Goal: Book appointment/travel/reservation

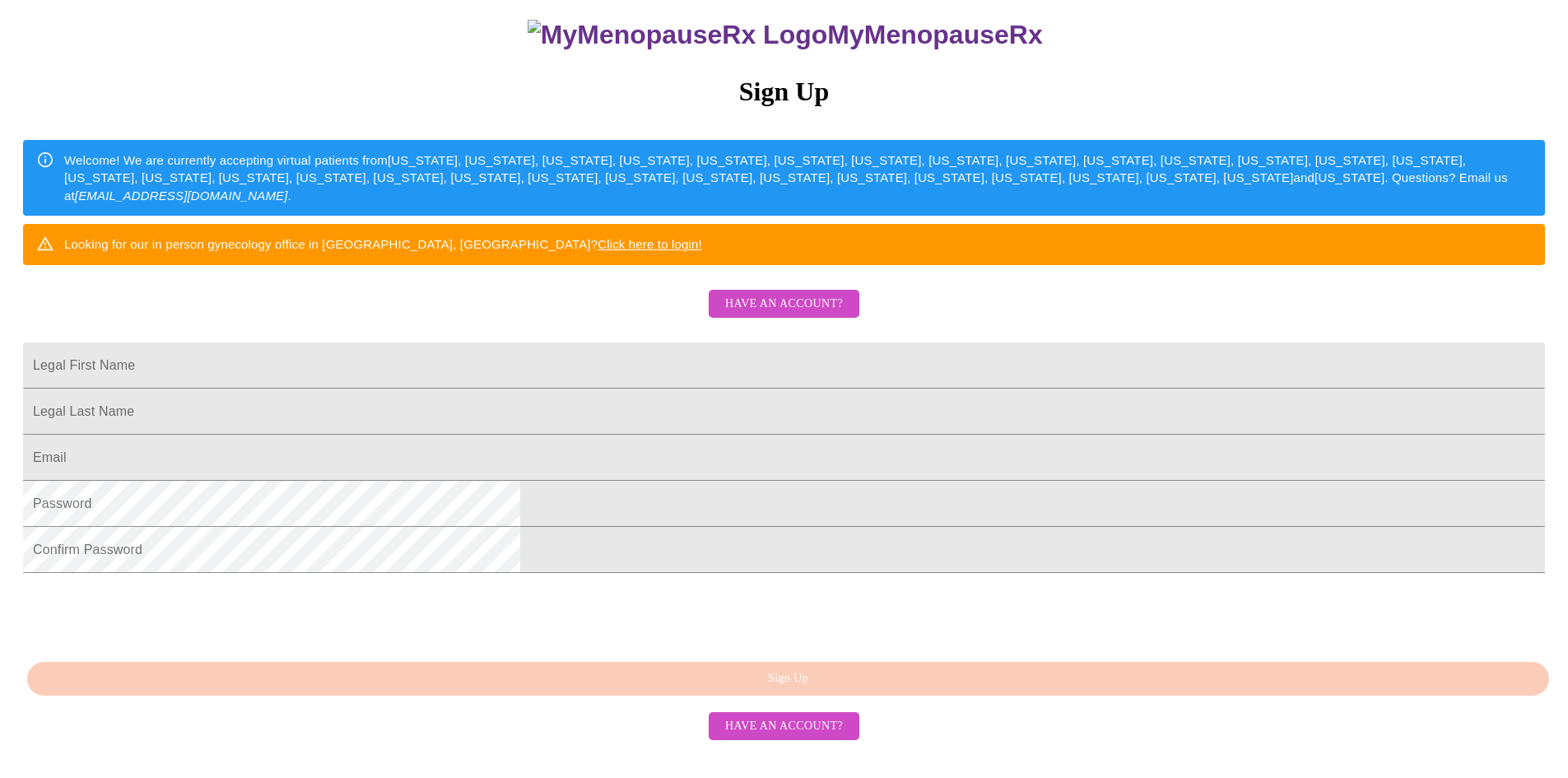
scroll to position [266, 0]
click at [740, 737] on span "Have an account?" at bounding box center [784, 726] width 118 height 20
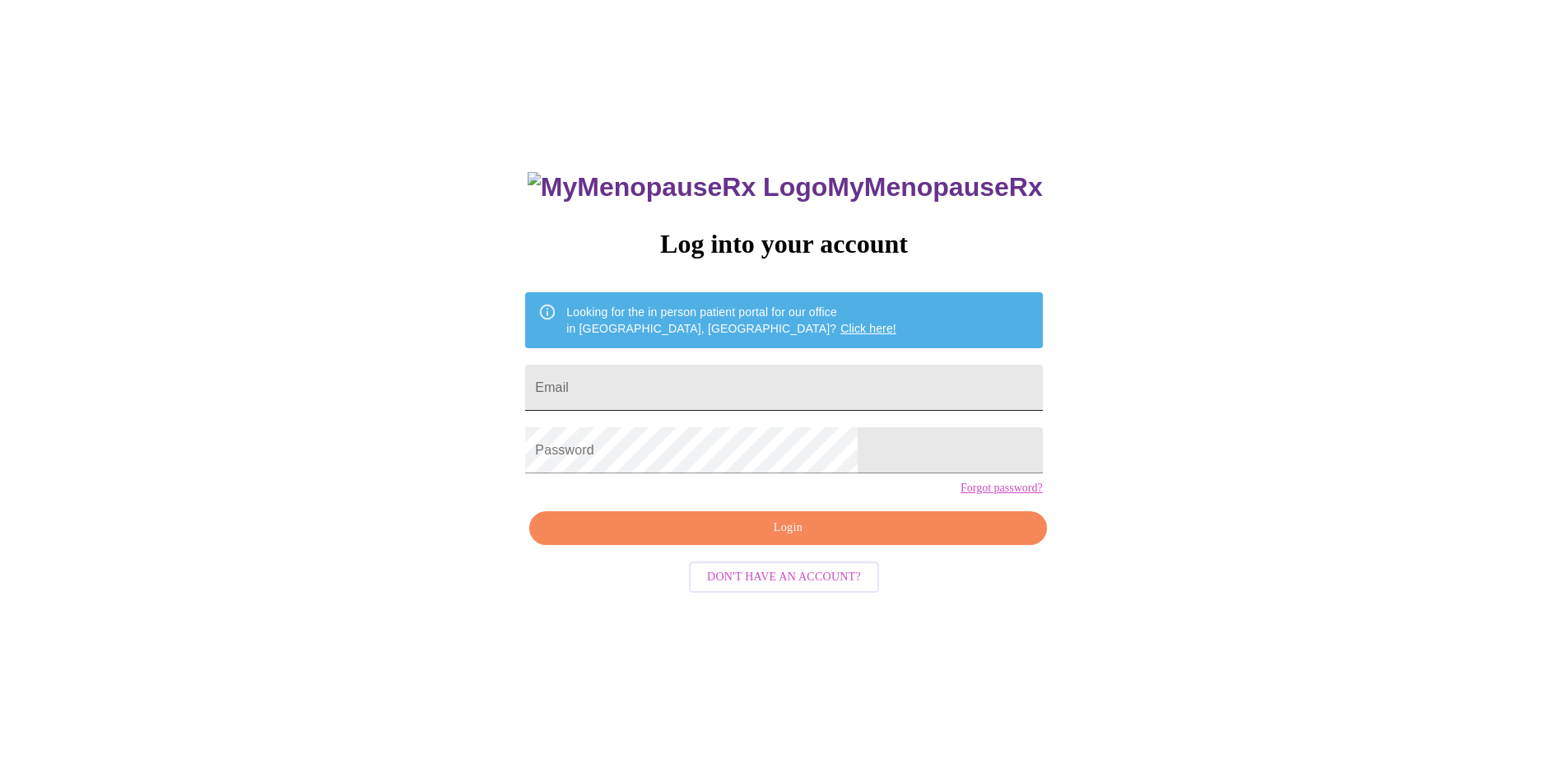
click at [747, 383] on input "Email" at bounding box center [784, 388] width 517 height 46
type input "i"
type input "[EMAIL_ADDRESS][DOMAIN_NAME]"
click at [828, 538] on span "Login" at bounding box center [787, 528] width 479 height 20
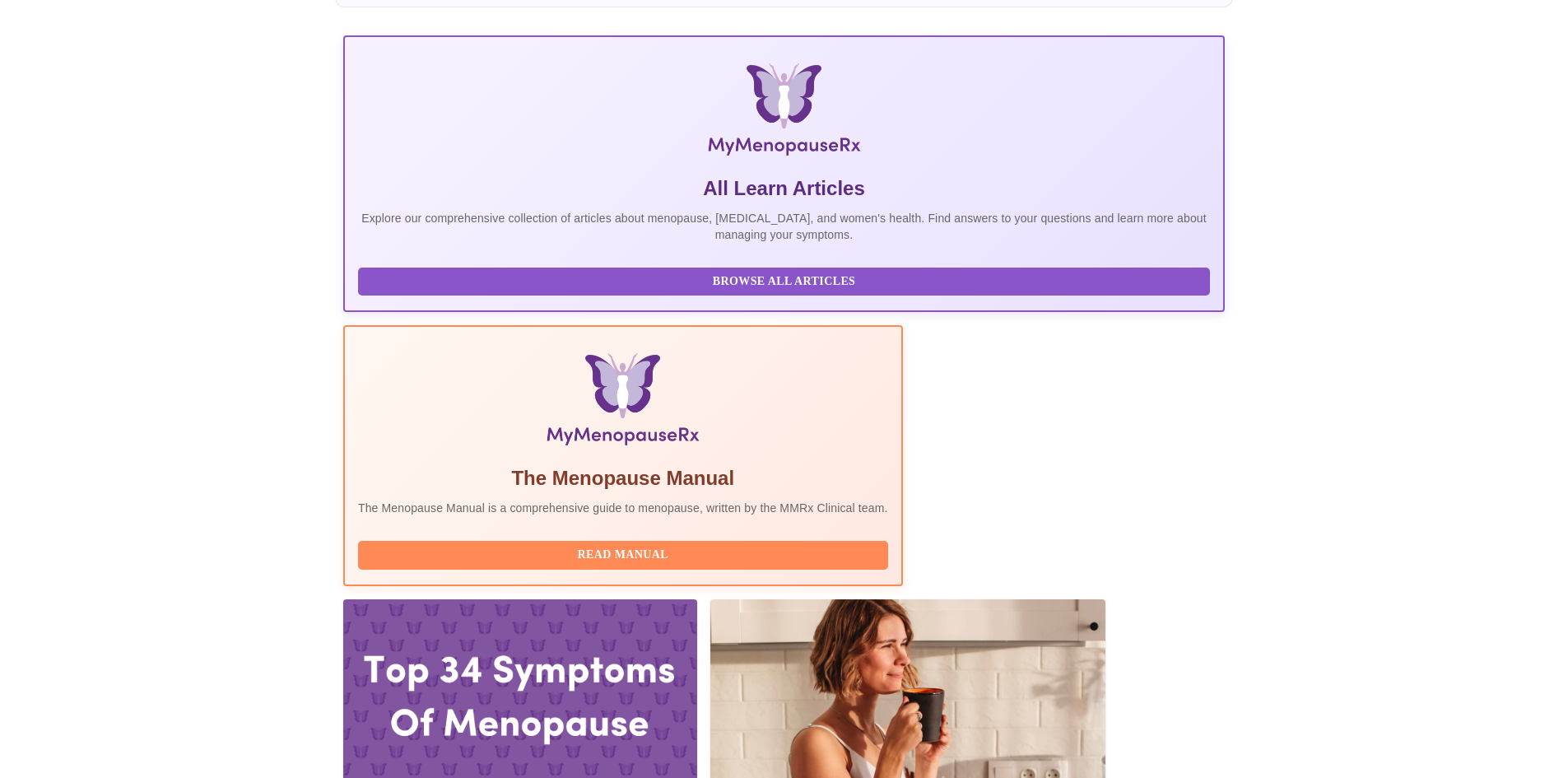
scroll to position [247, 0]
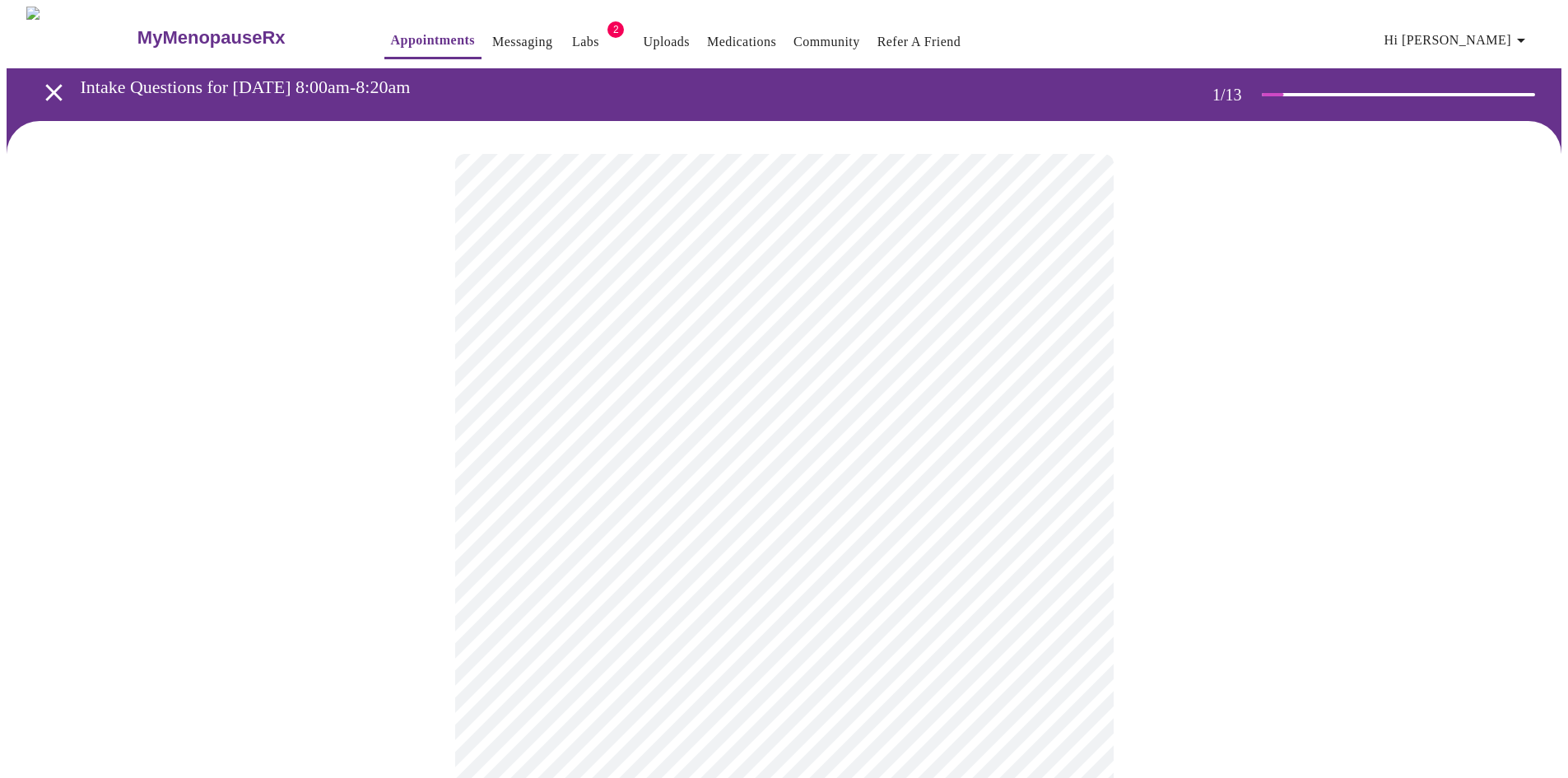
click at [565, 372] on body "MyMenopauseRx Appointments Messaging Labs 2 Uploads Medications Community Refer…" at bounding box center [784, 759] width 1555 height 1504
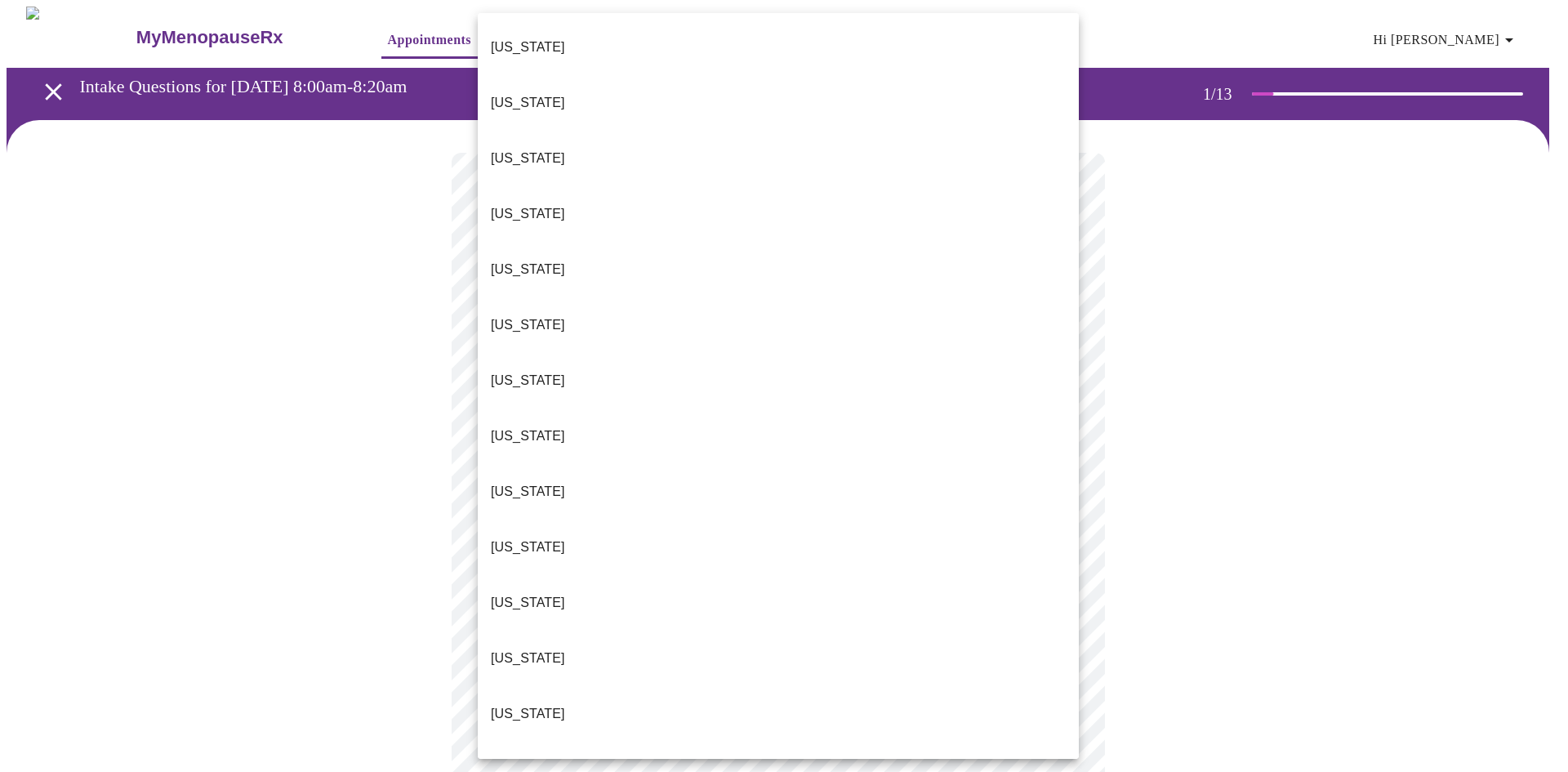
click at [535, 686] on li "[US_STATE]" at bounding box center [778, 714] width 602 height 55
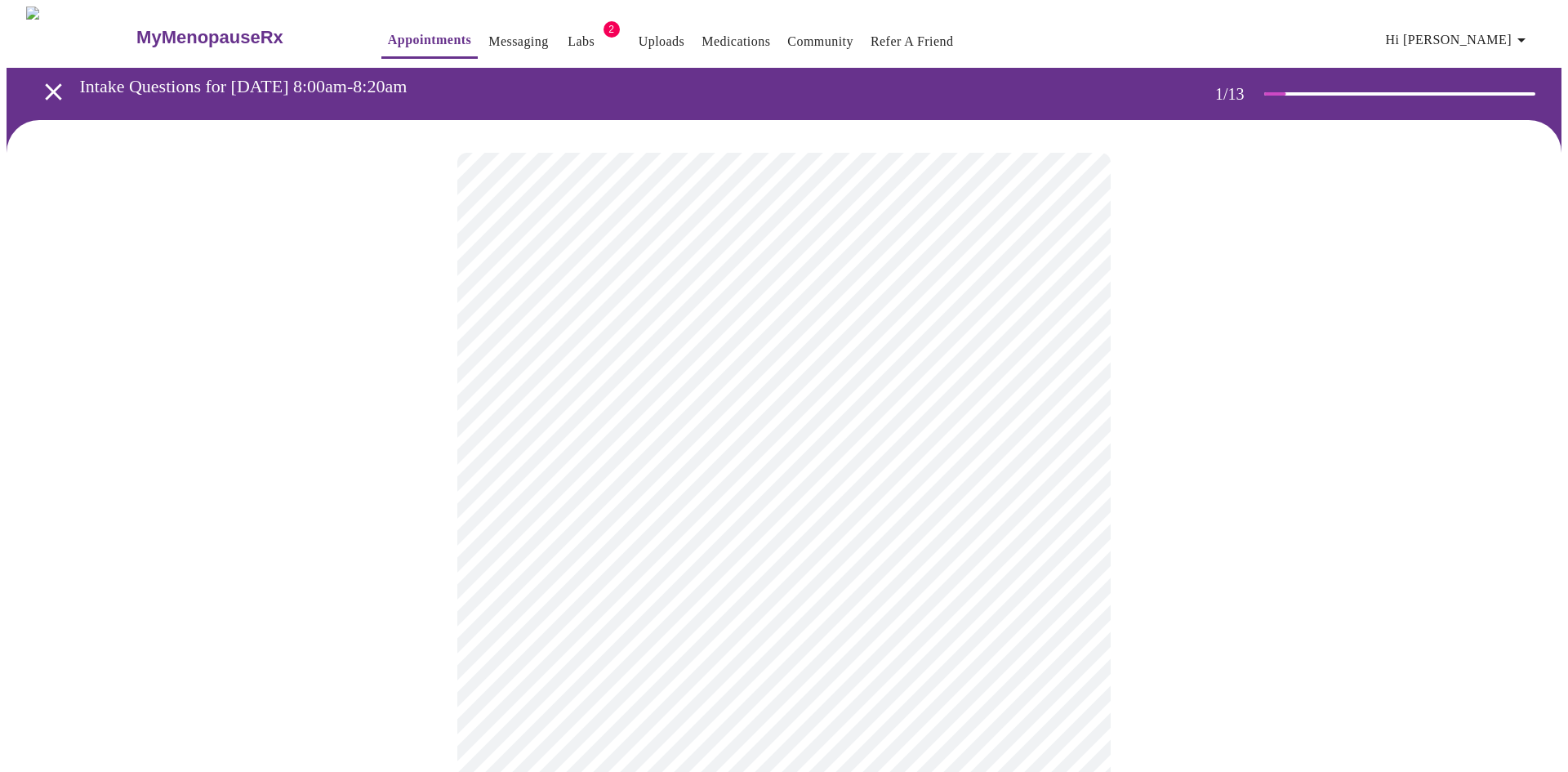
click at [766, 490] on body "MyMenopauseRx Appointments Messaging Labs 2 Uploads Medications Community Refer…" at bounding box center [784, 747] width 1555 height 1482
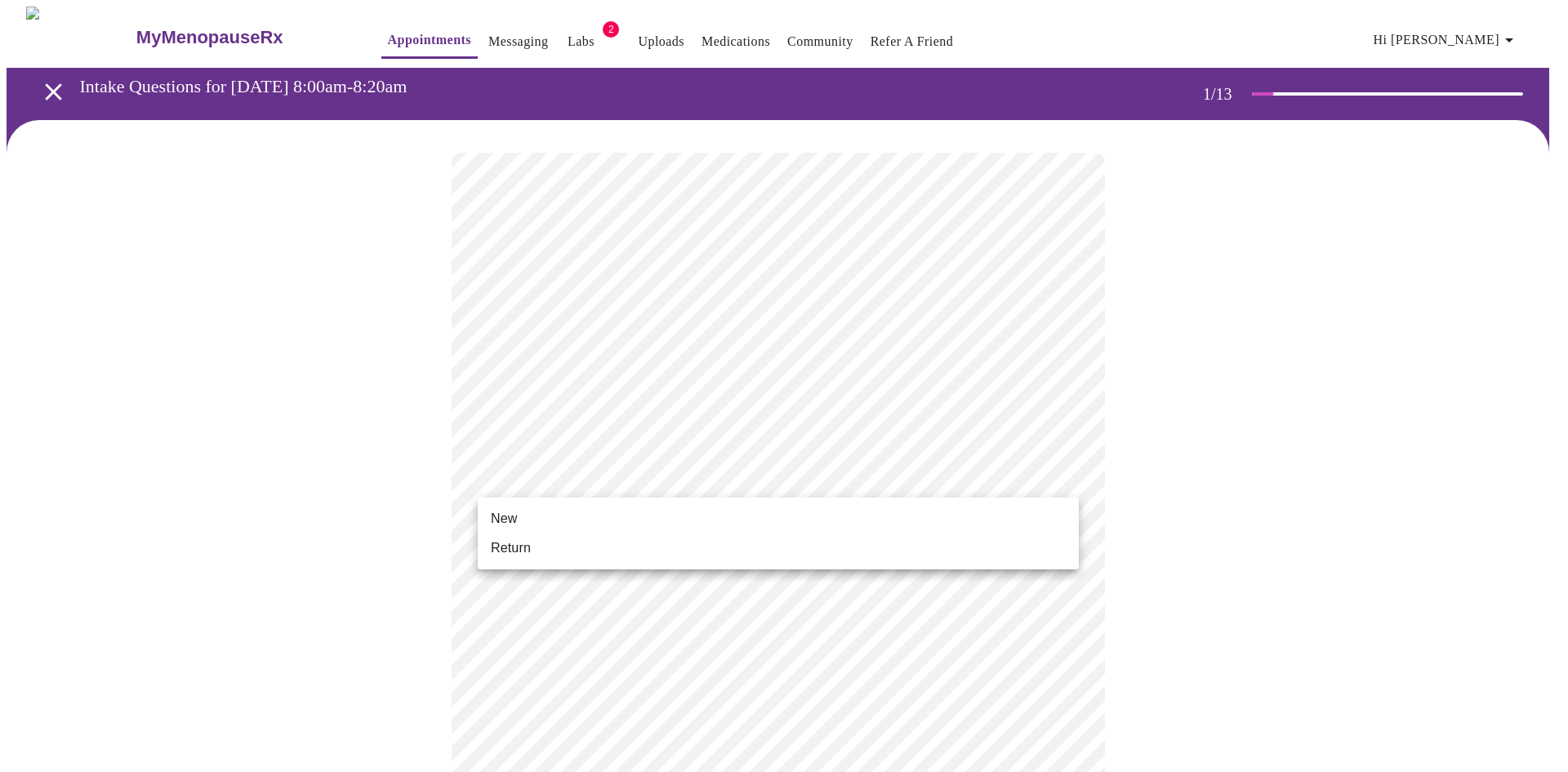
click at [711, 545] on li "Return" at bounding box center [778, 548] width 602 height 29
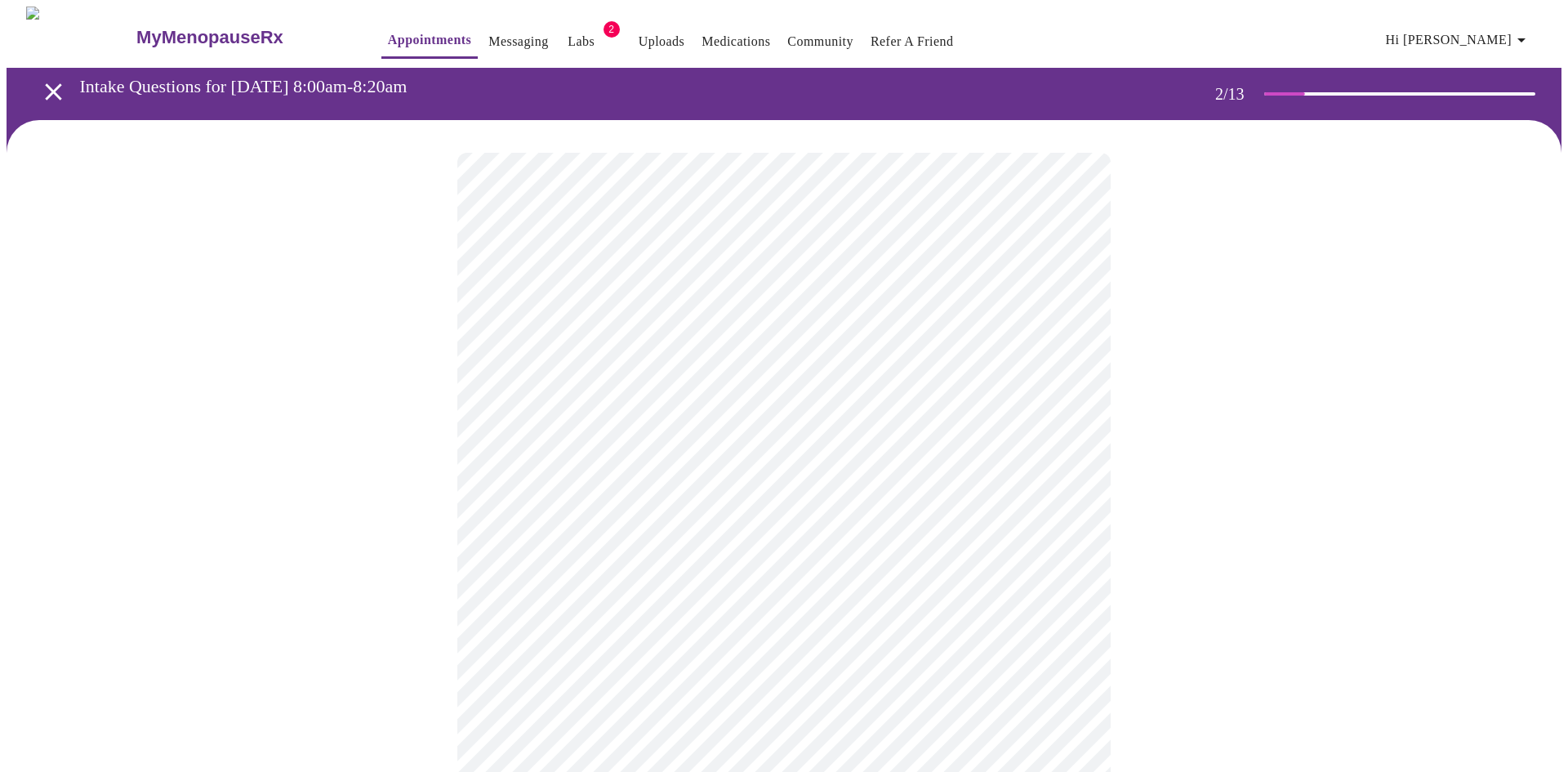
click at [1017, 328] on body "MyMenopauseRx Appointments Messaging Labs 2 Uploads Medications Community Refer…" at bounding box center [784, 497] width 1555 height 982
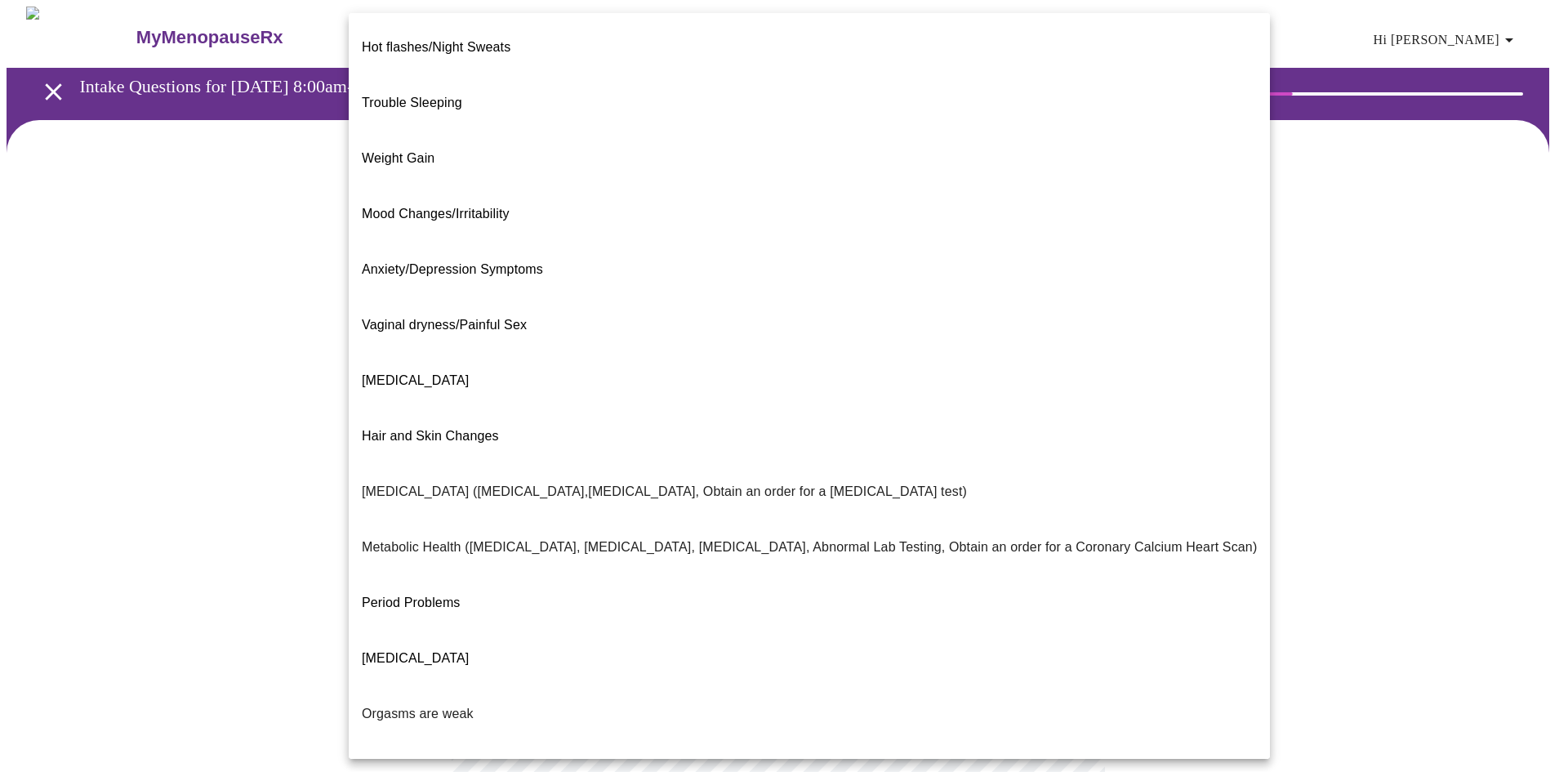
click at [587, 80] on li "Trouble Sleeping" at bounding box center [810, 103] width 921 height 55
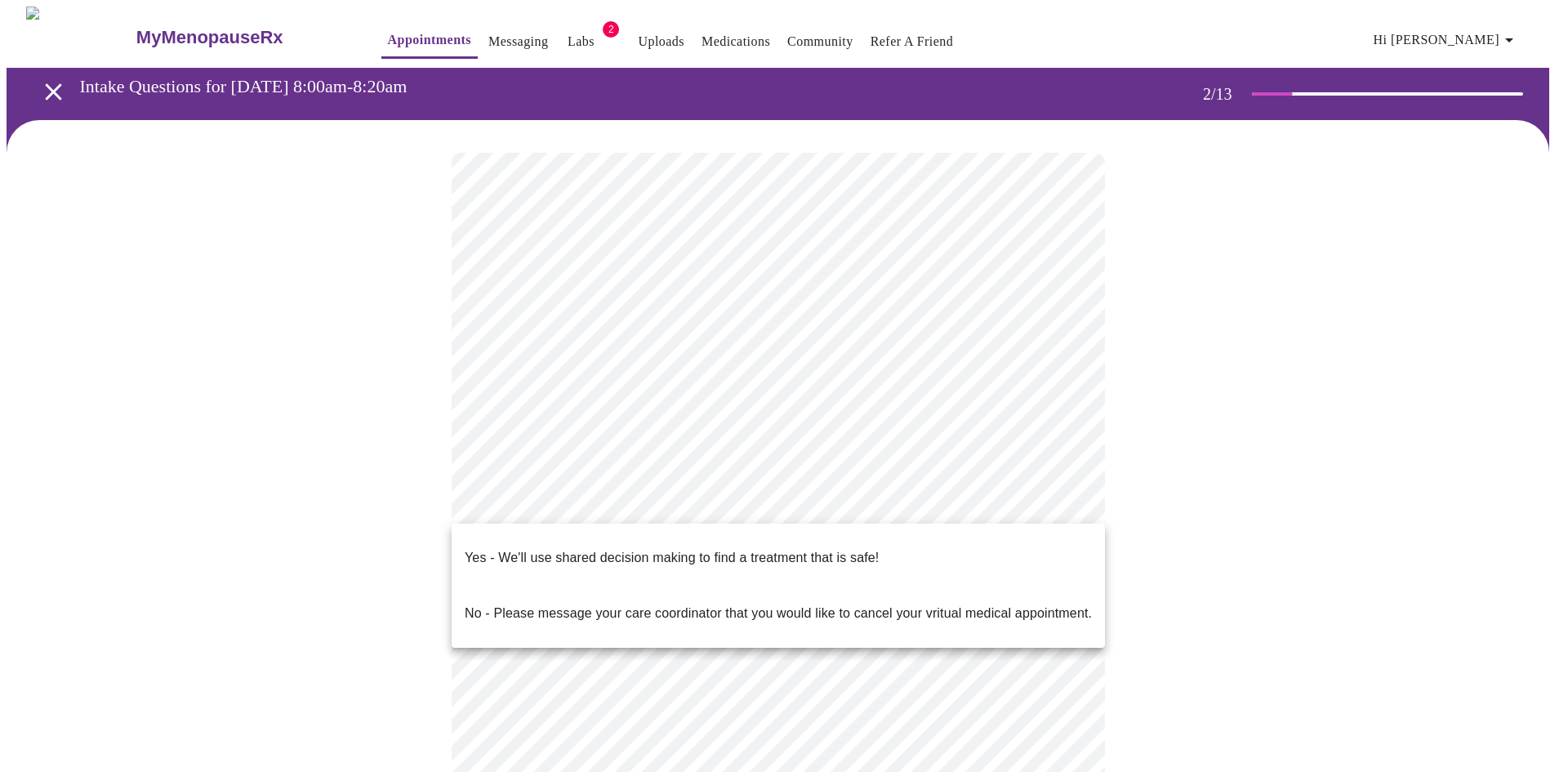
click at [647, 509] on body "MyMenopauseRx Appointments Messaging Labs 2 Uploads Medications Community Refer…" at bounding box center [784, 492] width 1555 height 972
click at [646, 548] on p "Yes - We'll use shared decision making to find a treatment that is safe!" at bounding box center [672, 557] width 415 height 19
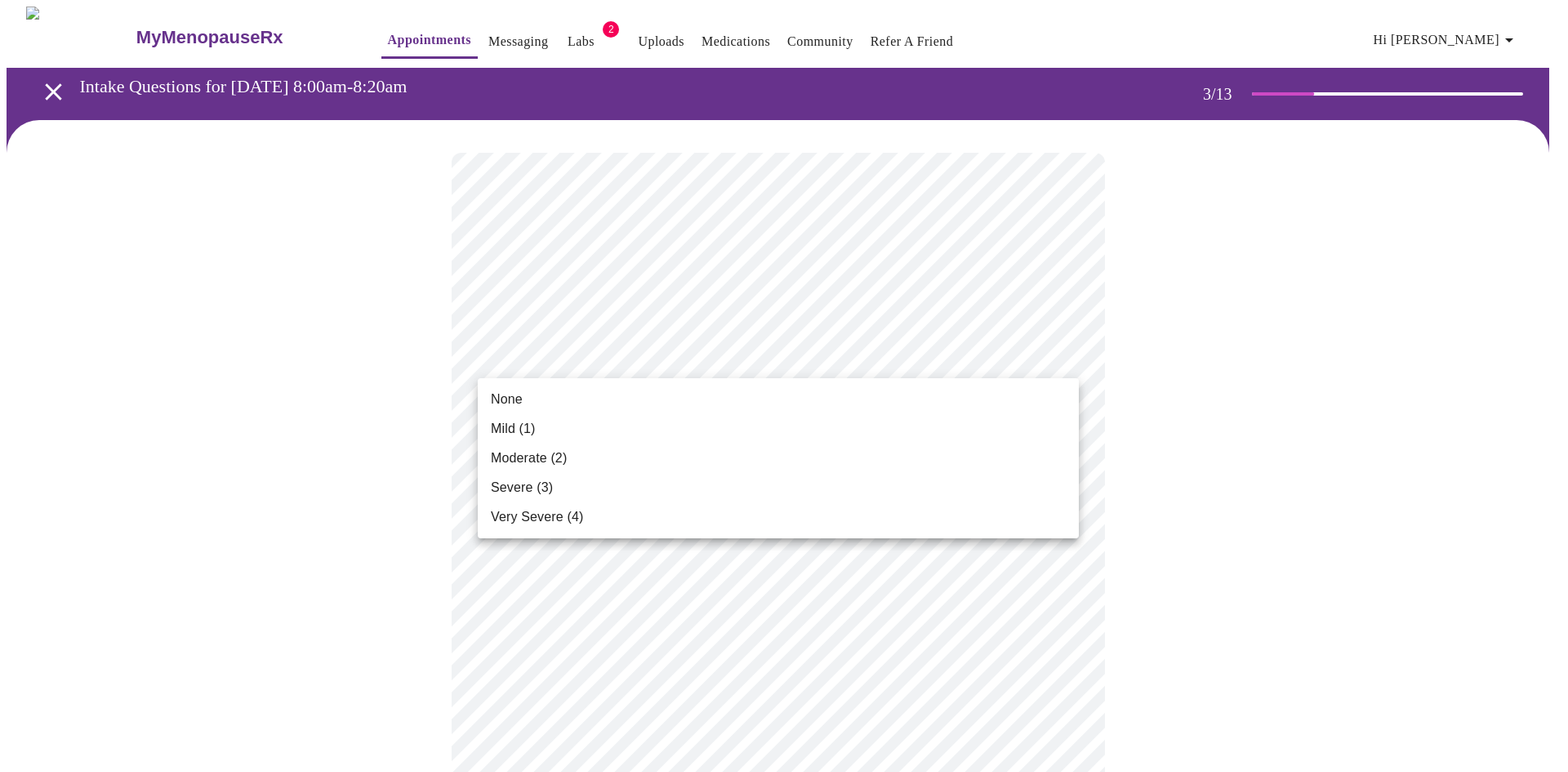
click at [552, 462] on span "Moderate (2)" at bounding box center [529, 458] width 76 height 19
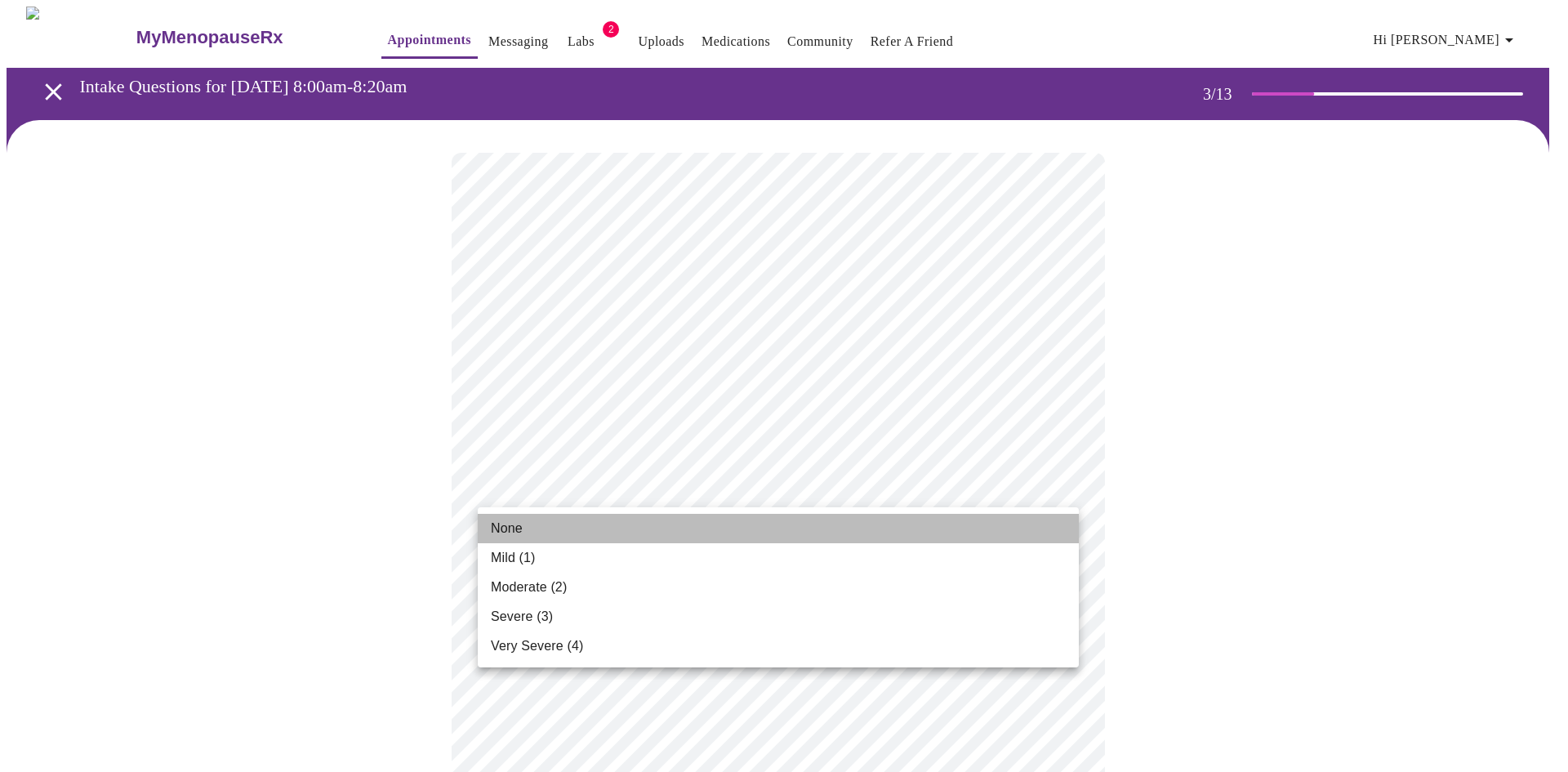
click at [679, 523] on li "None" at bounding box center [778, 529] width 602 height 29
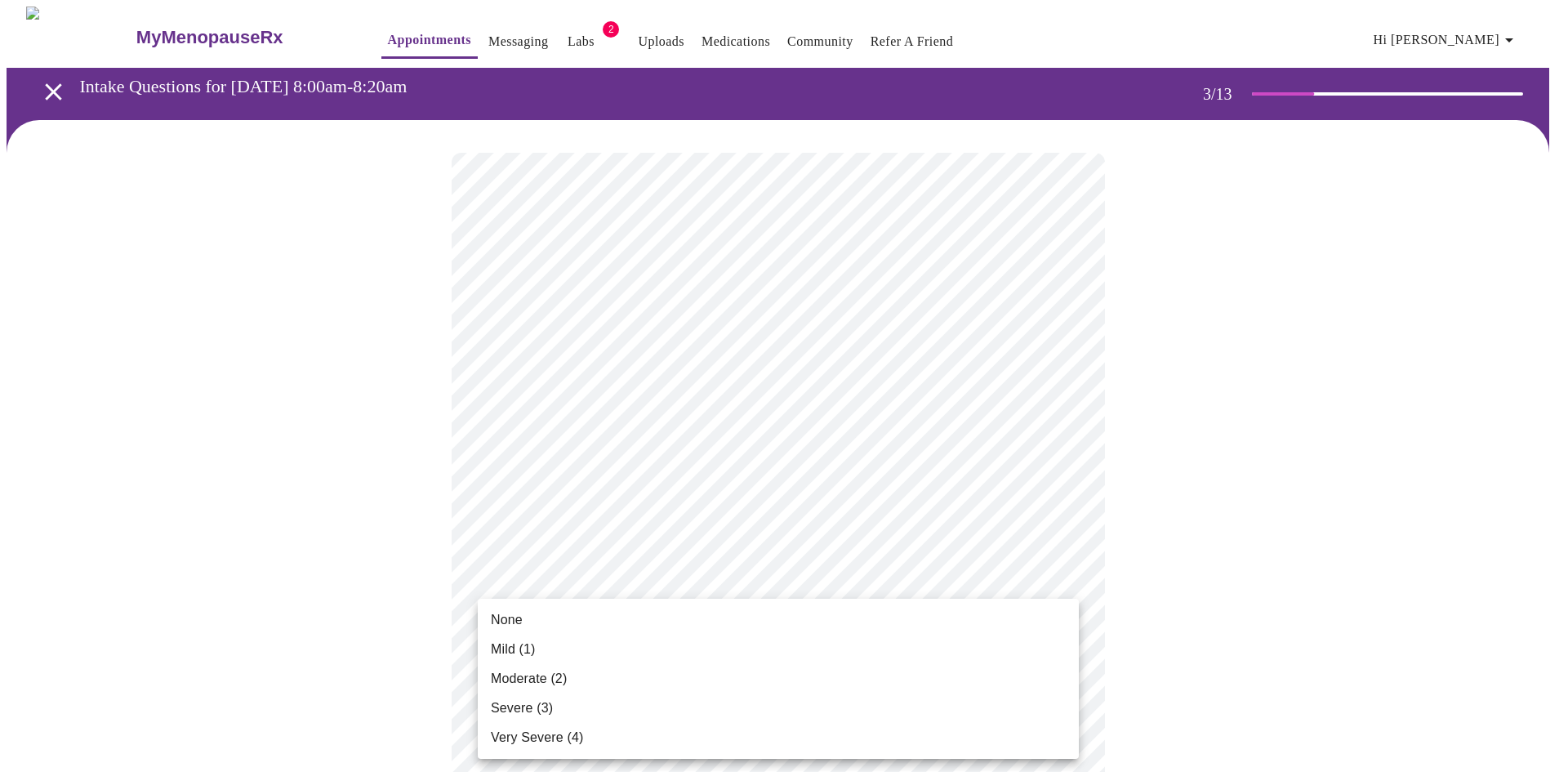
click at [544, 738] on span "Very Severe (4)" at bounding box center [537, 737] width 92 height 19
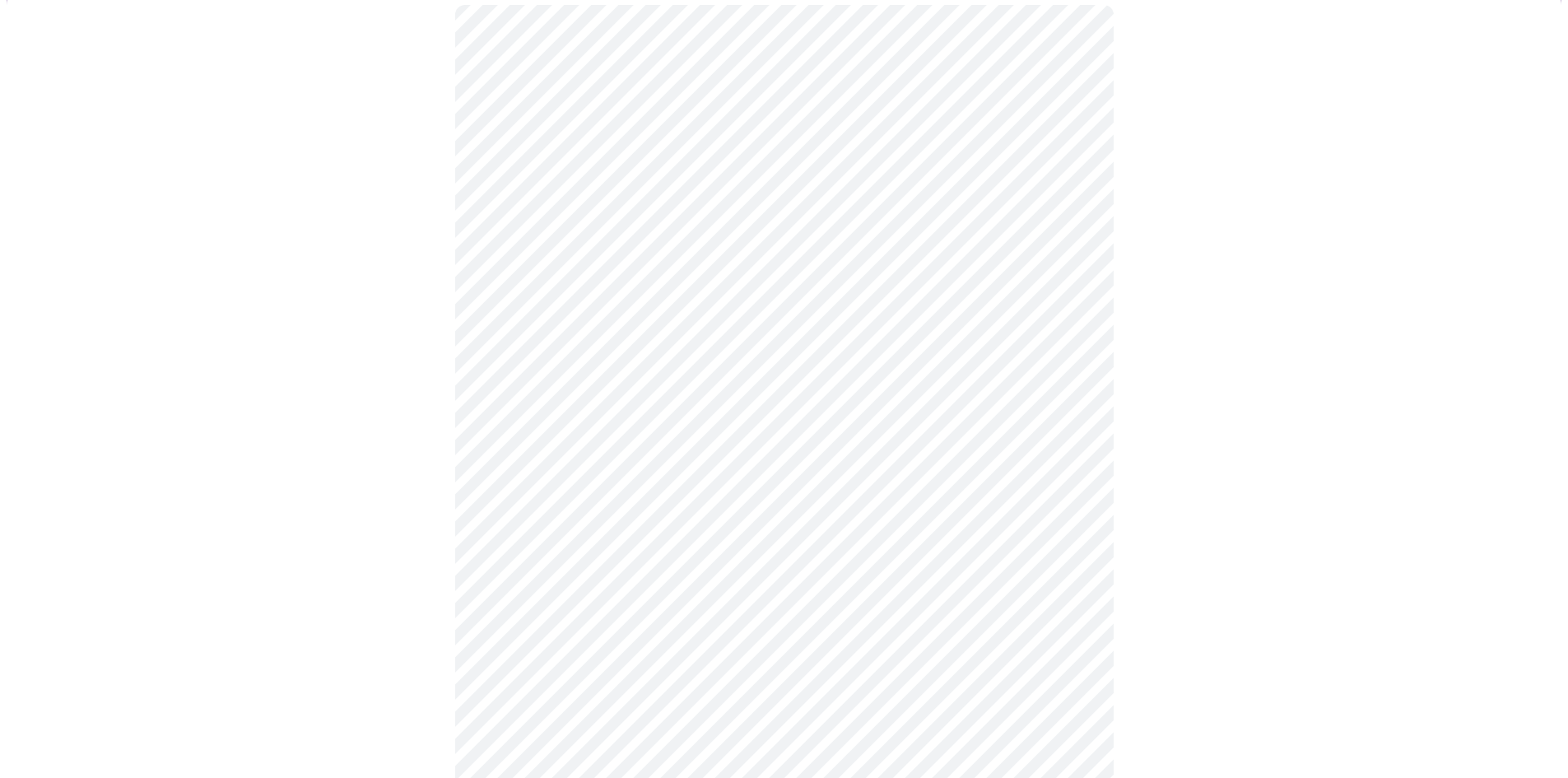
scroll to position [164, 0]
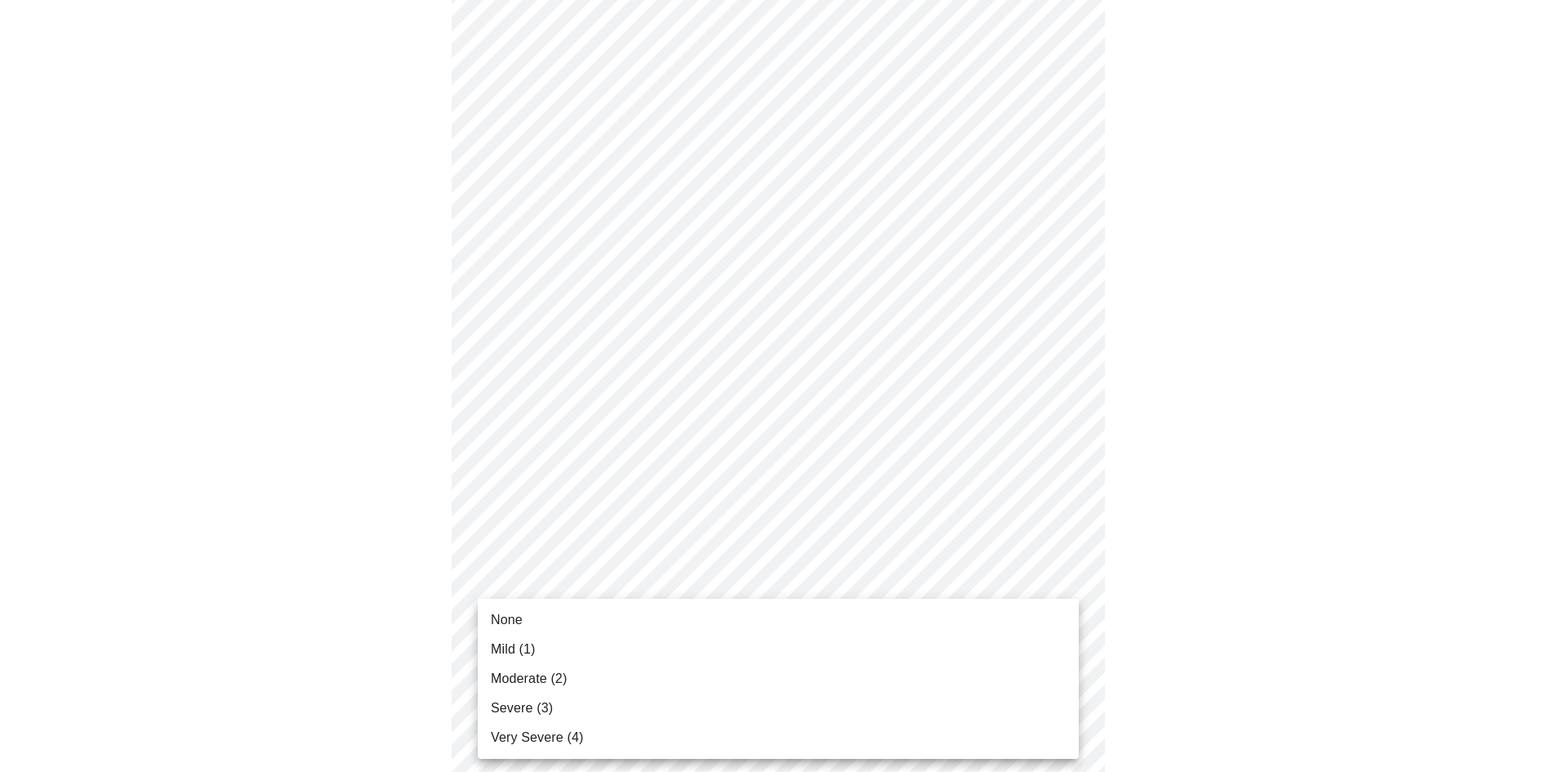
click at [530, 683] on span "Moderate (2)" at bounding box center [529, 678] width 76 height 19
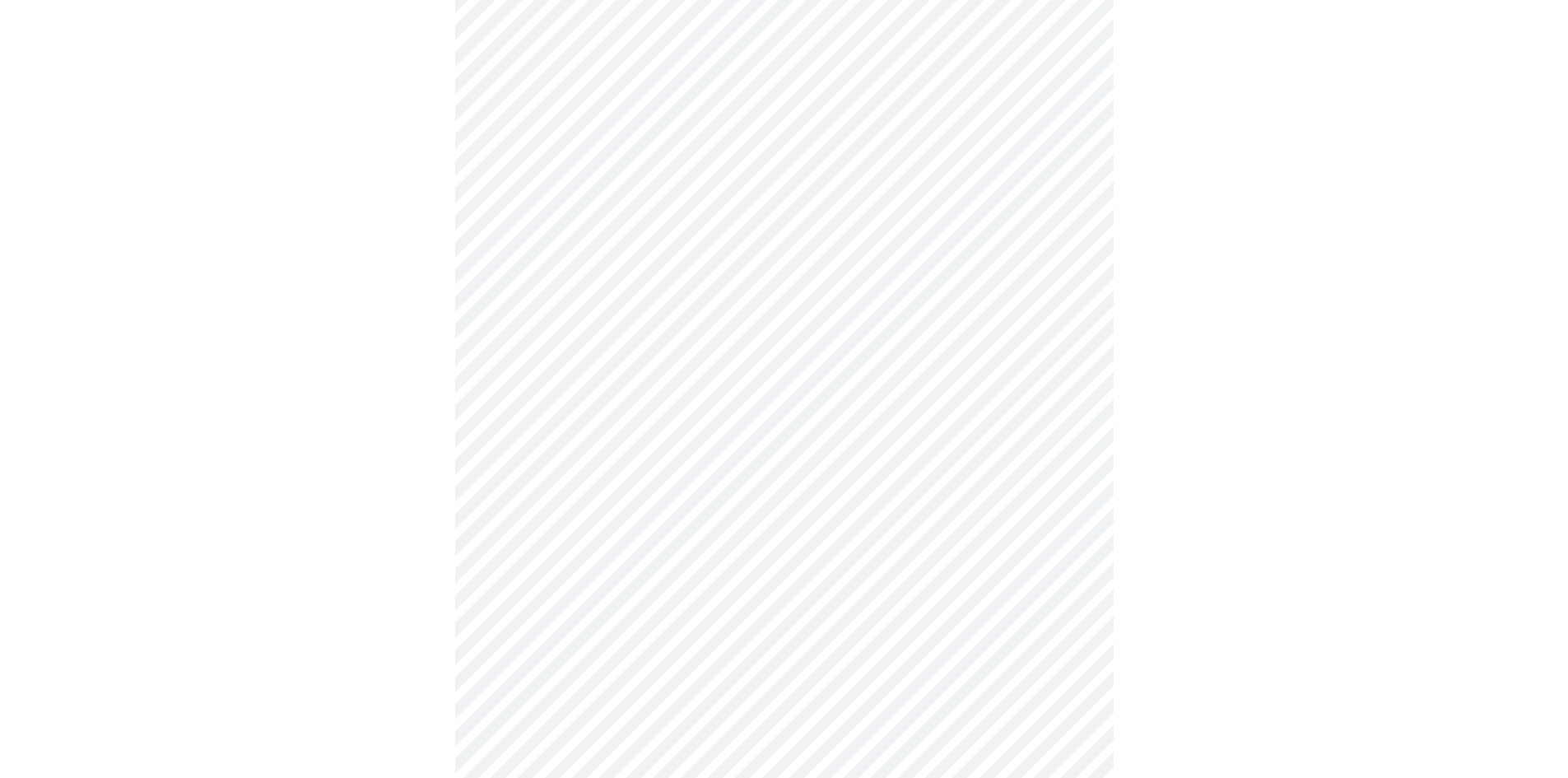
scroll to position [330, 0]
click at [590, 533] on body "MyMenopauseRx Appointments Messaging Labs 2 Uploads Medications Community Refer…" at bounding box center [784, 725] width 1555 height 2097
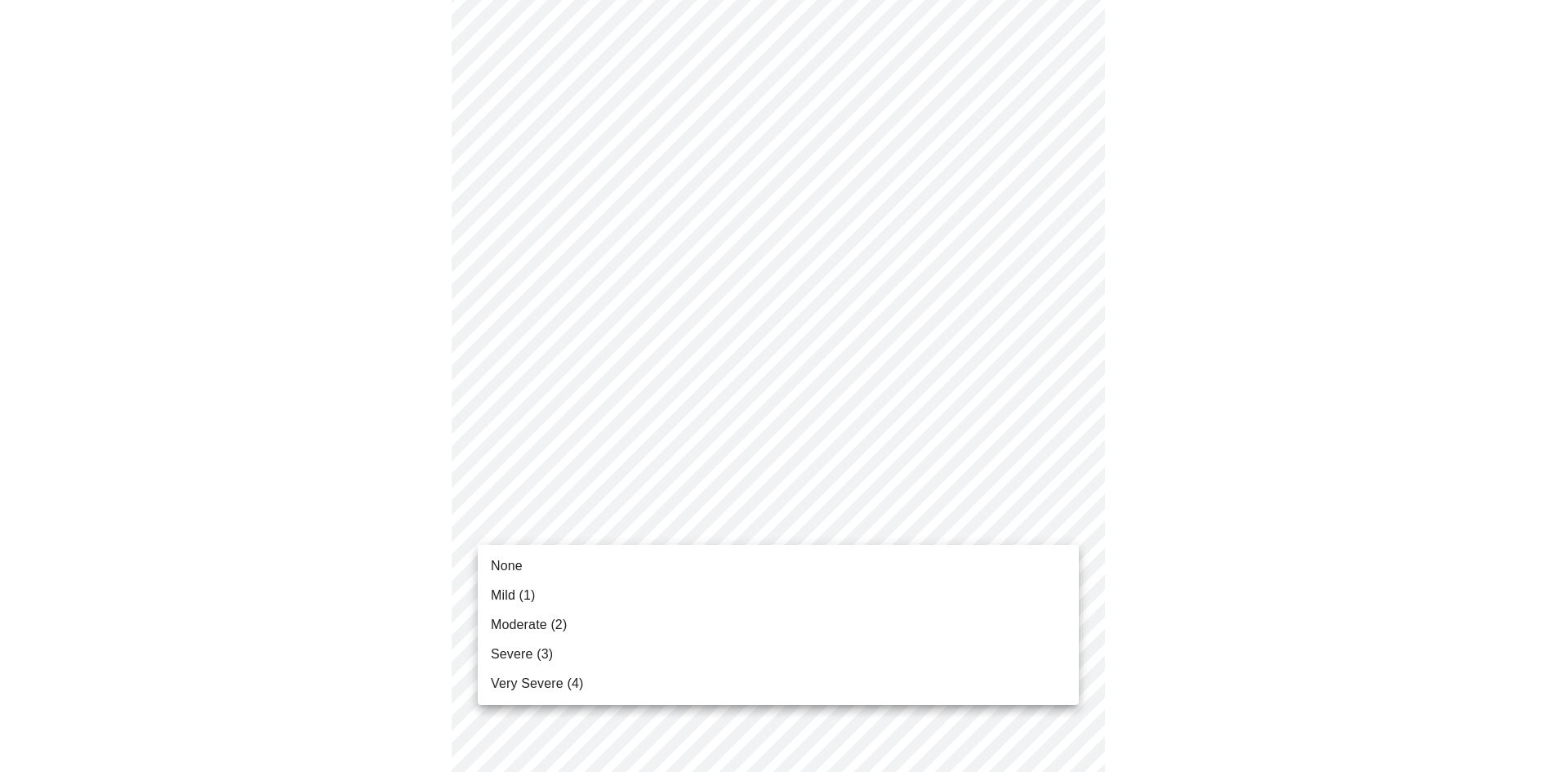
click at [587, 621] on li "Moderate (2)" at bounding box center [778, 625] width 602 height 29
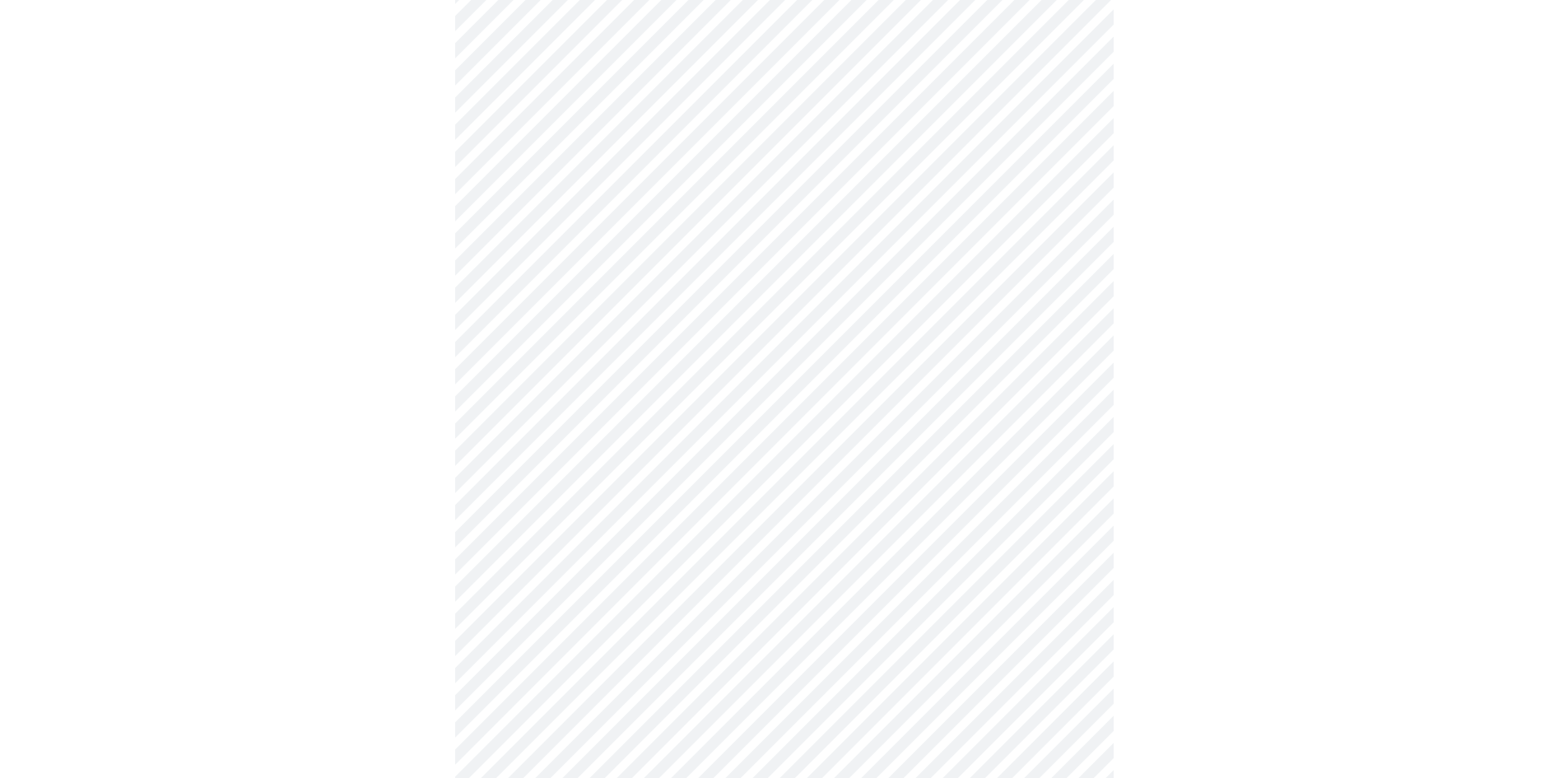
scroll to position [411, 0]
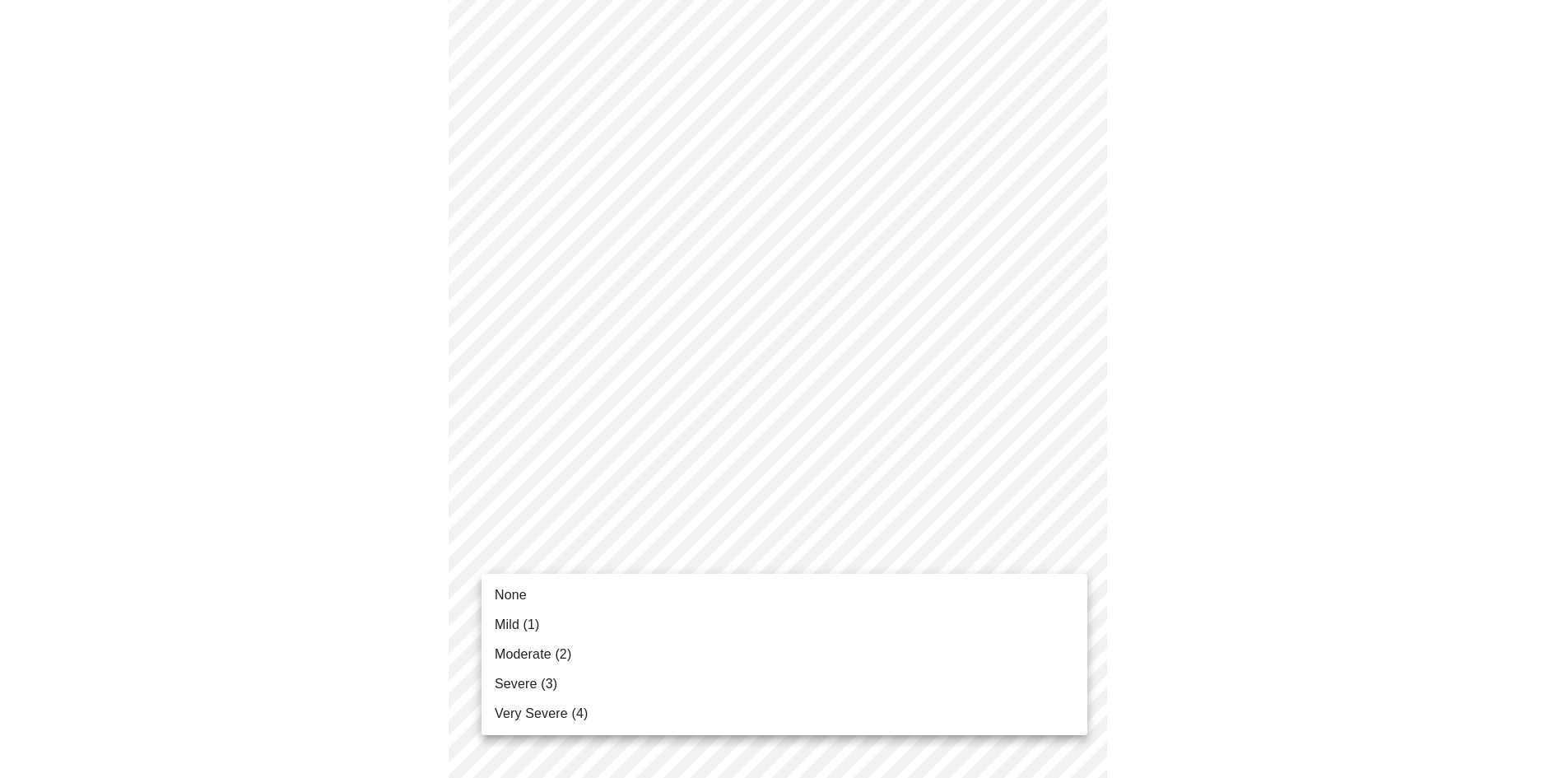
click at [614, 559] on body "MyMenopauseRx Appointments Messaging Labs 2 Uploads Medications Community Refer…" at bounding box center [784, 632] width 1555 height 2074
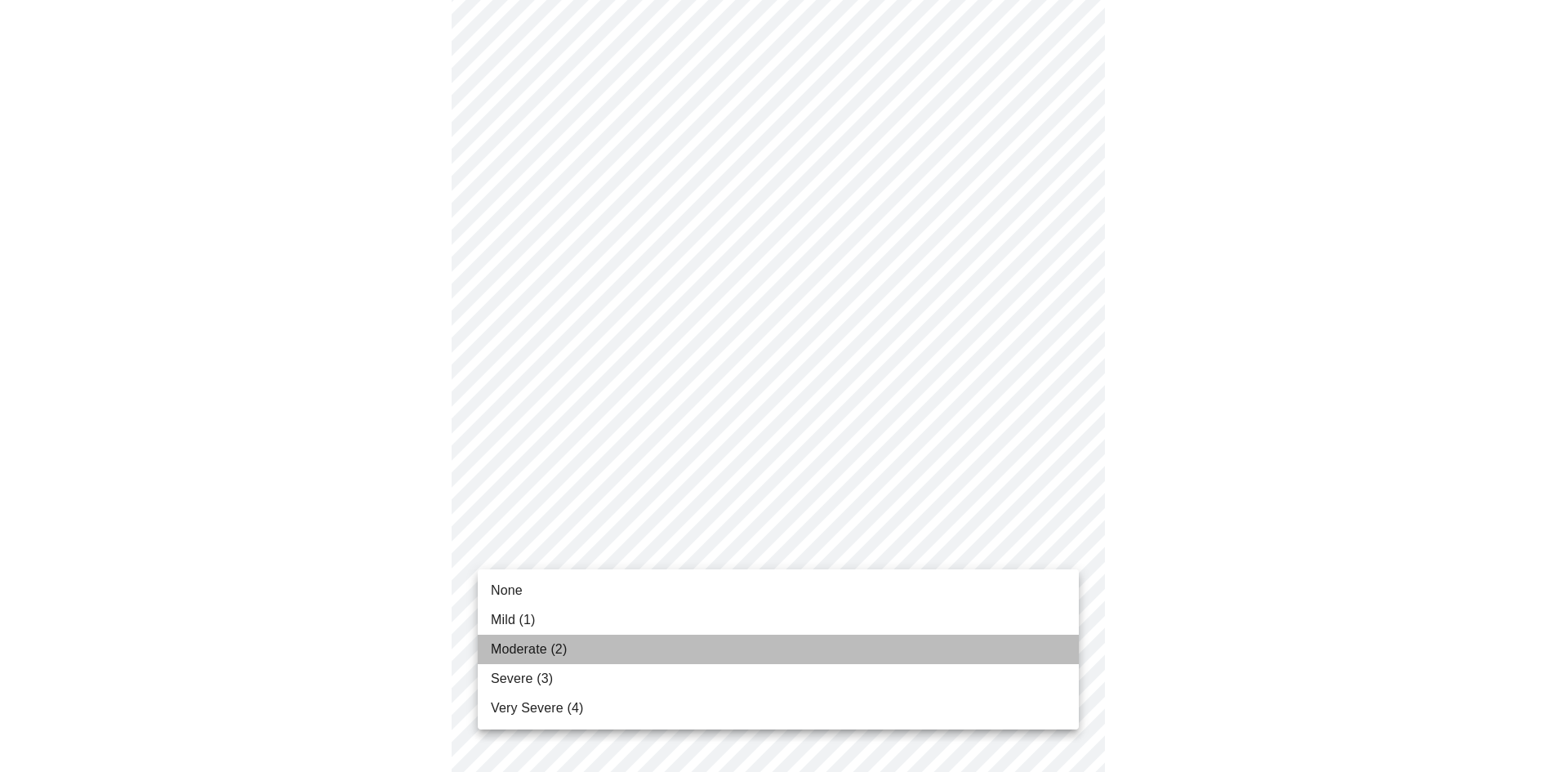
click at [572, 645] on li "Moderate (2)" at bounding box center [778, 649] width 602 height 29
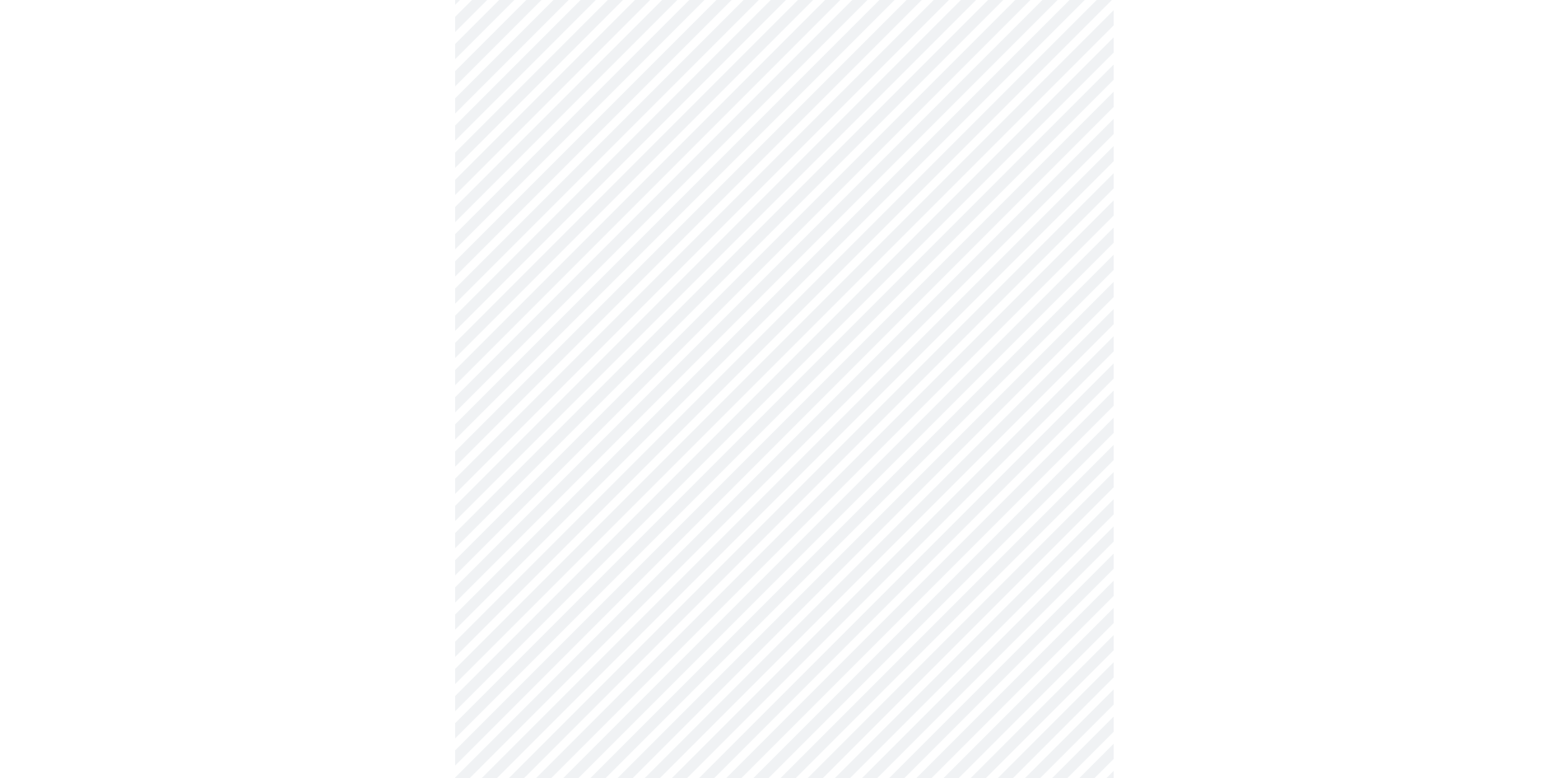
scroll to position [494, 0]
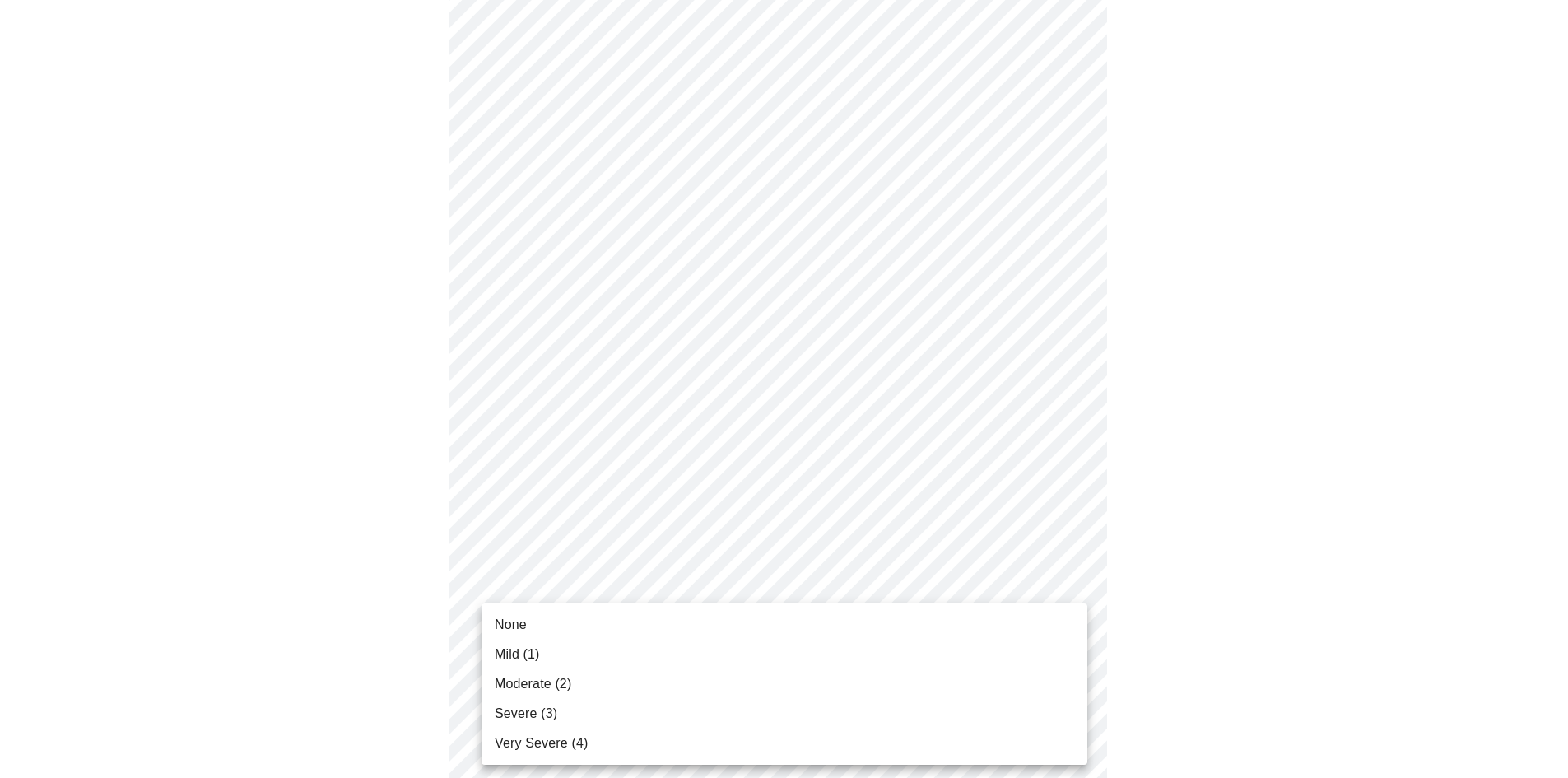
click at [627, 590] on body "MyMenopauseRx Appointments Messaging Labs 2 Uploads Medications Community Refer…" at bounding box center [784, 538] width 1555 height 2051
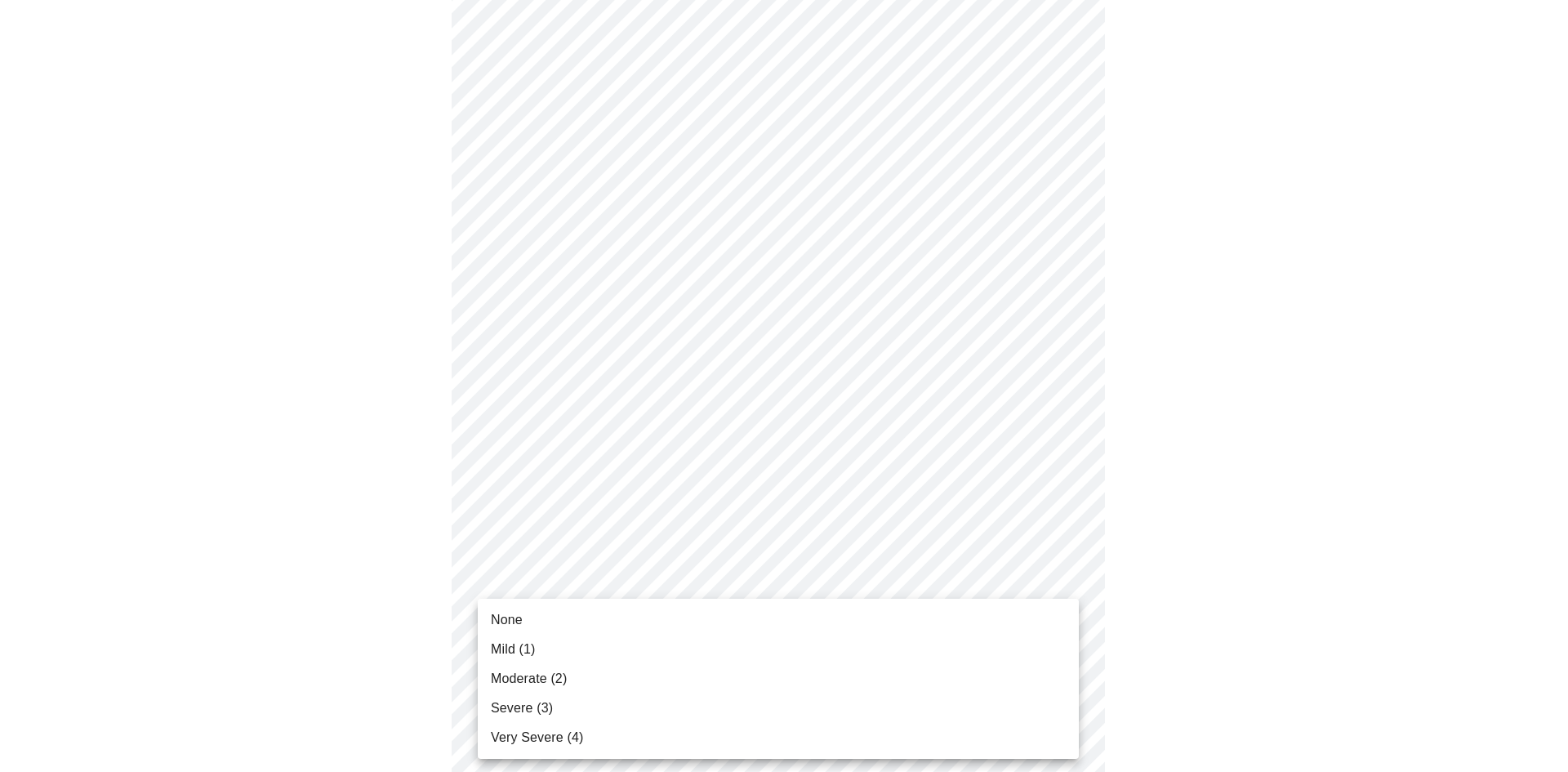
click at [530, 687] on span "Moderate (2)" at bounding box center [529, 678] width 76 height 19
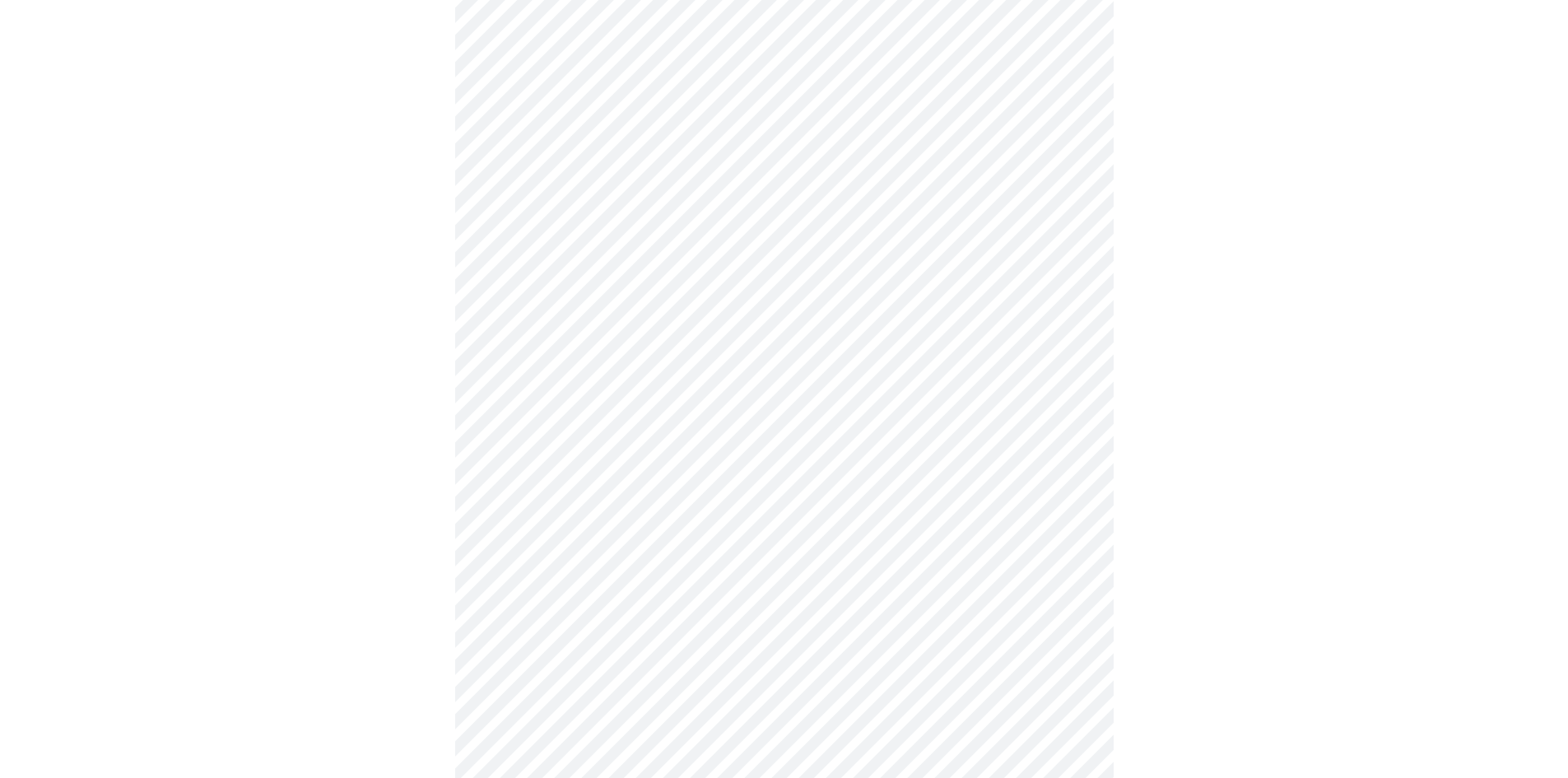
scroll to position [658, 0]
click at [552, 573] on body "MyMenopauseRx Appointments Messaging Labs 2 Uploads Medications Community Refer…" at bounding box center [784, 362] width 1555 height 2029
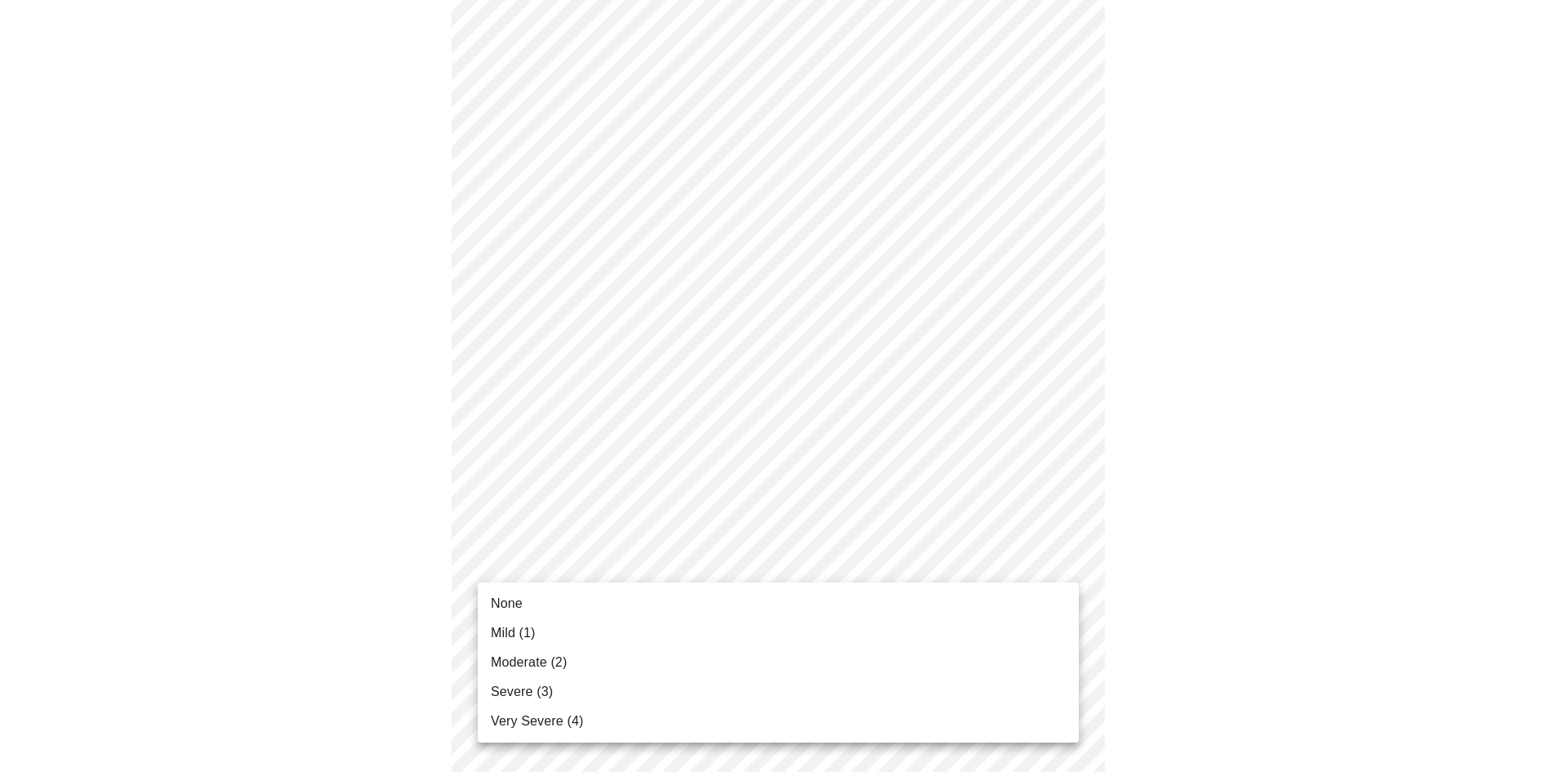
click at [544, 628] on li "Mild (1)" at bounding box center [778, 633] width 602 height 29
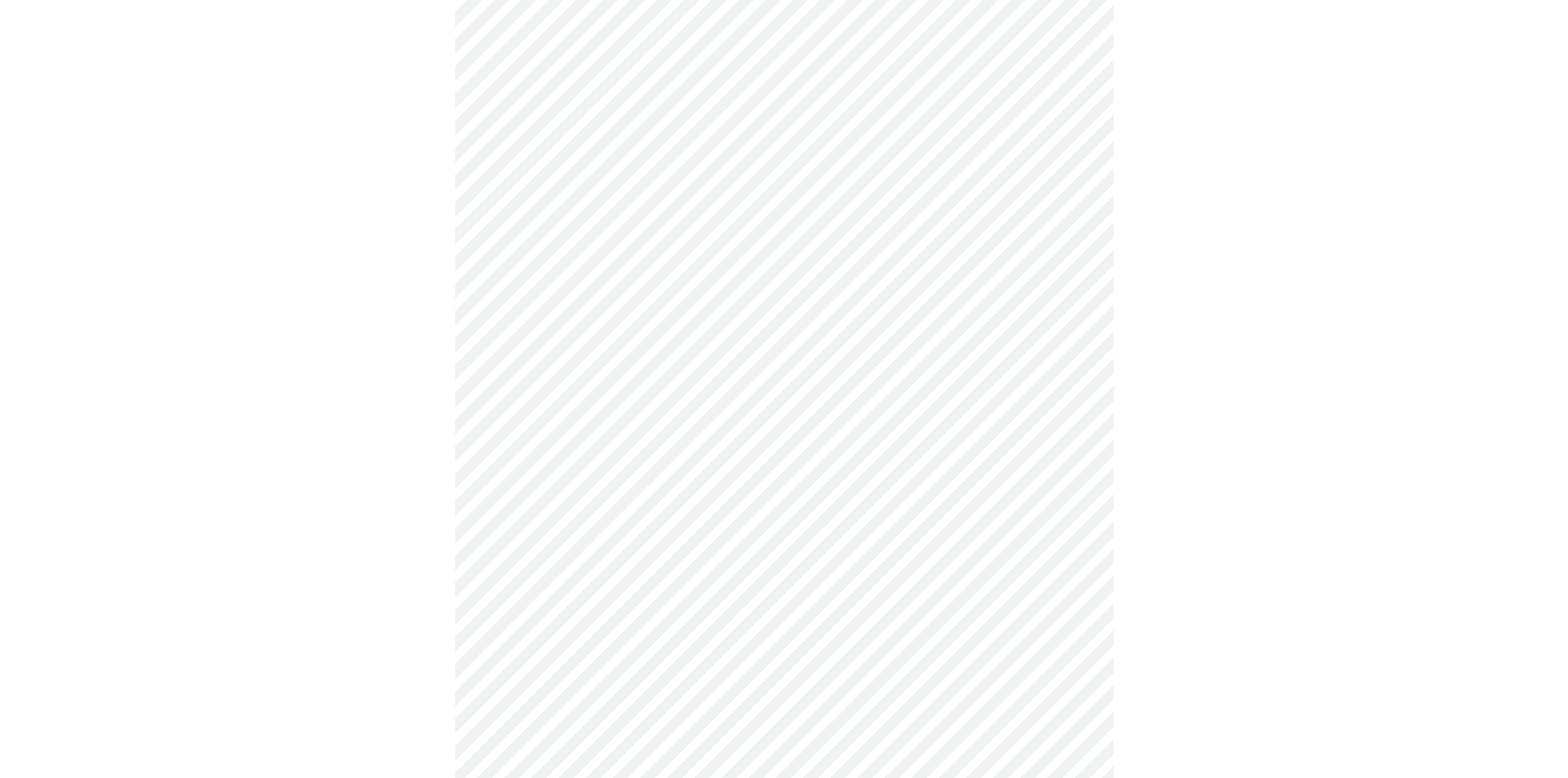
scroll to position [823, 0]
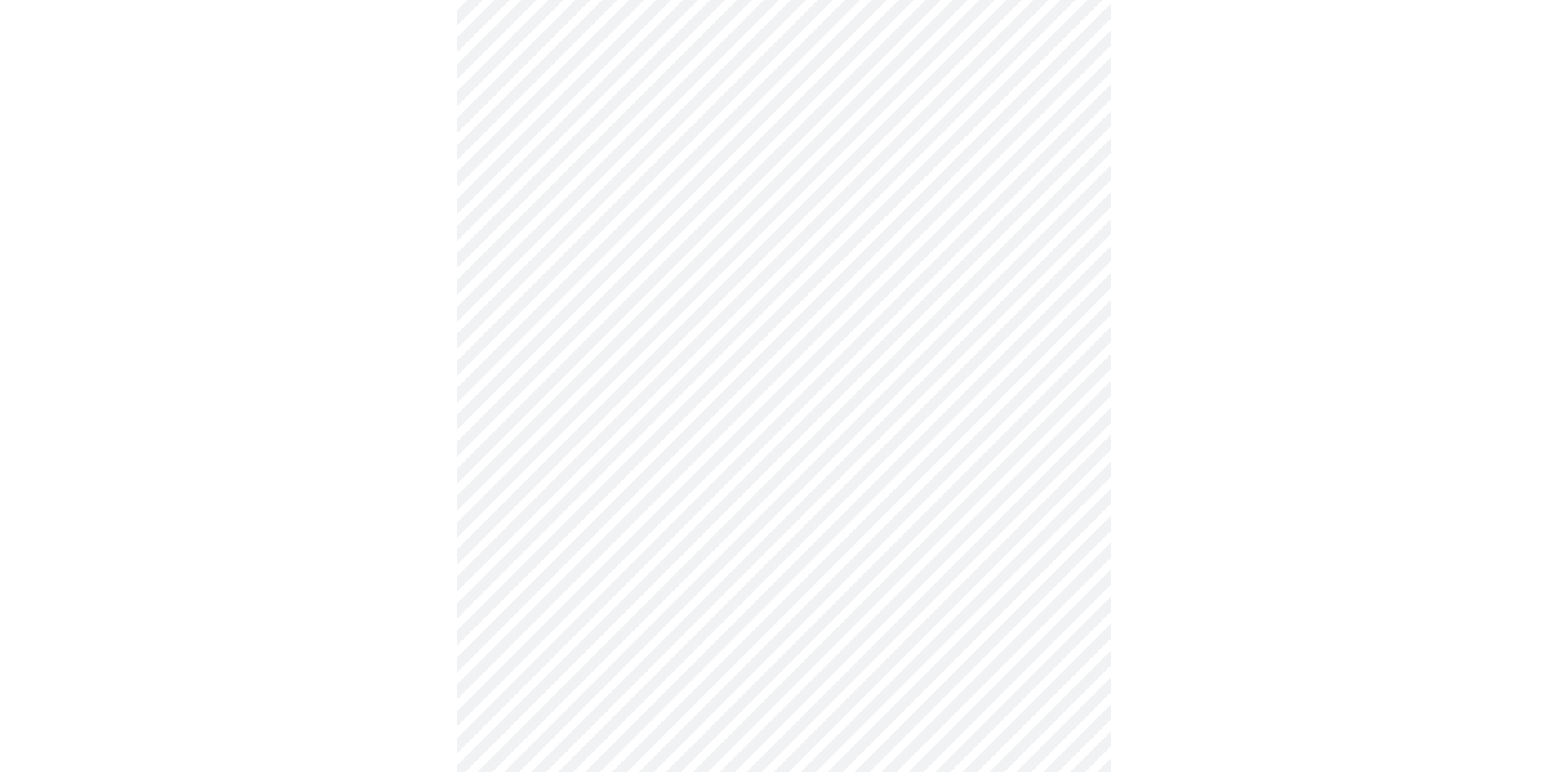
click at [614, 532] on body "MyMenopauseRx Appointments Messaging Labs 2 Uploads Medications Community Refer…" at bounding box center [784, 184] width 1555 height 1990
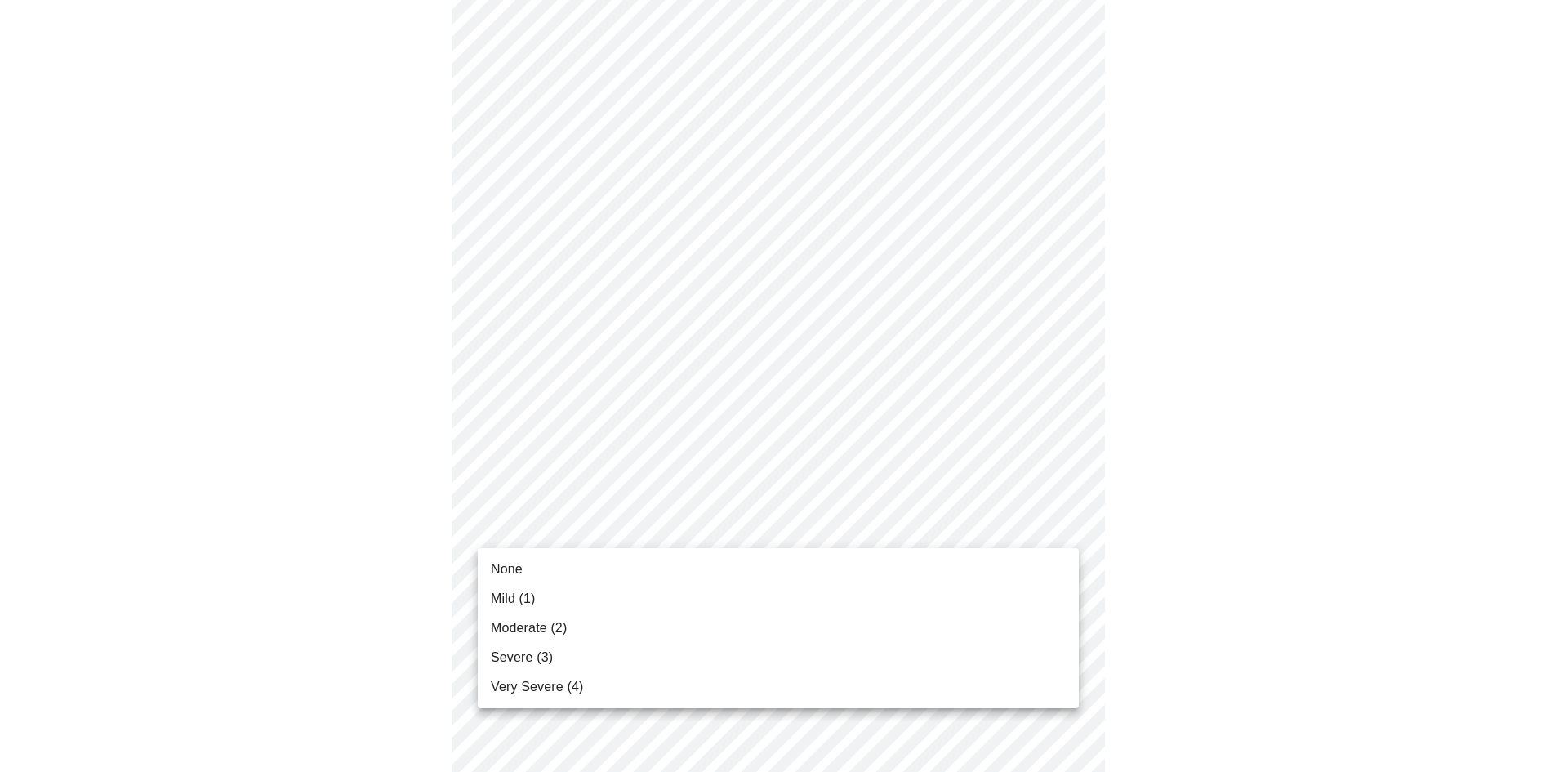
click at [516, 571] on span "None" at bounding box center [507, 568] width 32 height 19
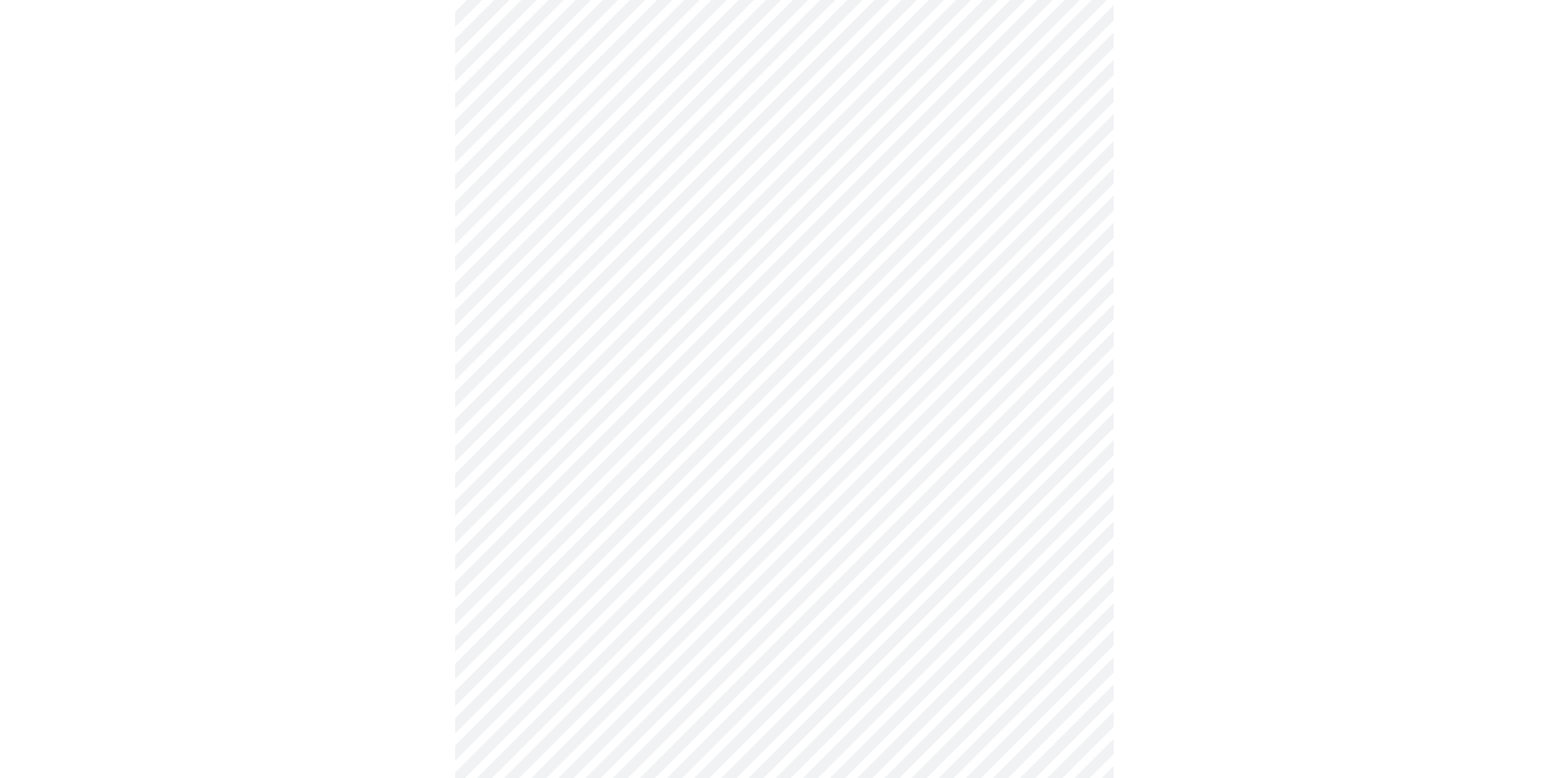
scroll to position [988, 0]
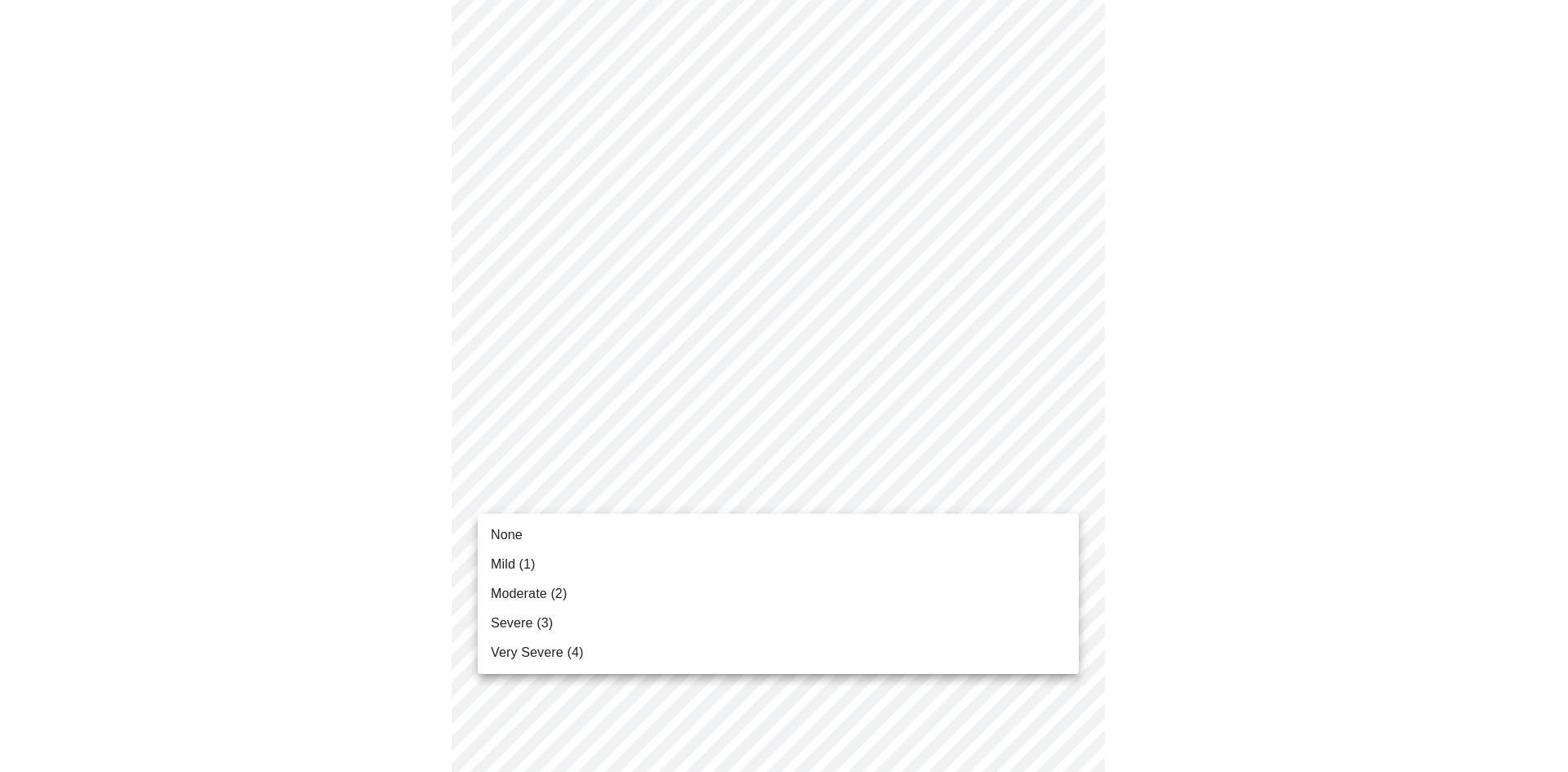
click at [555, 485] on body "MyMenopauseRx Appointments Messaging Labs 2 Uploads Medications Community Refer…" at bounding box center [784, 9] width 1555 height 1967
click at [528, 531] on li "None" at bounding box center [778, 535] width 602 height 29
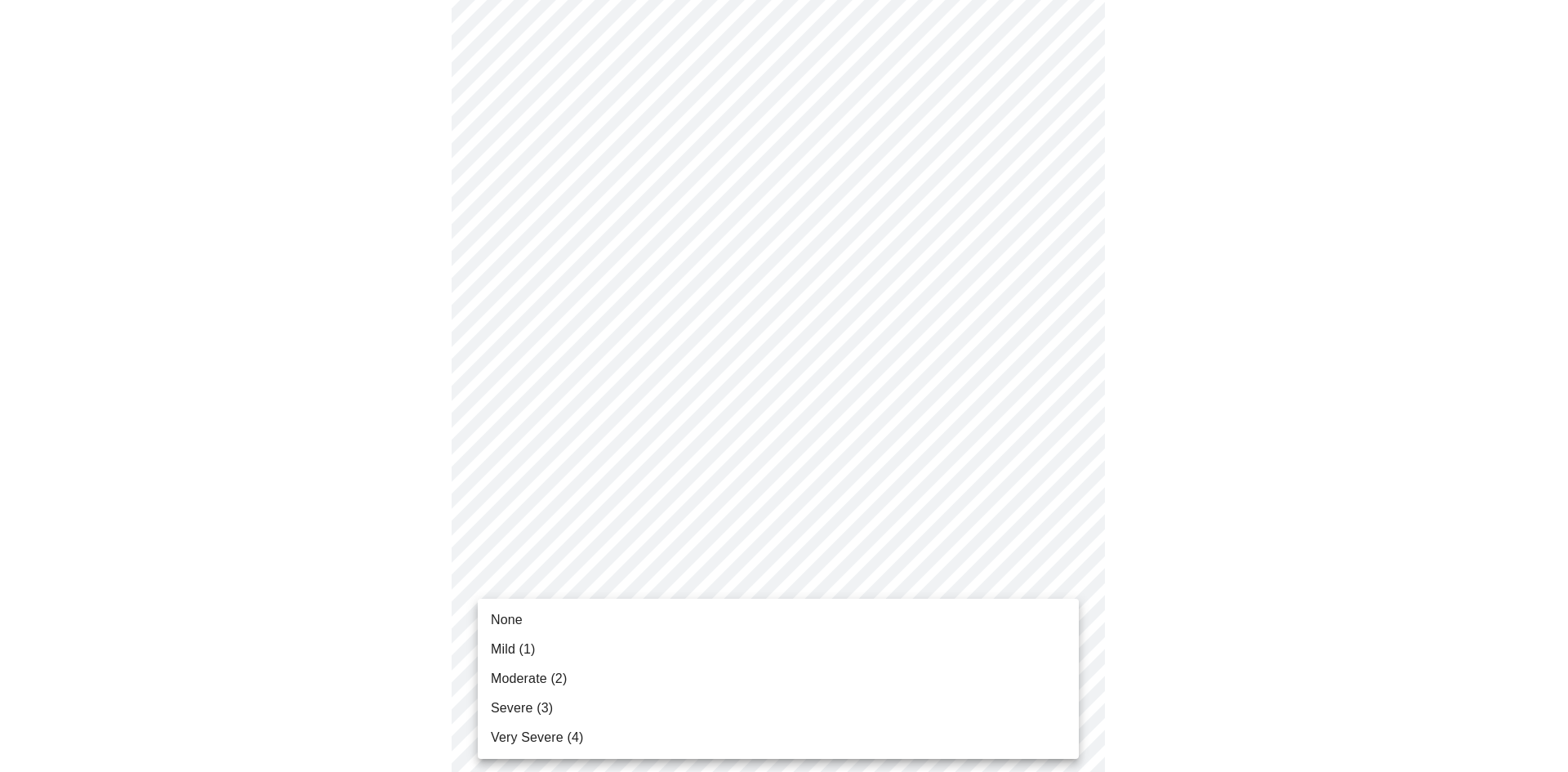
click at [541, 644] on li "Mild (1)" at bounding box center [778, 649] width 602 height 29
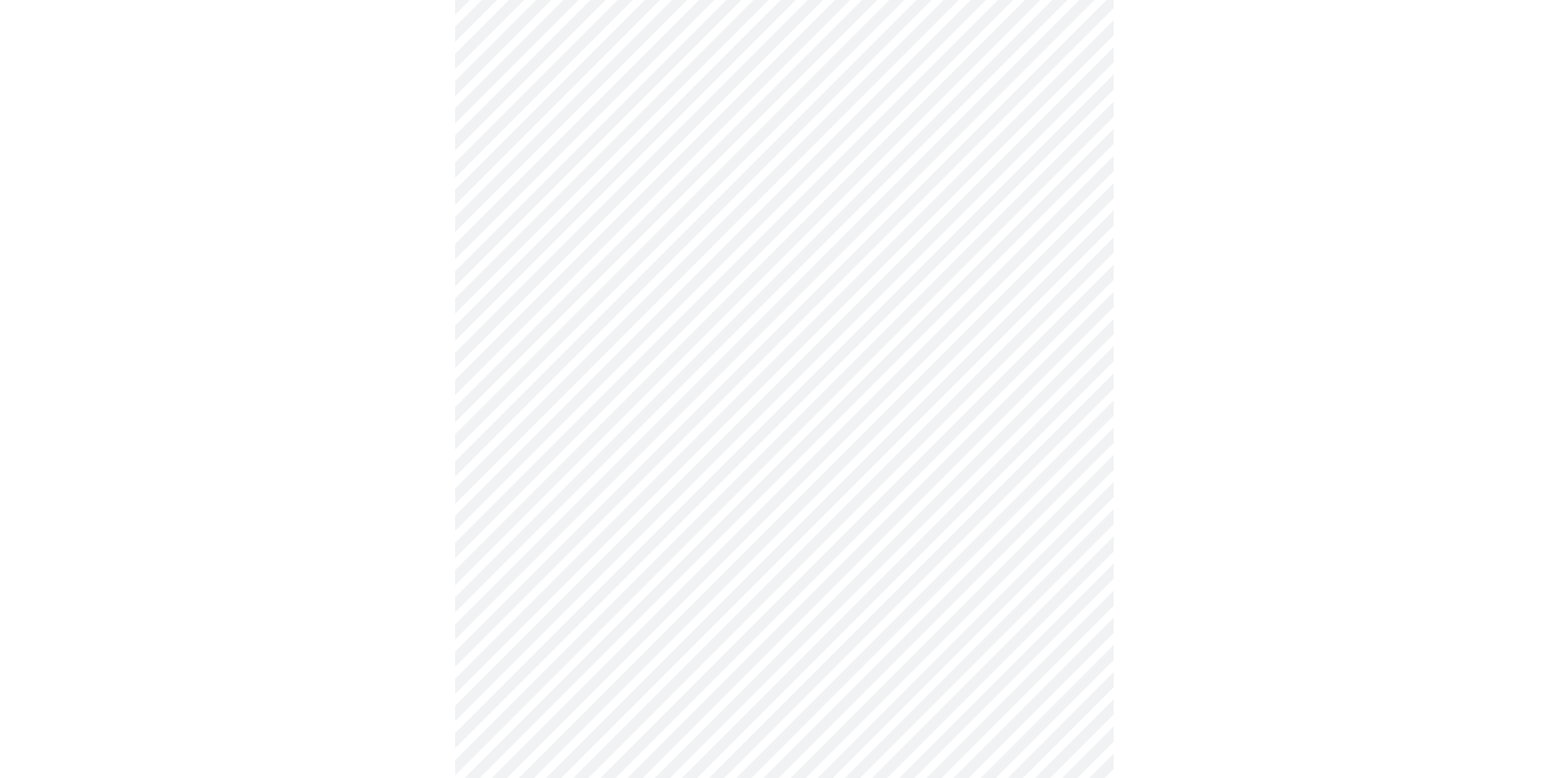
scroll to position [577, 0]
click at [625, 367] on body "MyMenopauseRx Appointments Messaging Labs 2 Uploads Medications Community Refer…" at bounding box center [784, 209] width 1555 height 1558
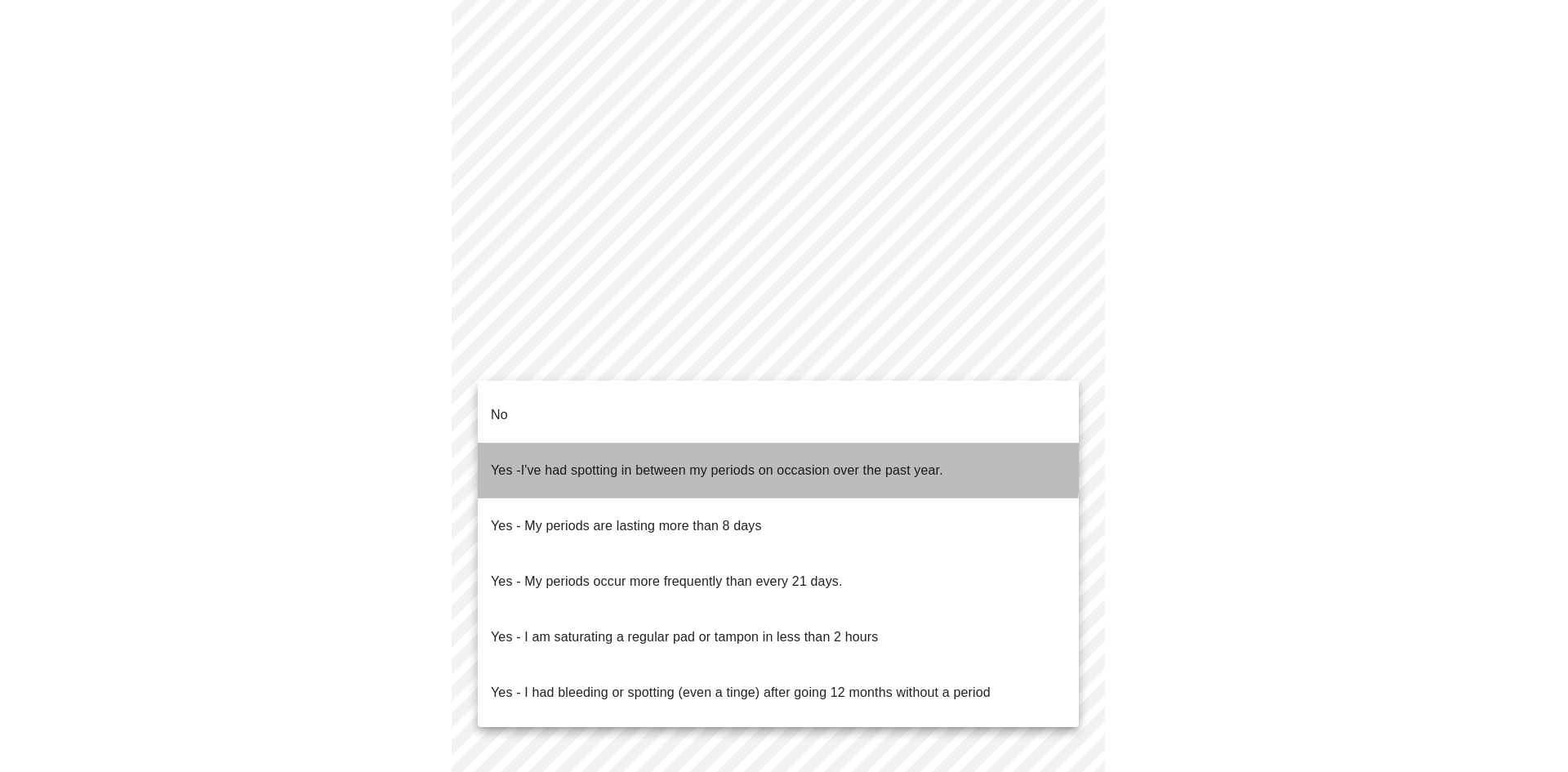
click at [615, 463] on span "I've had spotting in between my periods on occasion over the past year." at bounding box center [732, 470] width 422 height 14
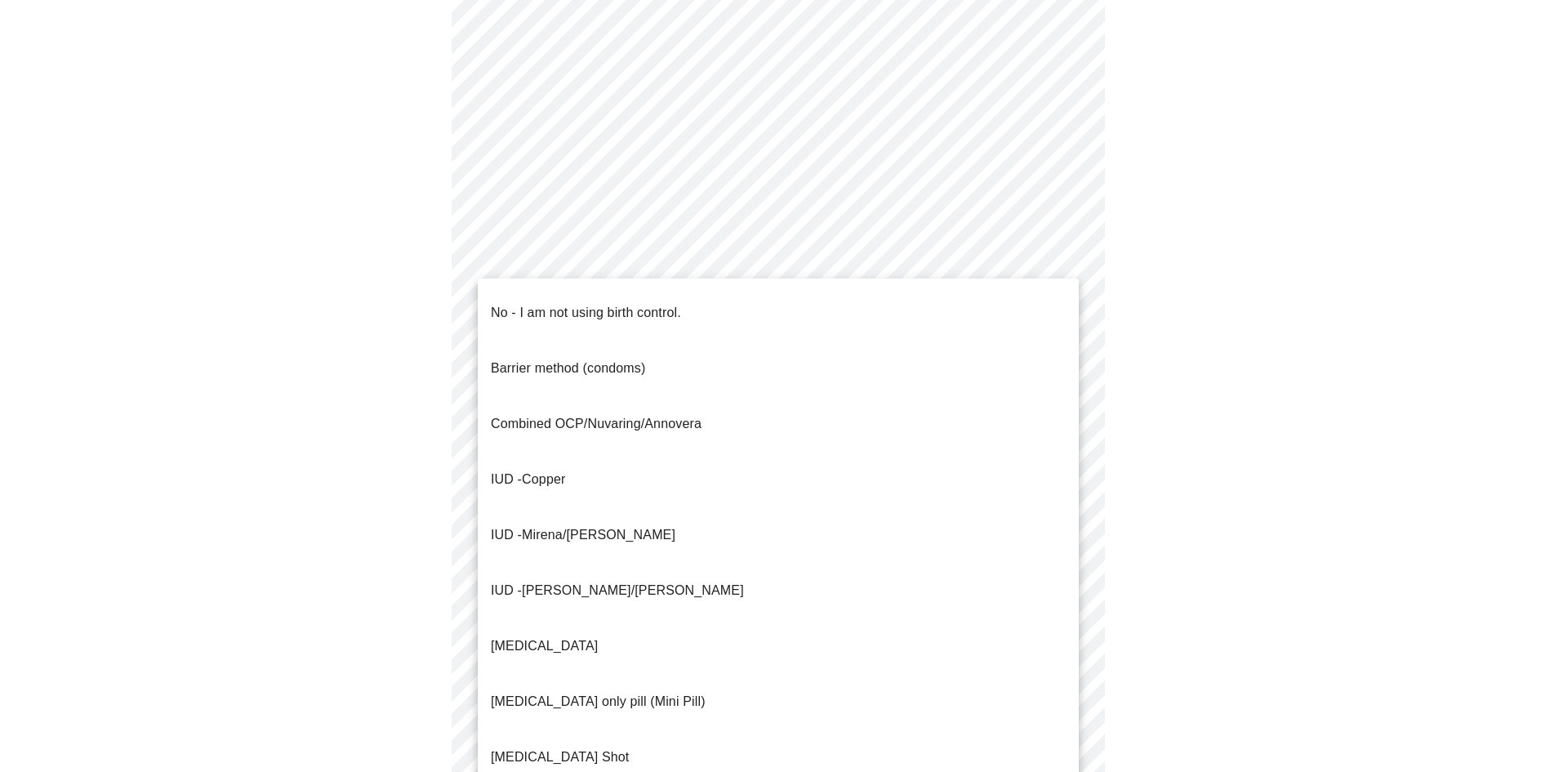
click at [753, 466] on body "MyMenopauseRx Appointments Messaging Labs 2 Uploads Medications Community Refer…" at bounding box center [784, 203] width 1555 height 1537
click at [234, 550] on div at bounding box center [784, 386] width 1568 height 772
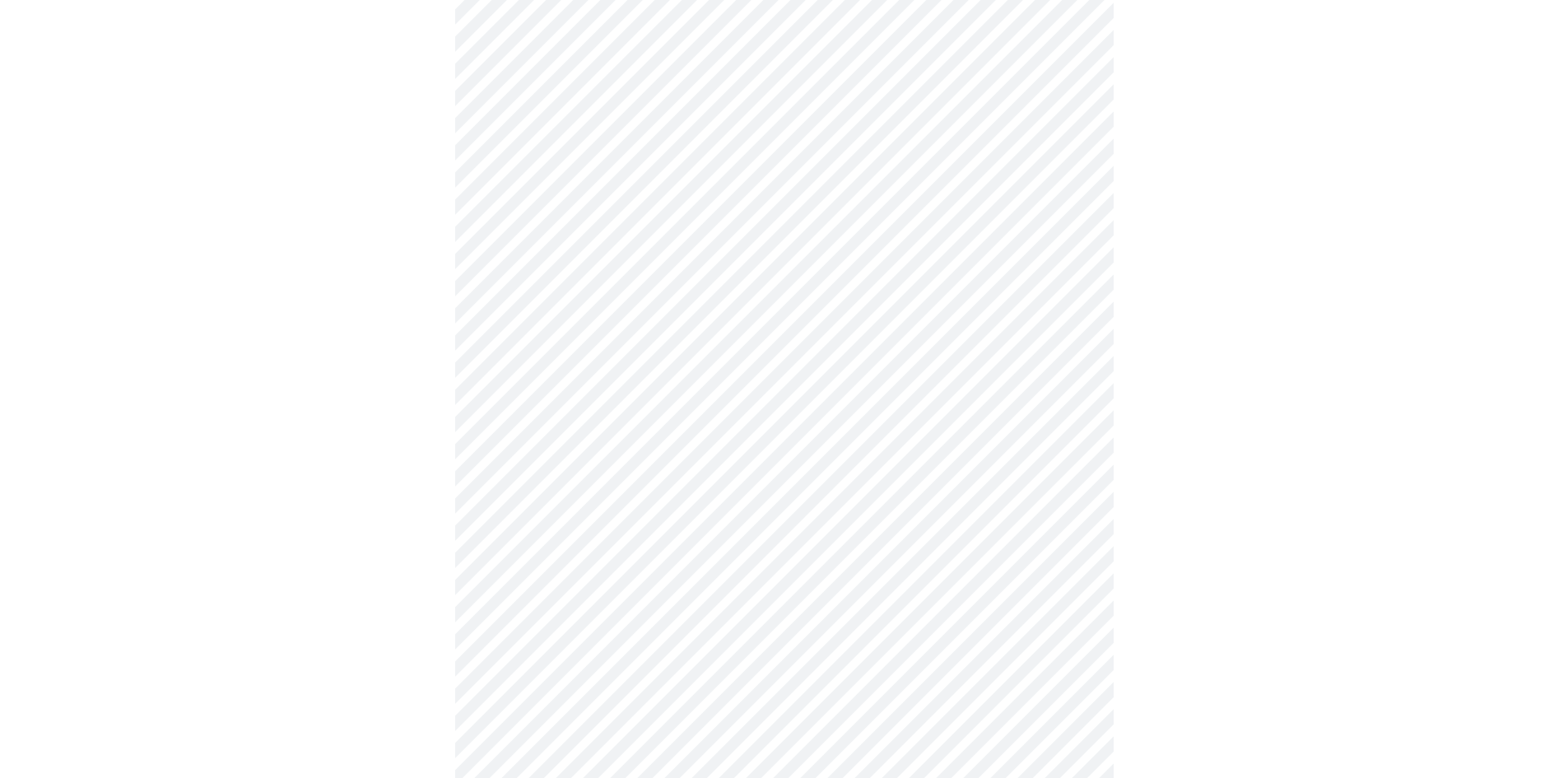
scroll to position [741, 0]
click at [584, 573] on body "MyMenopauseRx Appointments Messaging Labs 2 Uploads Medications Community Refer…" at bounding box center [784, 40] width 1555 height 1549
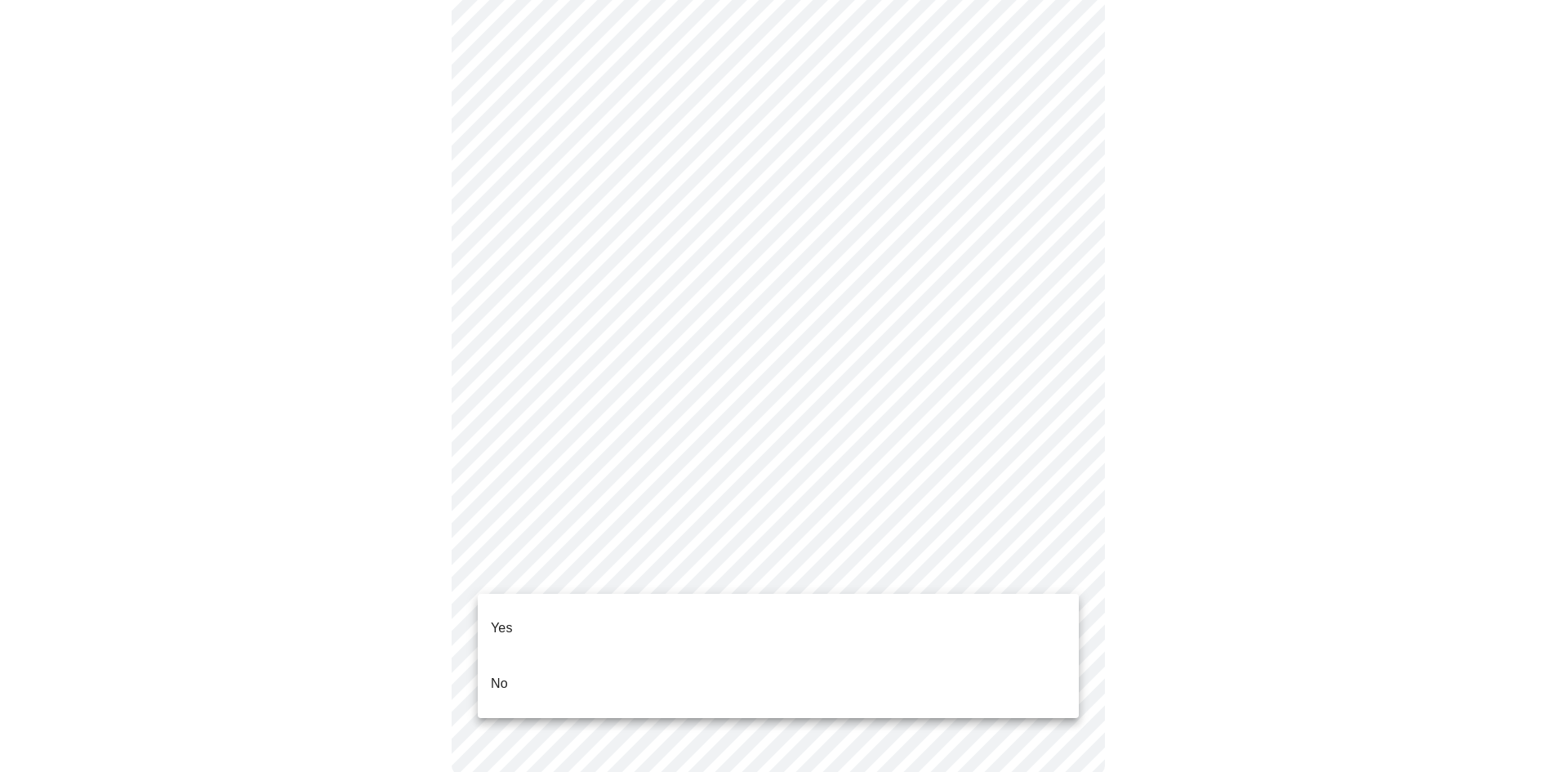
click at [556, 656] on li "No" at bounding box center [778, 684] width 602 height 55
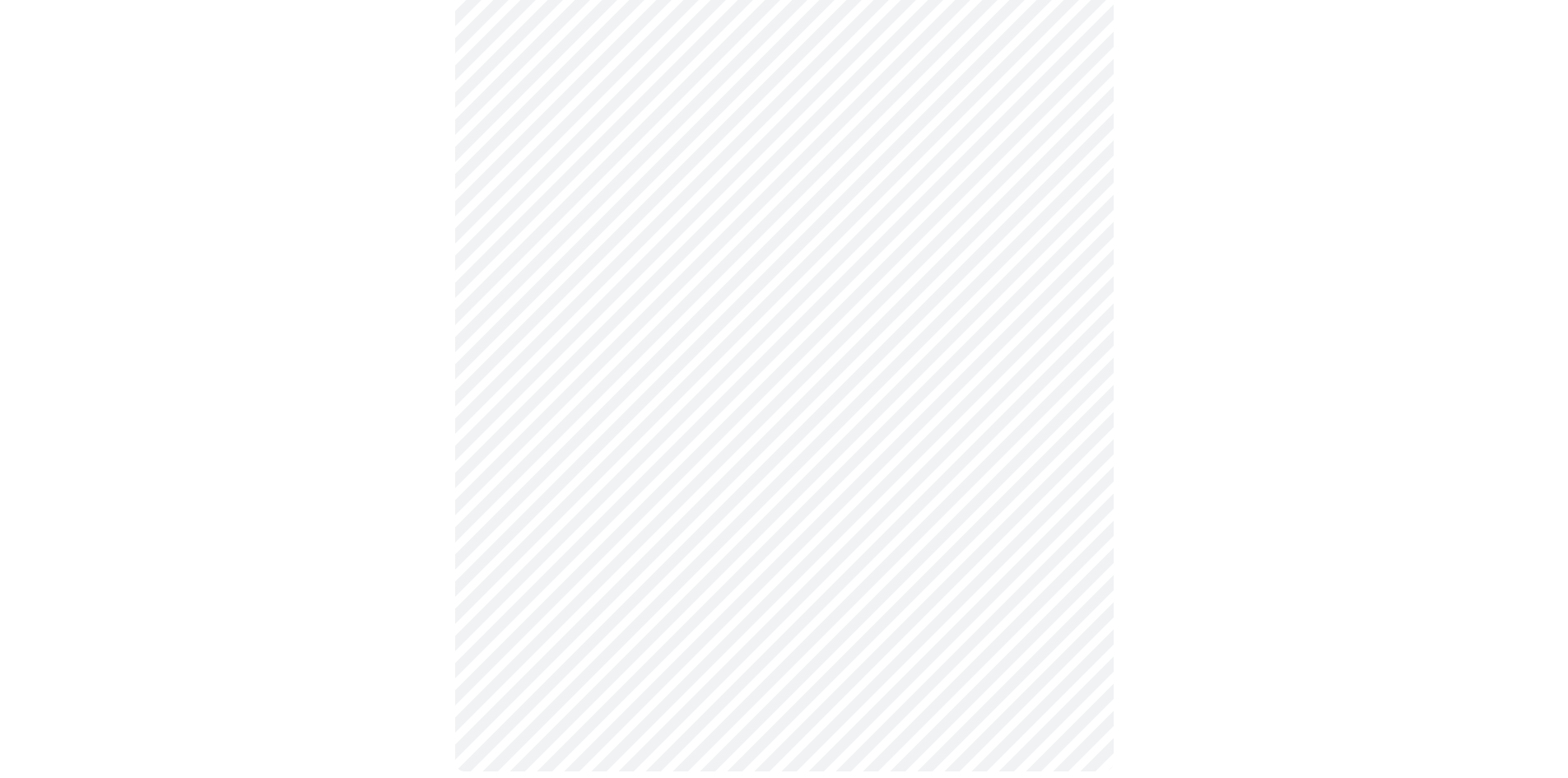
click at [648, 314] on body "MyMenopauseRx Appointments Messaging Labs 2 Uploads Medications Community Refer…" at bounding box center [784, 34] width 1555 height 1538
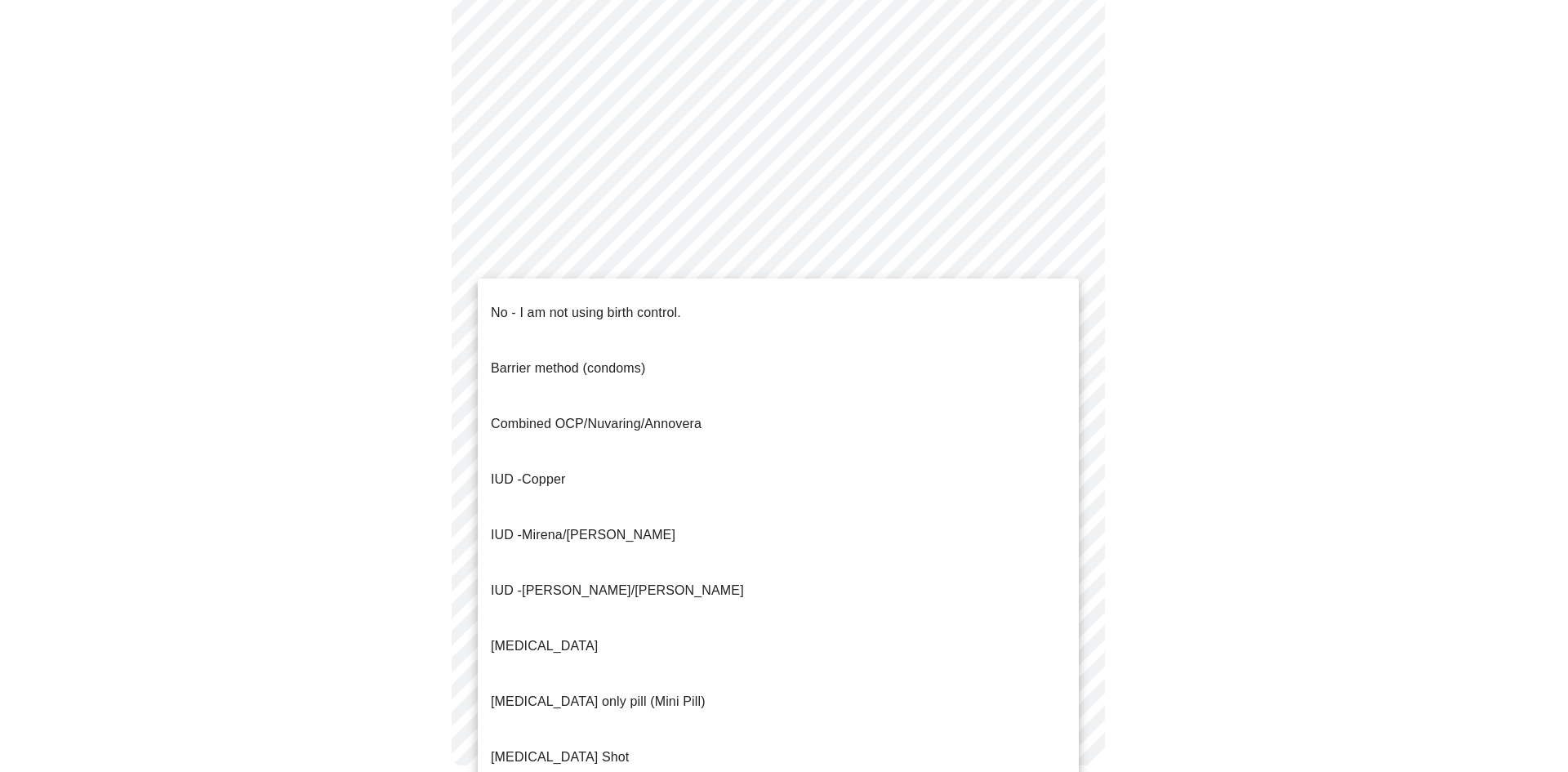
click at [1293, 437] on div at bounding box center [784, 386] width 1568 height 772
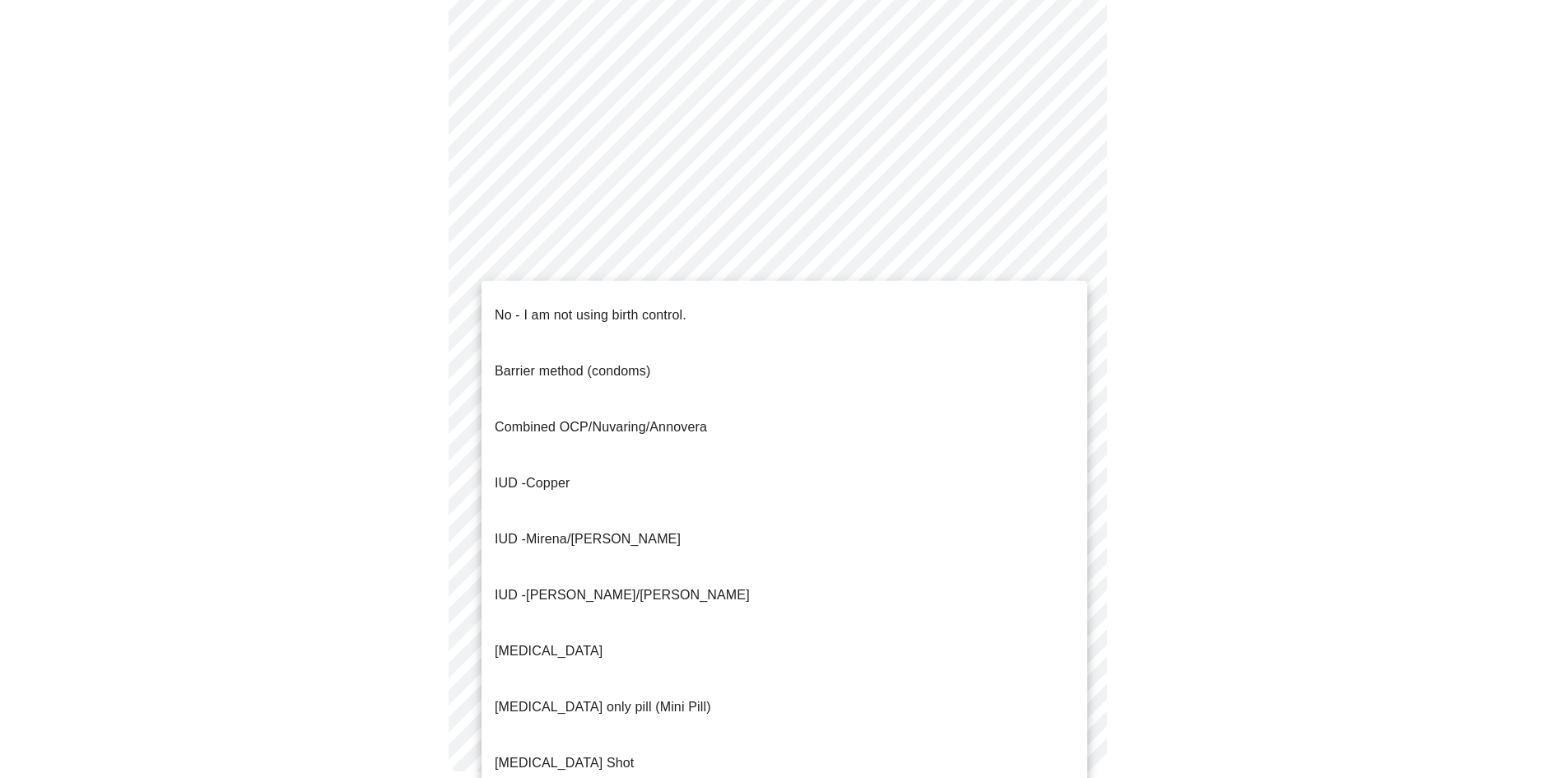
click at [806, 324] on body "MyMenopauseRx Appointments Messaging Labs 2 Uploads Medications Community Refer…" at bounding box center [784, 34] width 1555 height 1538
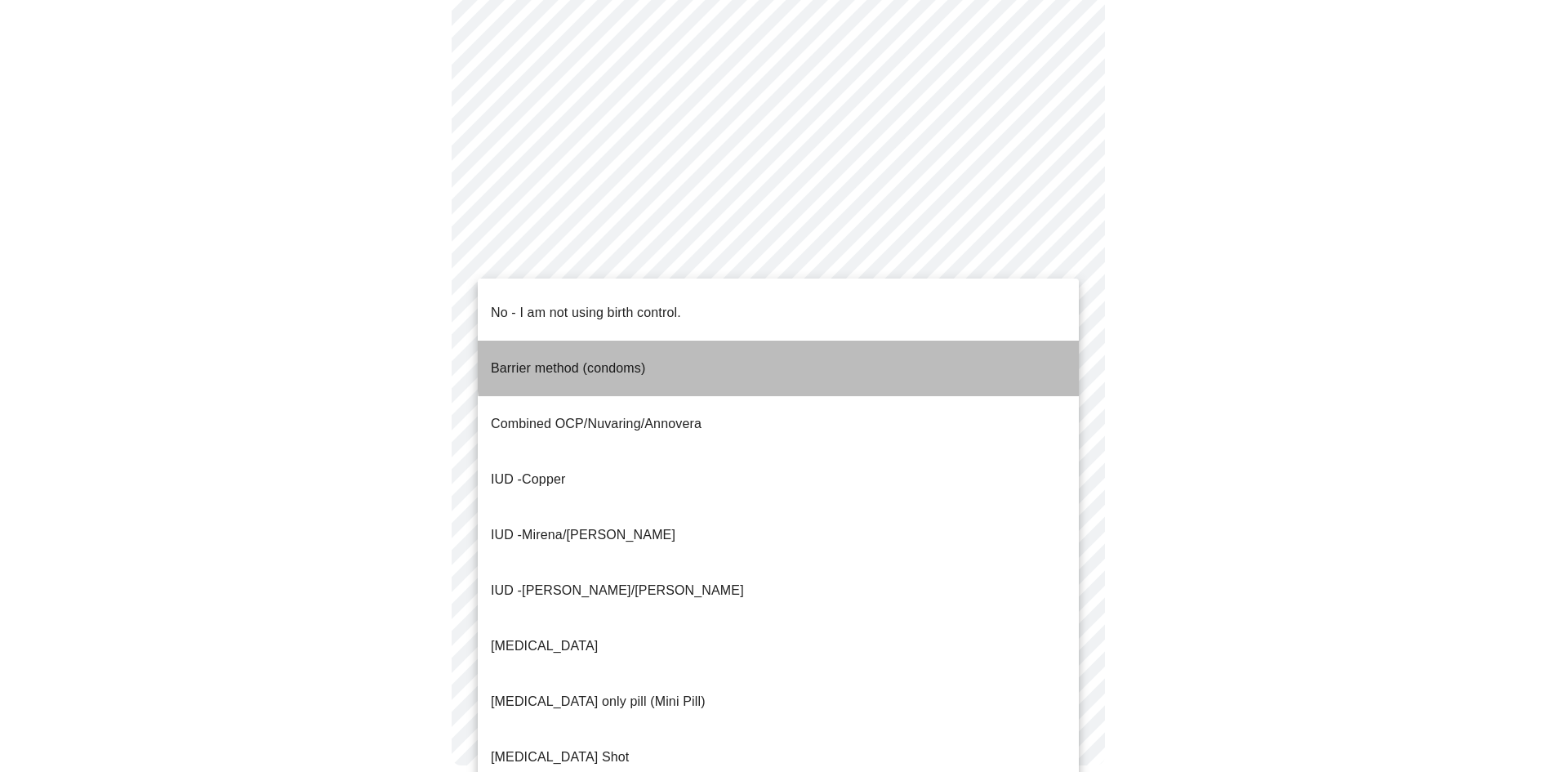
click at [963, 341] on li "Barrier method (condoms)" at bounding box center [778, 368] width 602 height 55
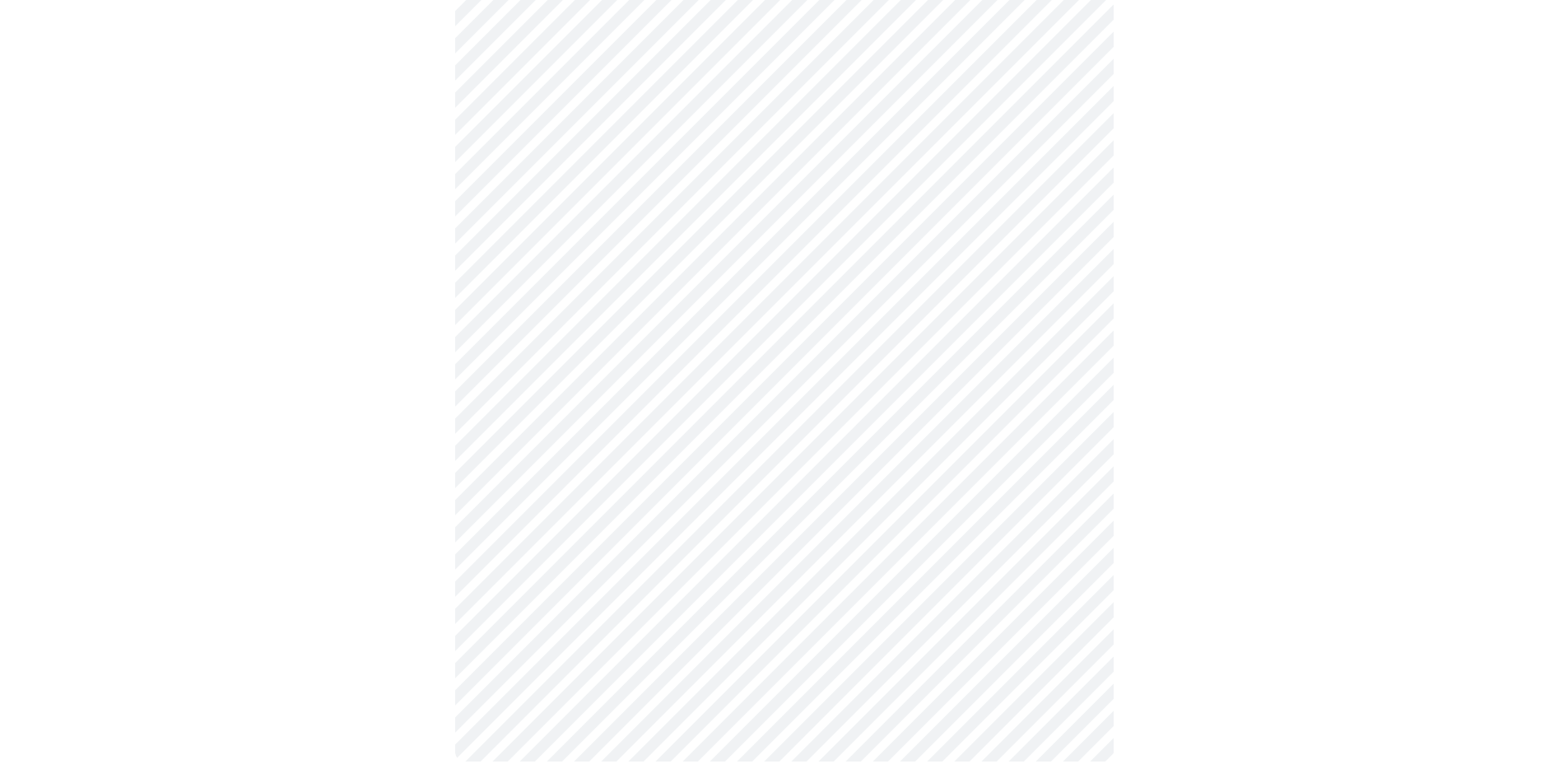
click at [970, 341] on body "MyMenopauseRx Appointments Messaging Labs 2 Uploads Medications Community Refer…" at bounding box center [784, 30] width 1555 height 1528
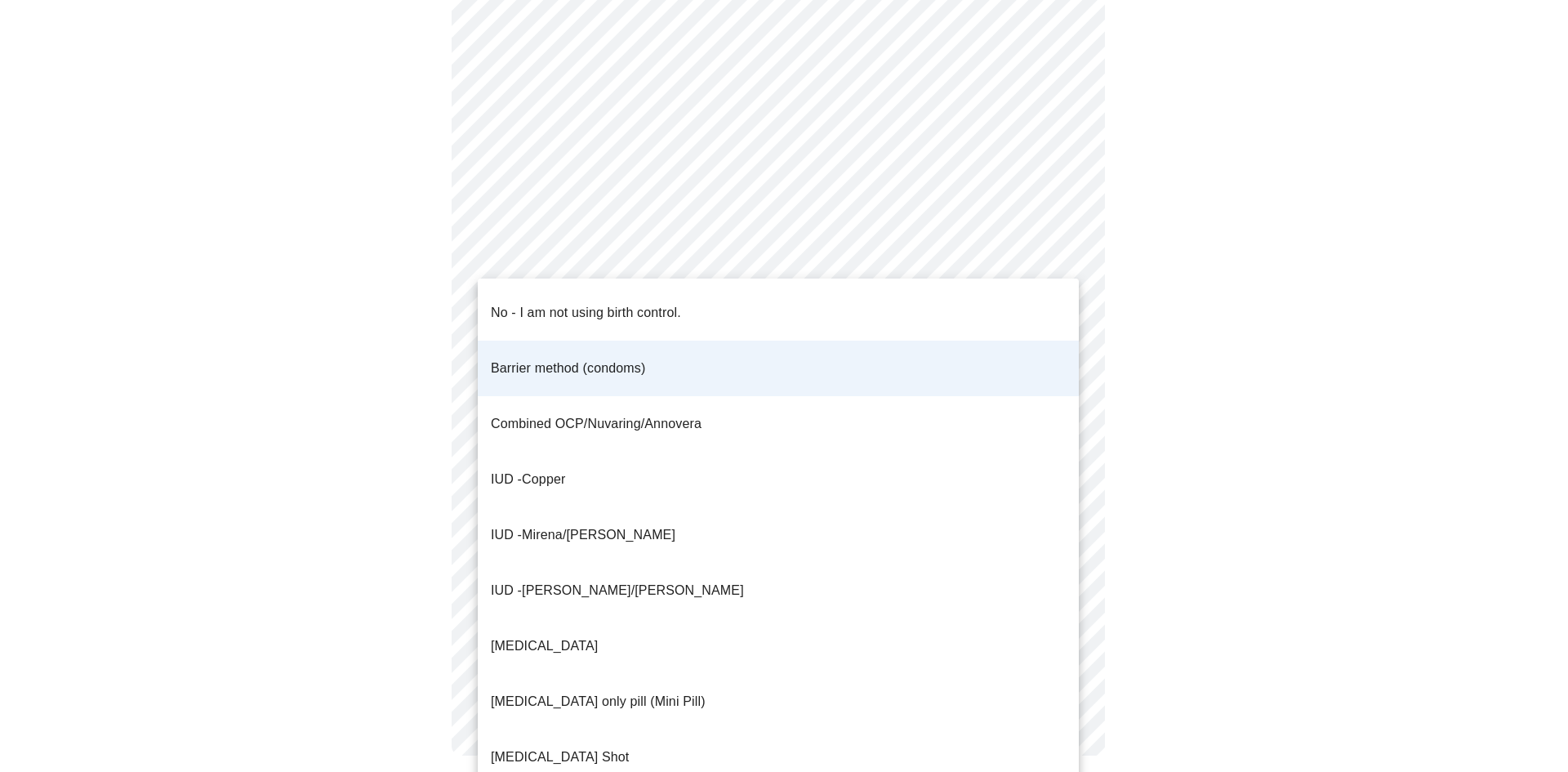
click at [963, 341] on li "Barrier method (condoms)" at bounding box center [778, 368] width 602 height 55
click at [593, 311] on body "MyMenopauseRx Appointments Messaging Labs 2 Uploads Medications Community Refer…" at bounding box center [784, 29] width 1555 height 1516
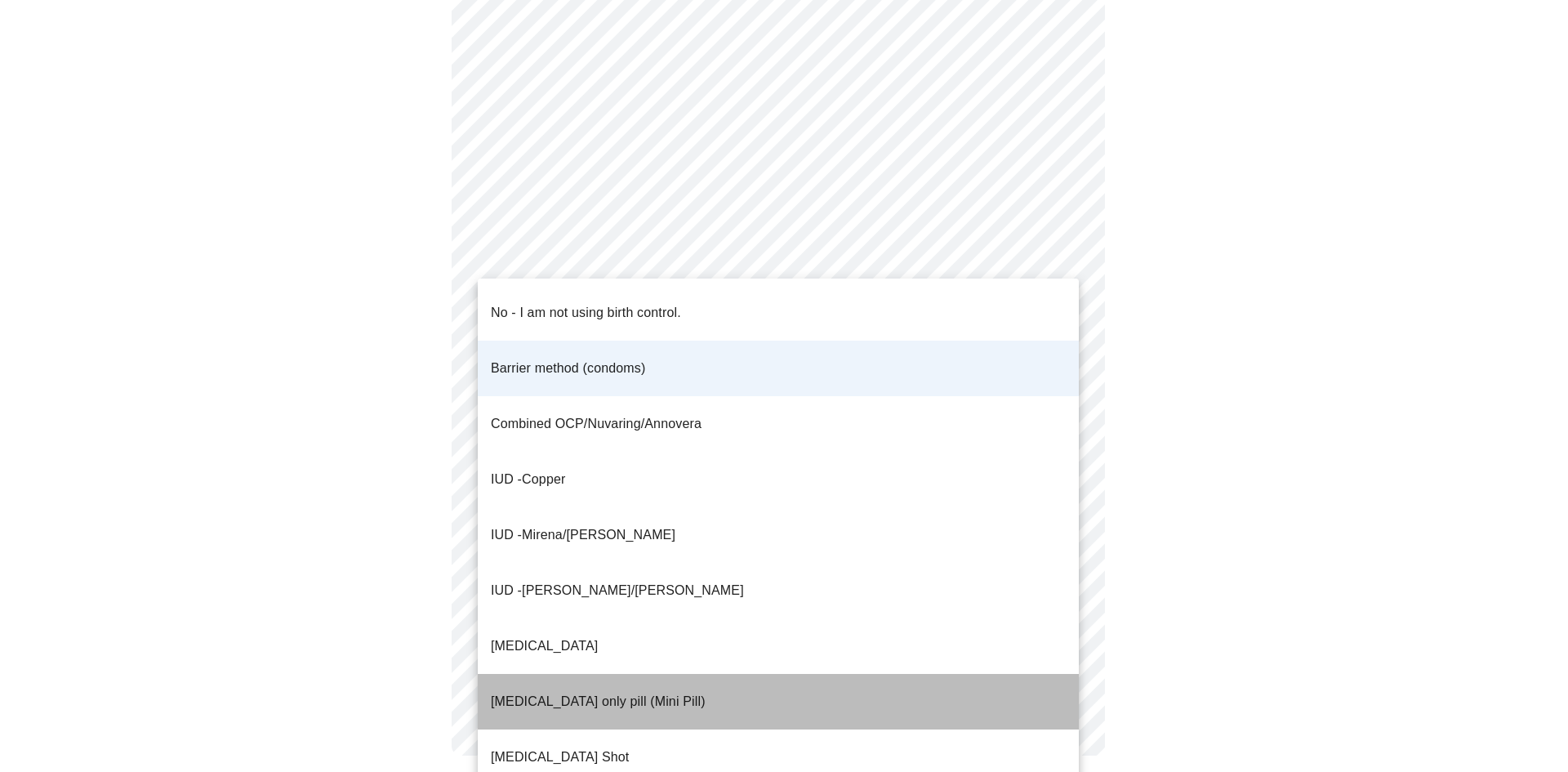
click at [637, 692] on p "[MEDICAL_DATA] only pill (Mini Pill)" at bounding box center [598, 701] width 215 height 19
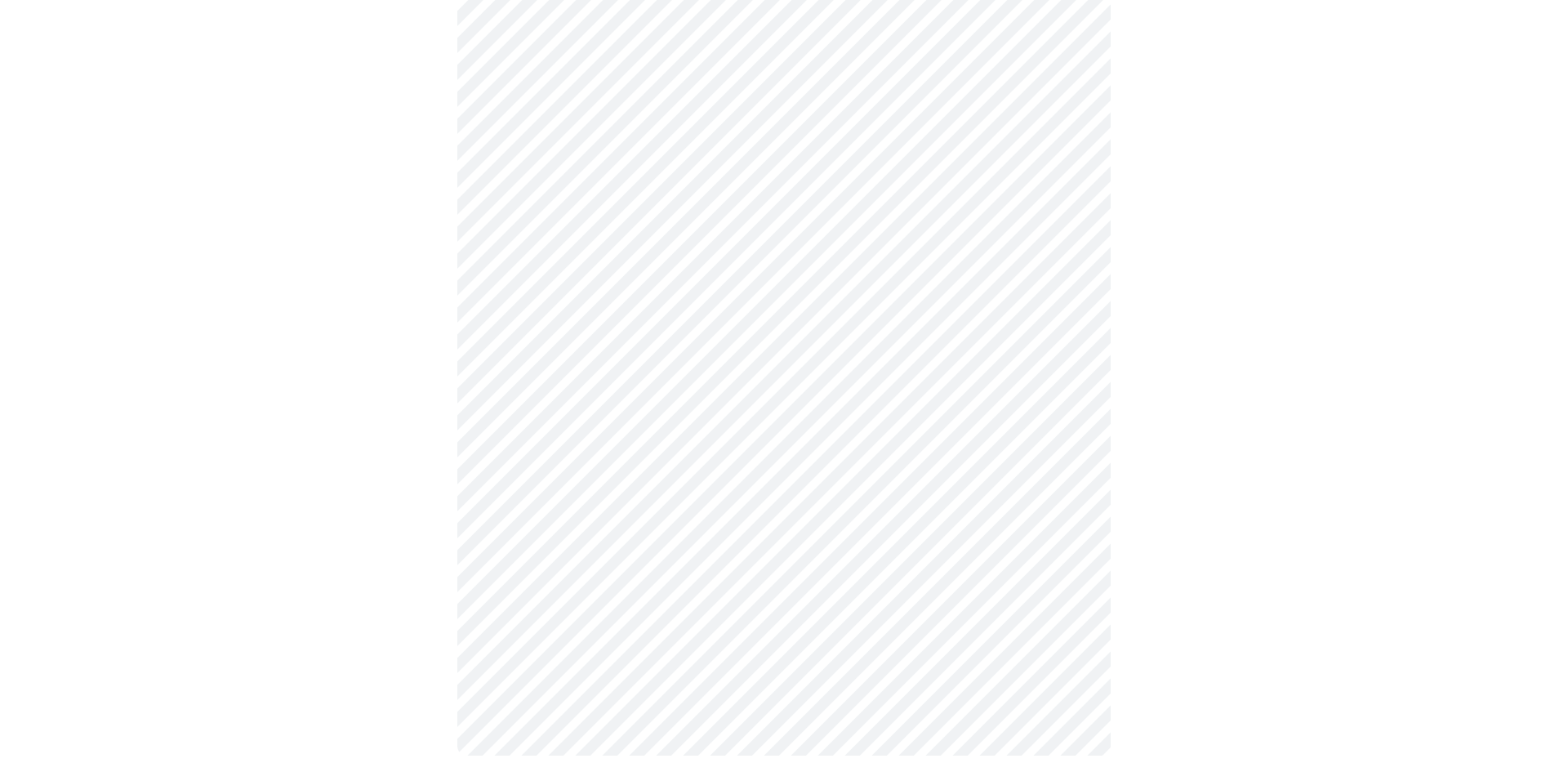
click at [551, 439] on body "MyMenopauseRx Appointments Messaging Labs 2 Uploads Medications Community Refer…" at bounding box center [784, 29] width 1555 height 1516
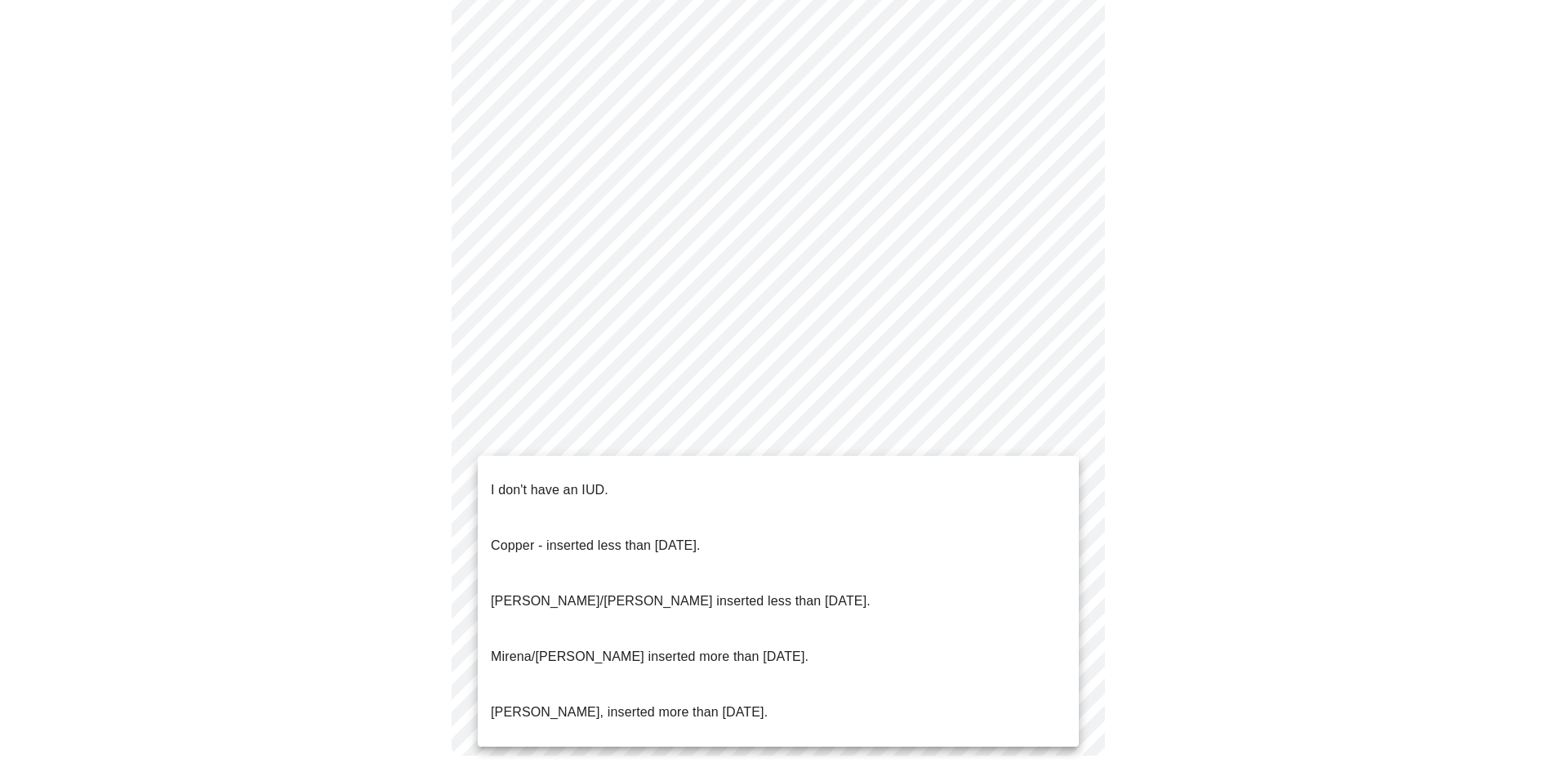
click at [561, 480] on p "I don't have an IUD." at bounding box center [550, 489] width 118 height 19
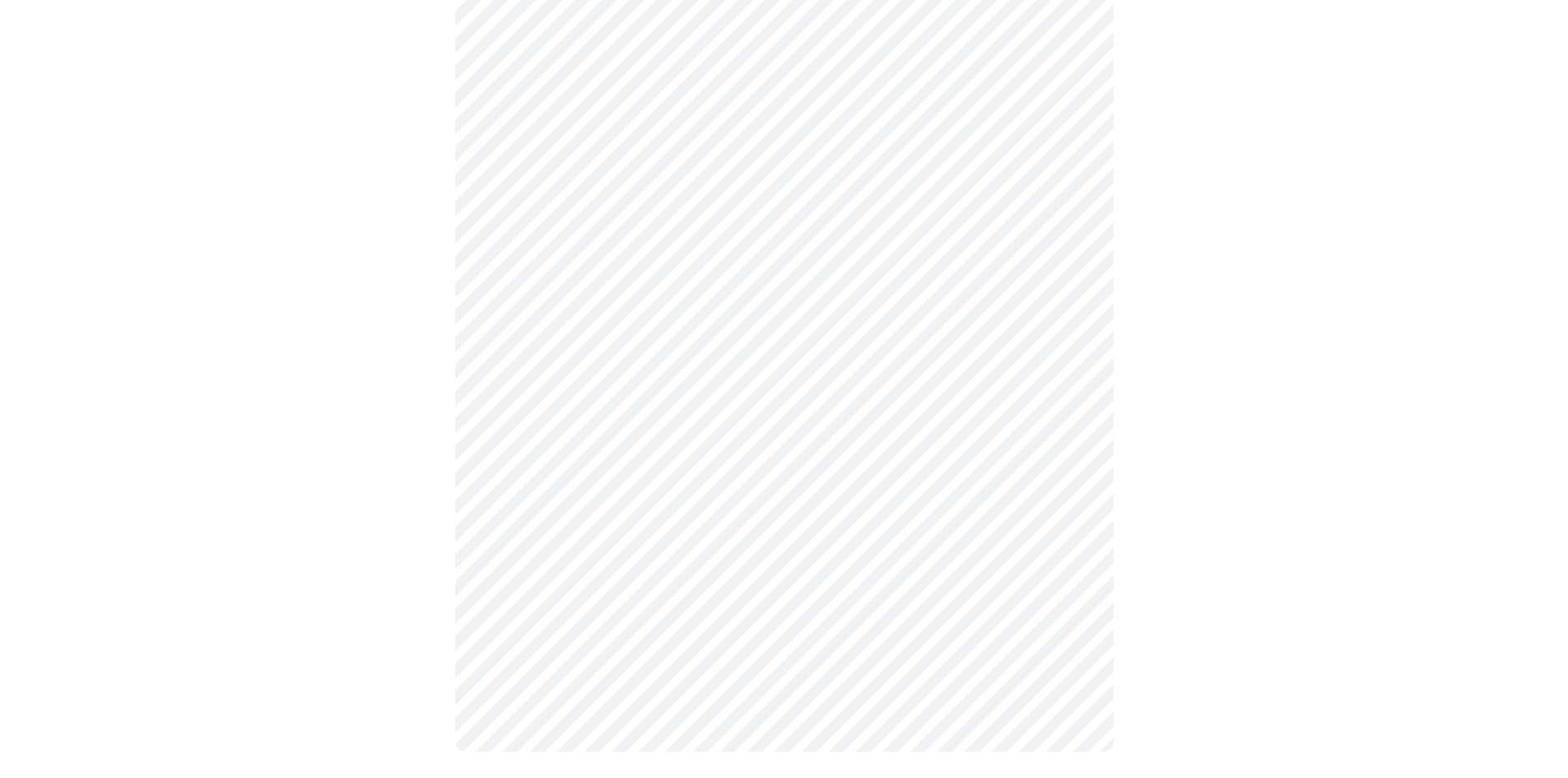
scroll to position [0, 0]
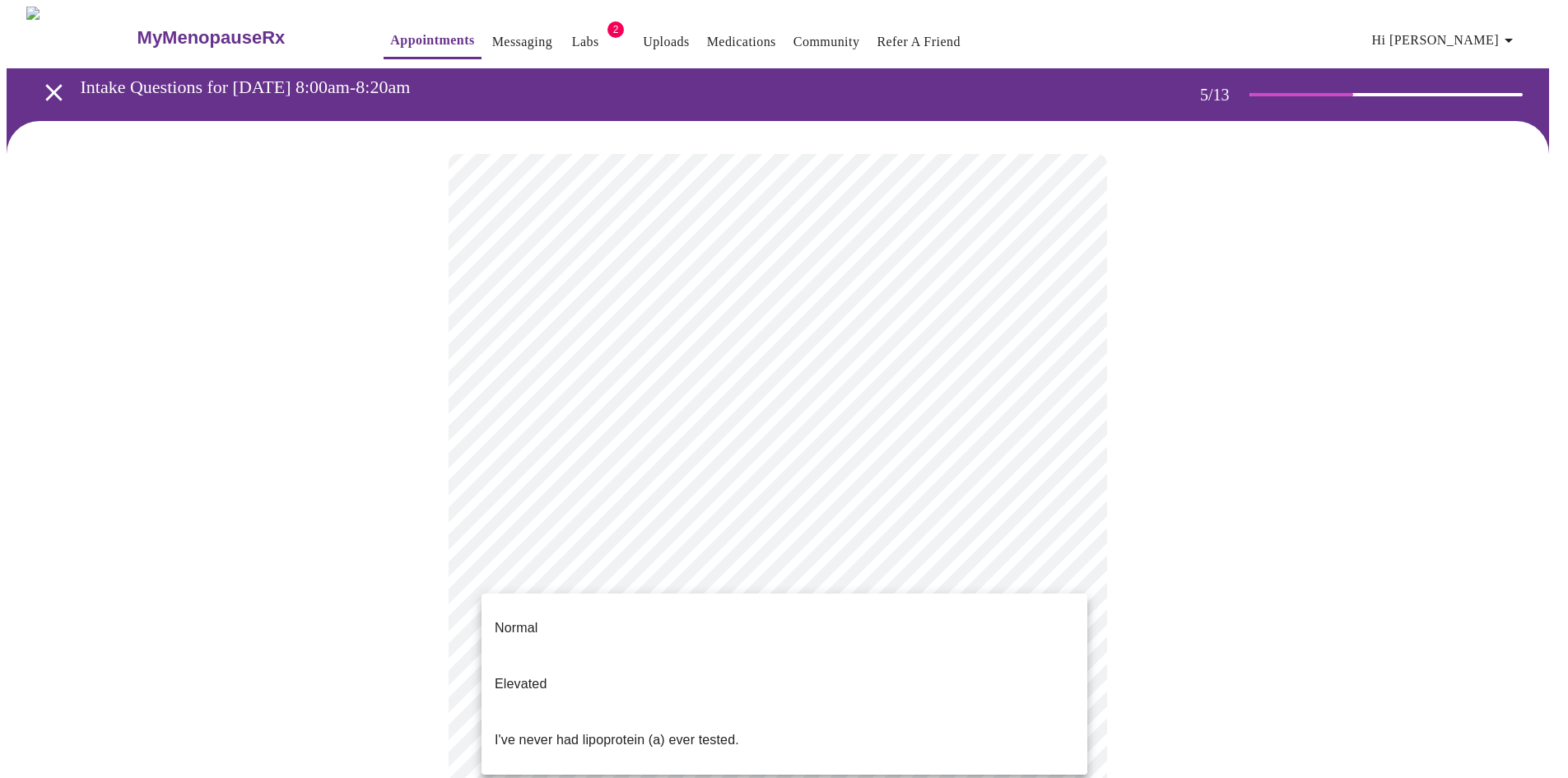
click at [1068, 567] on body "MyMenopauseRx Appointments Messaging Labs 2 Uploads Medications Community Refer…" at bounding box center [784, 615] width 1555 height 1216
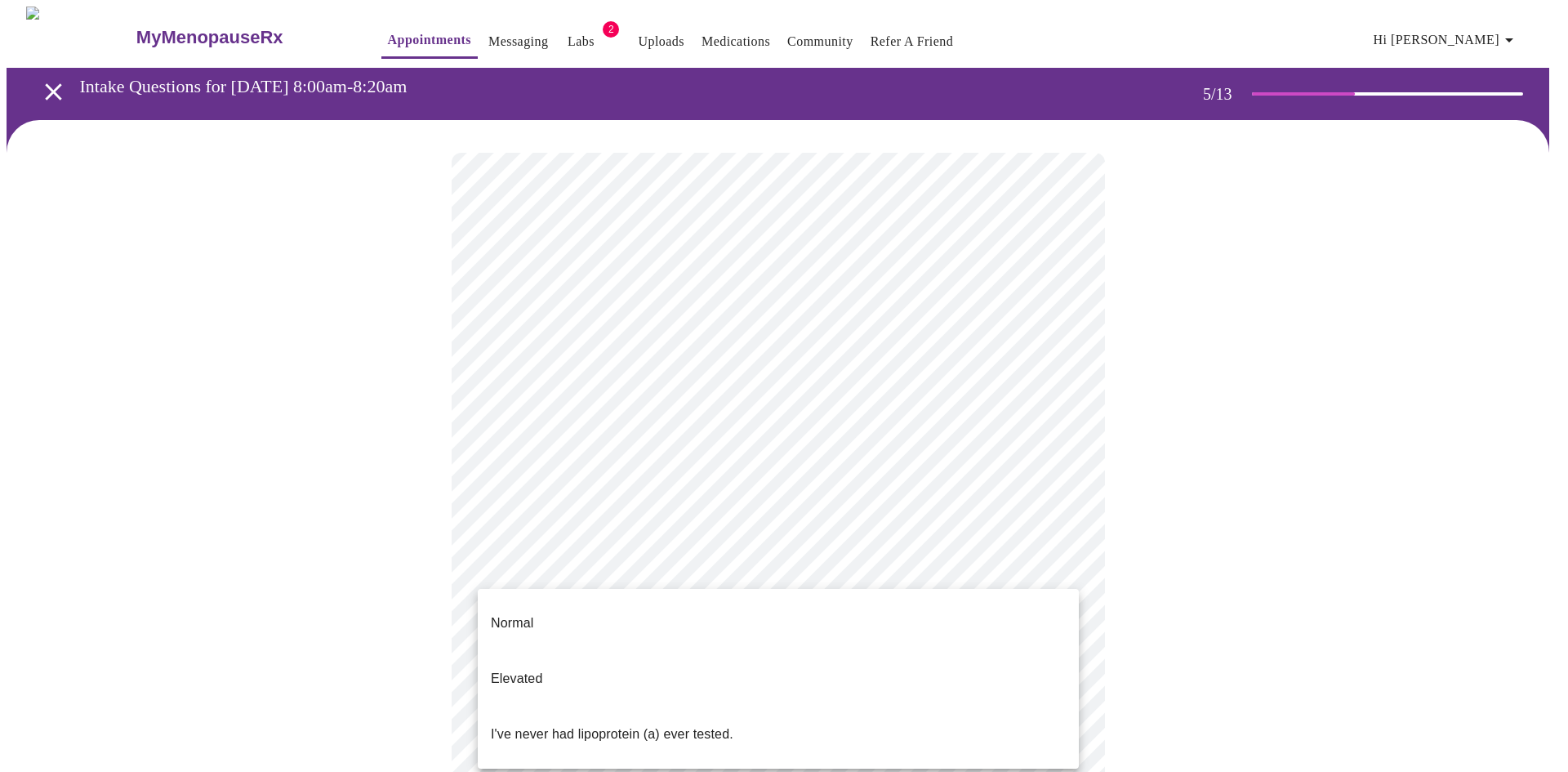
click at [1116, 529] on div at bounding box center [784, 386] width 1568 height 772
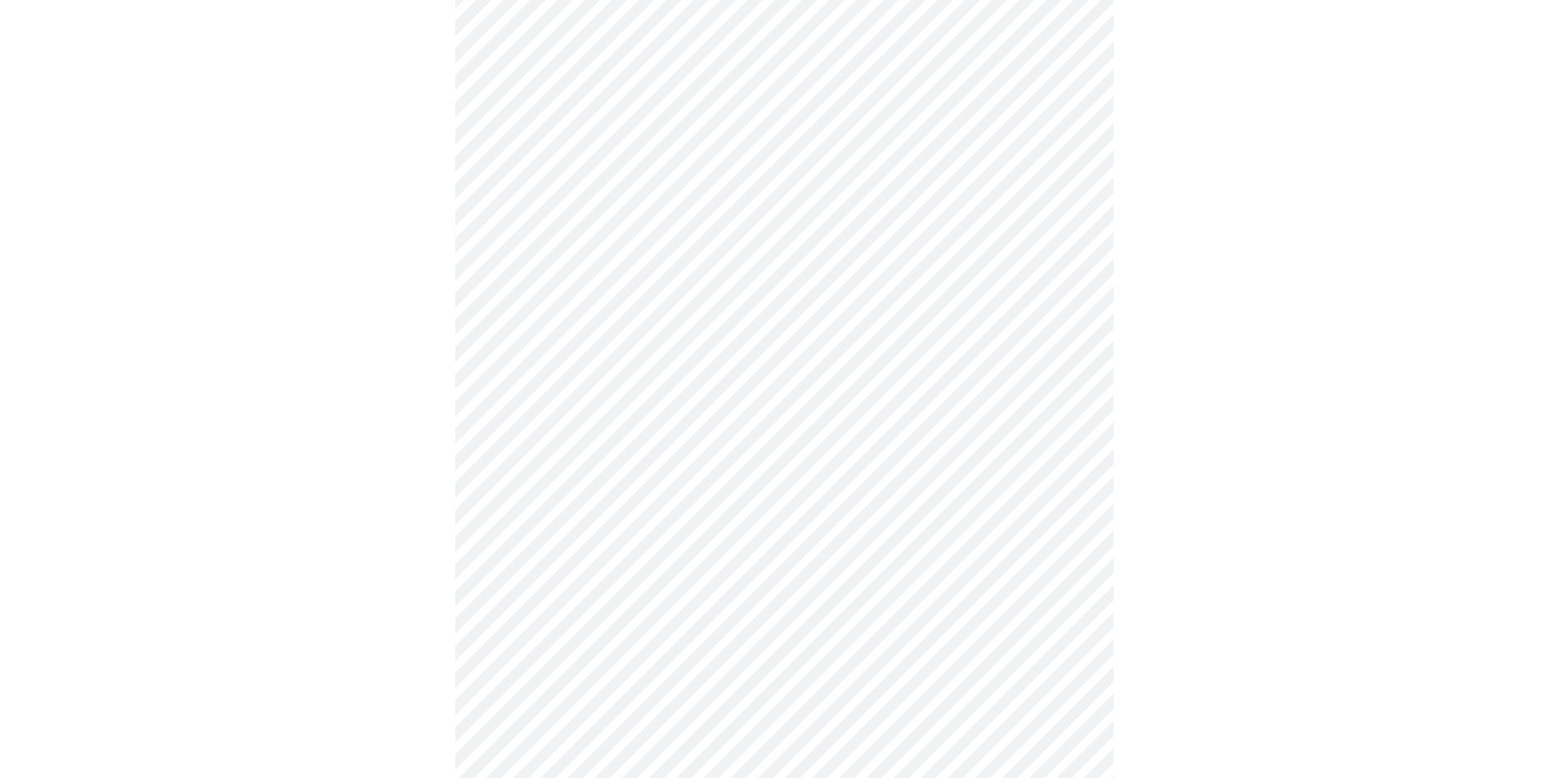
scroll to position [192, 0]
click at [653, 248] on body "MyMenopauseRx Appointments Messaging Labs 2 Uploads Medications Community Refer…" at bounding box center [784, 423] width 1555 height 1216
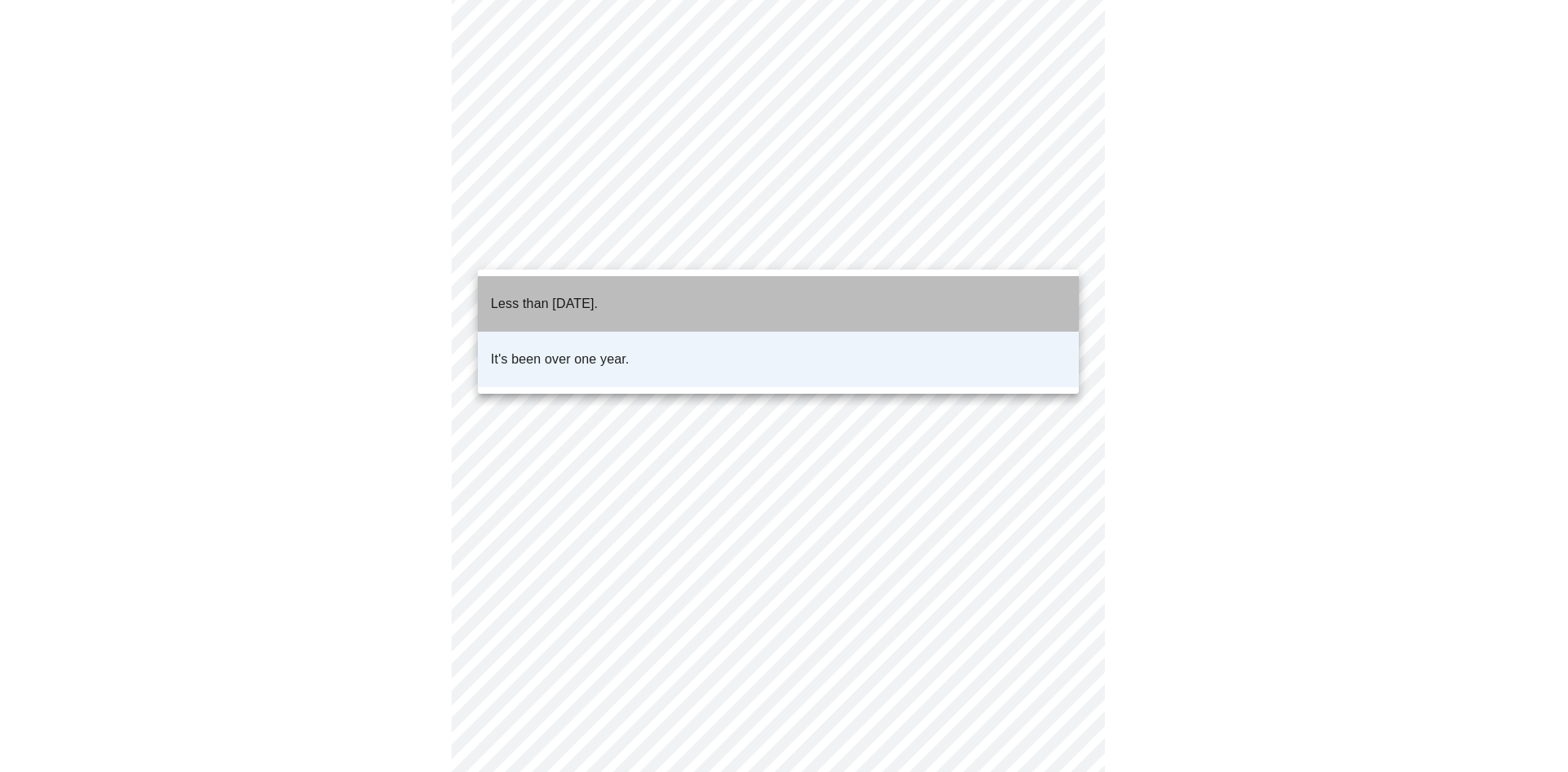
click at [598, 294] on p "Less than [DATE]." at bounding box center [544, 303] width 107 height 19
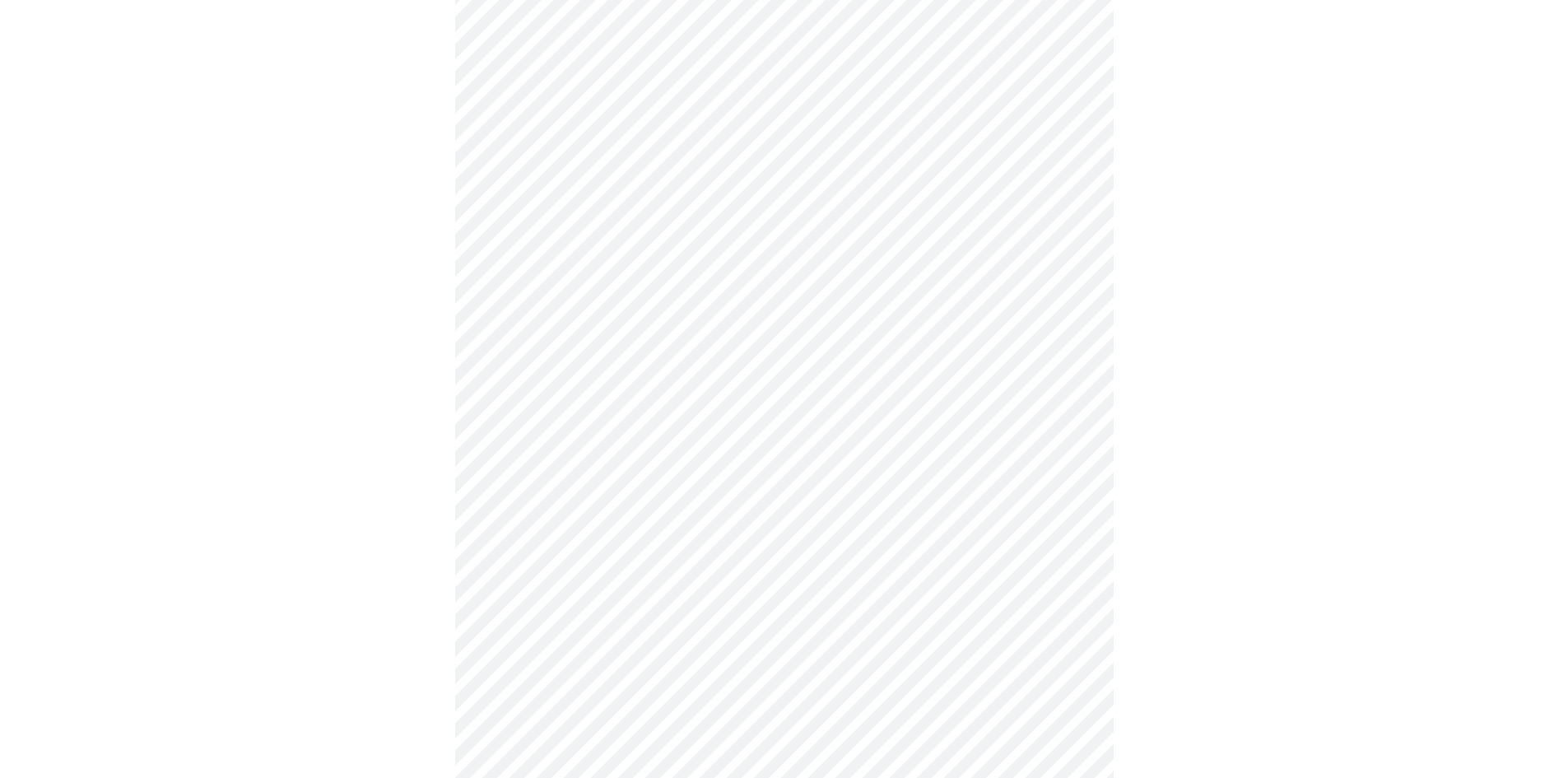
click at [626, 374] on body "MyMenopauseRx Appointments Messaging Labs 2 Uploads Medications Community Refer…" at bounding box center [784, 423] width 1555 height 1216
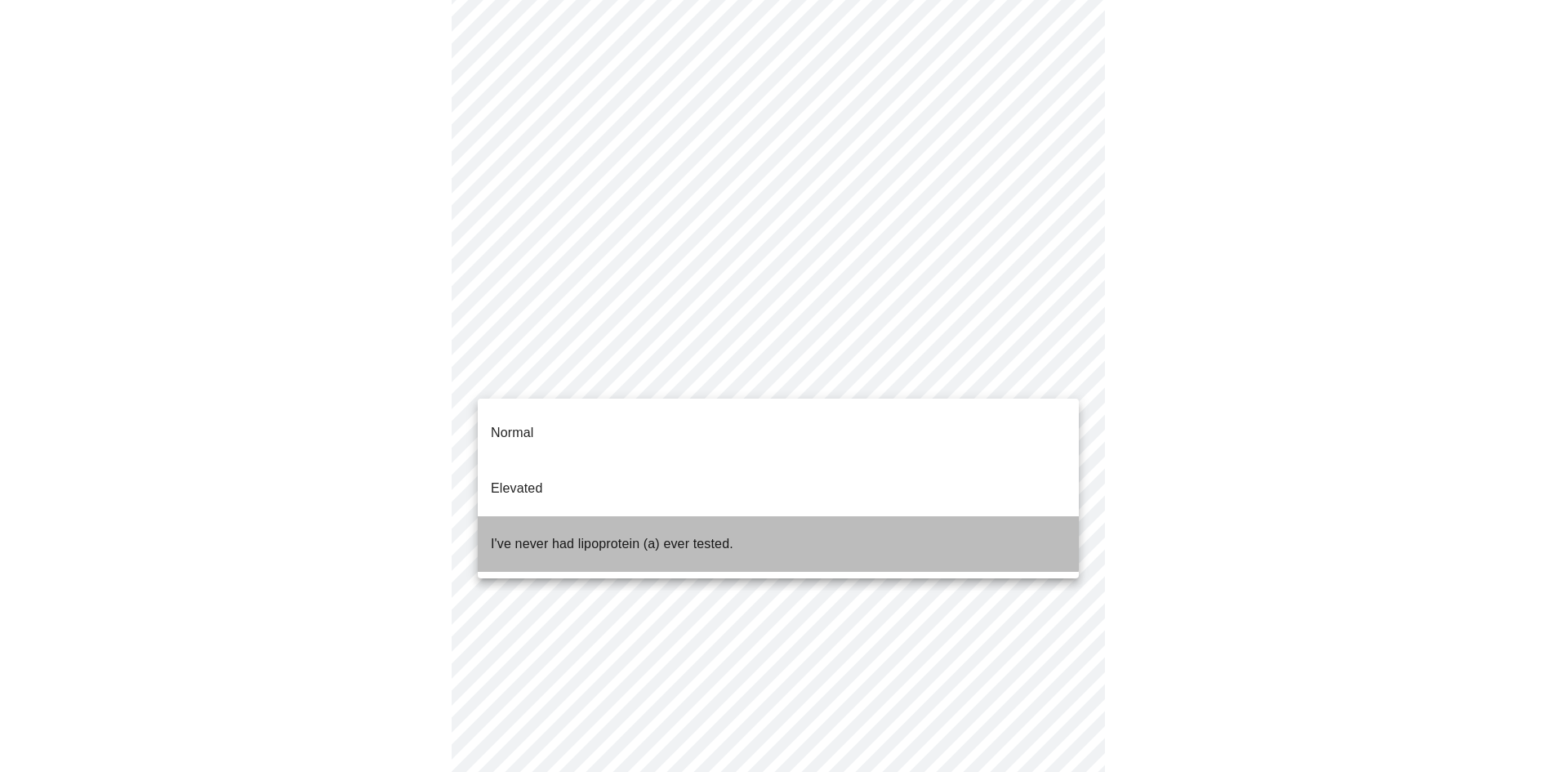
click at [579, 534] on p "I've never had lipoprotein (a) ever tested." at bounding box center [612, 544] width 242 height 19
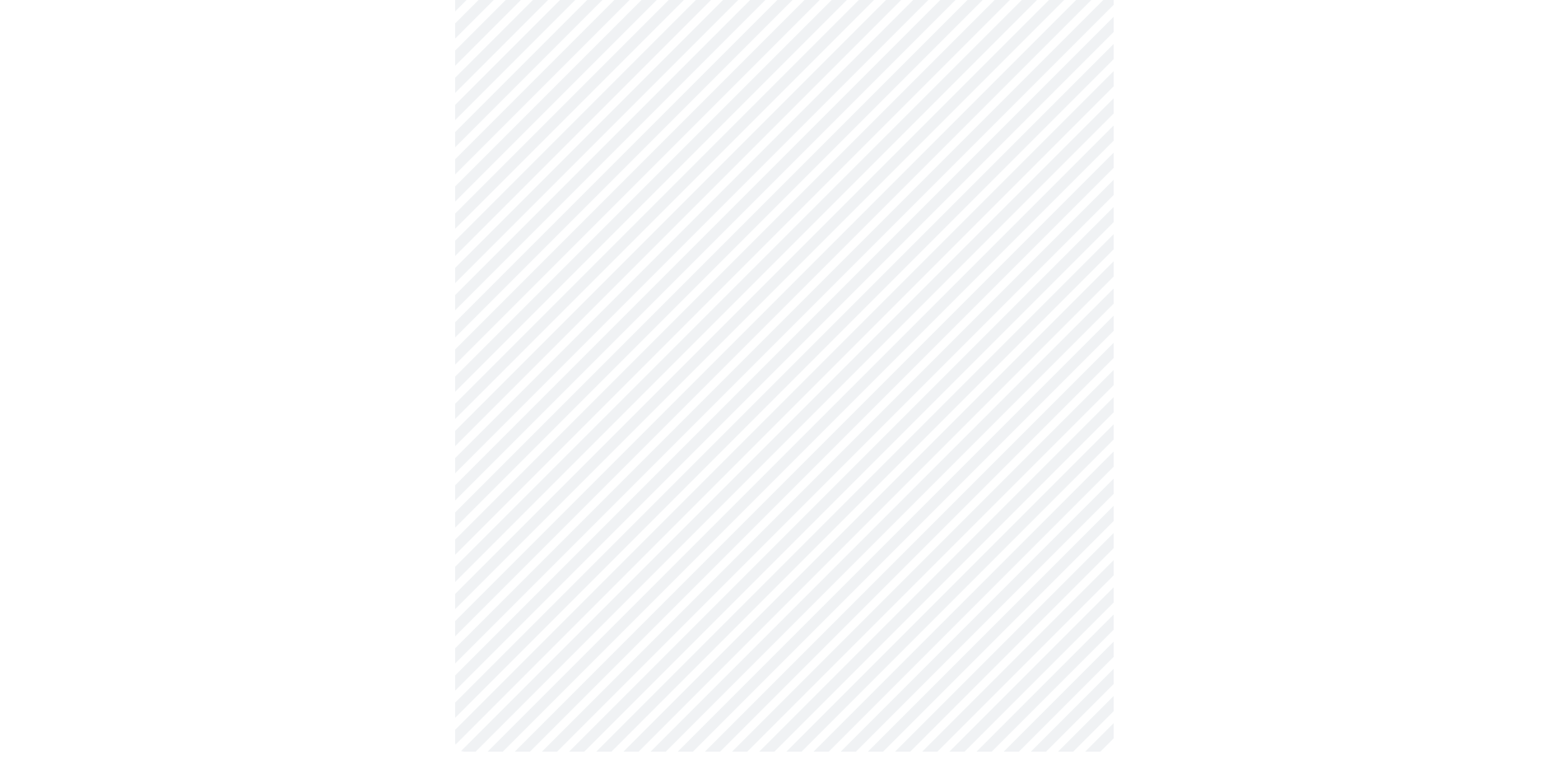
scroll to position [0, 0]
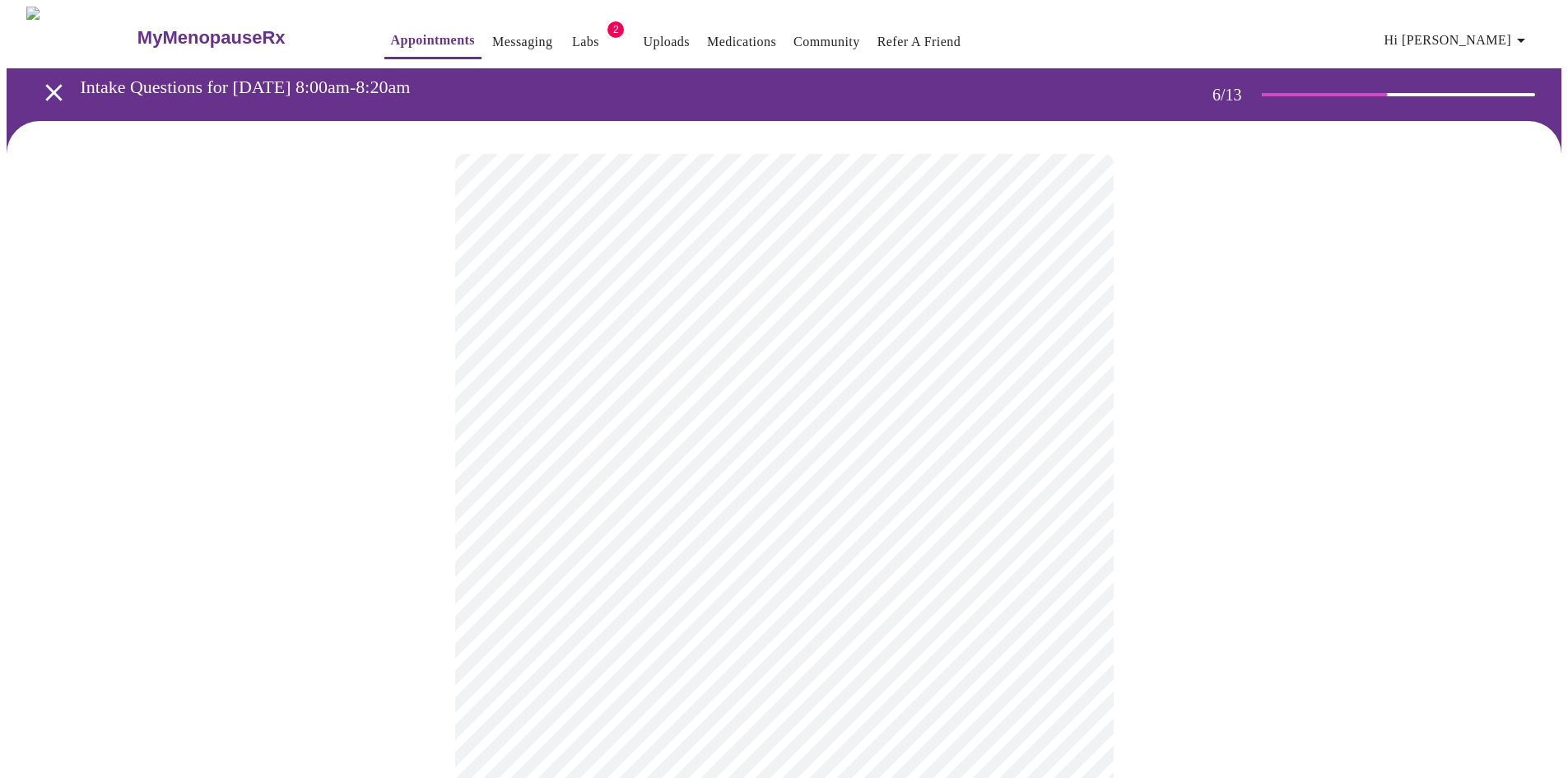
click at [415, 536] on div at bounding box center [784, 498] width 1555 height 755
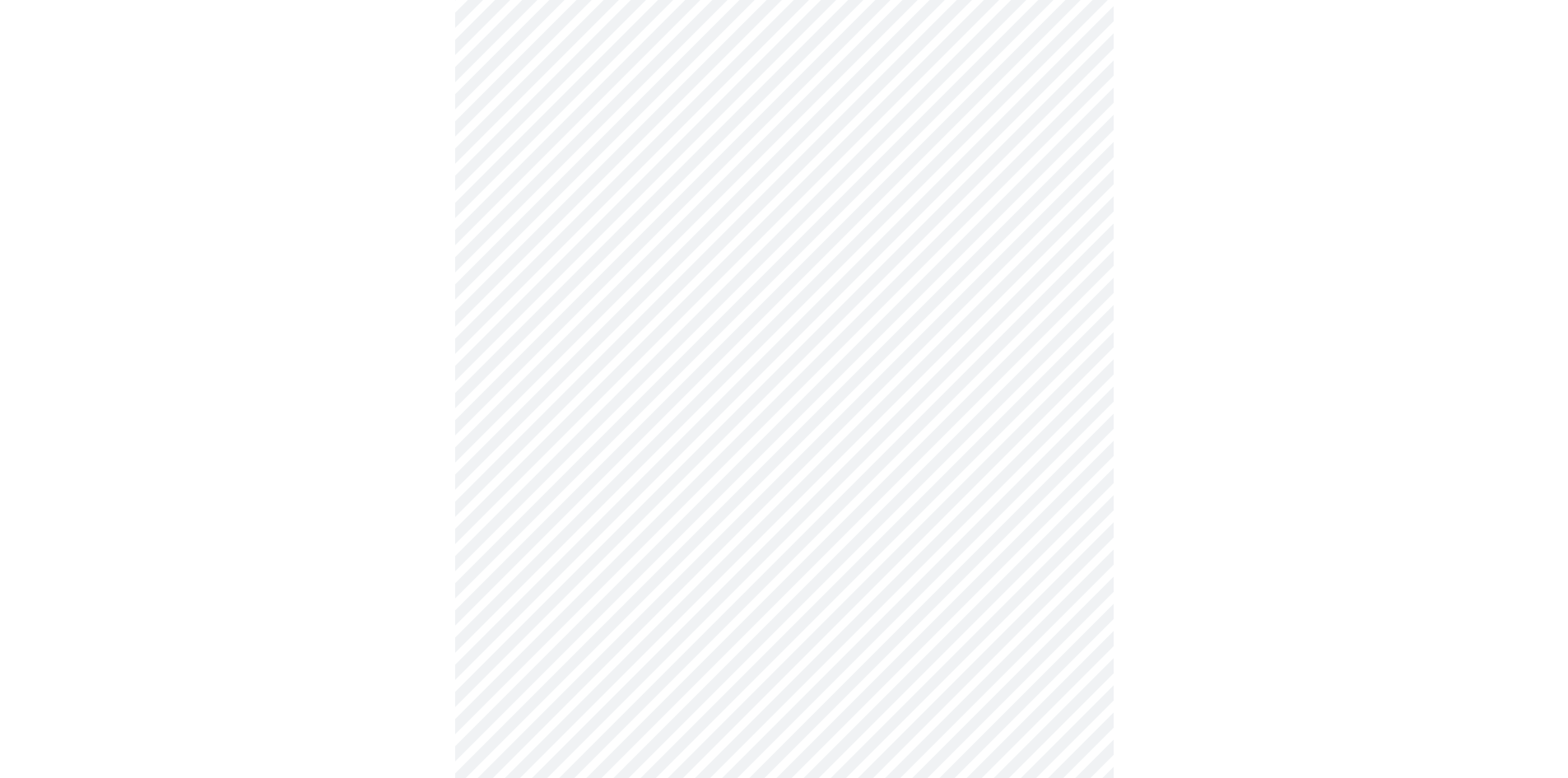
scroll to position [3951, 0]
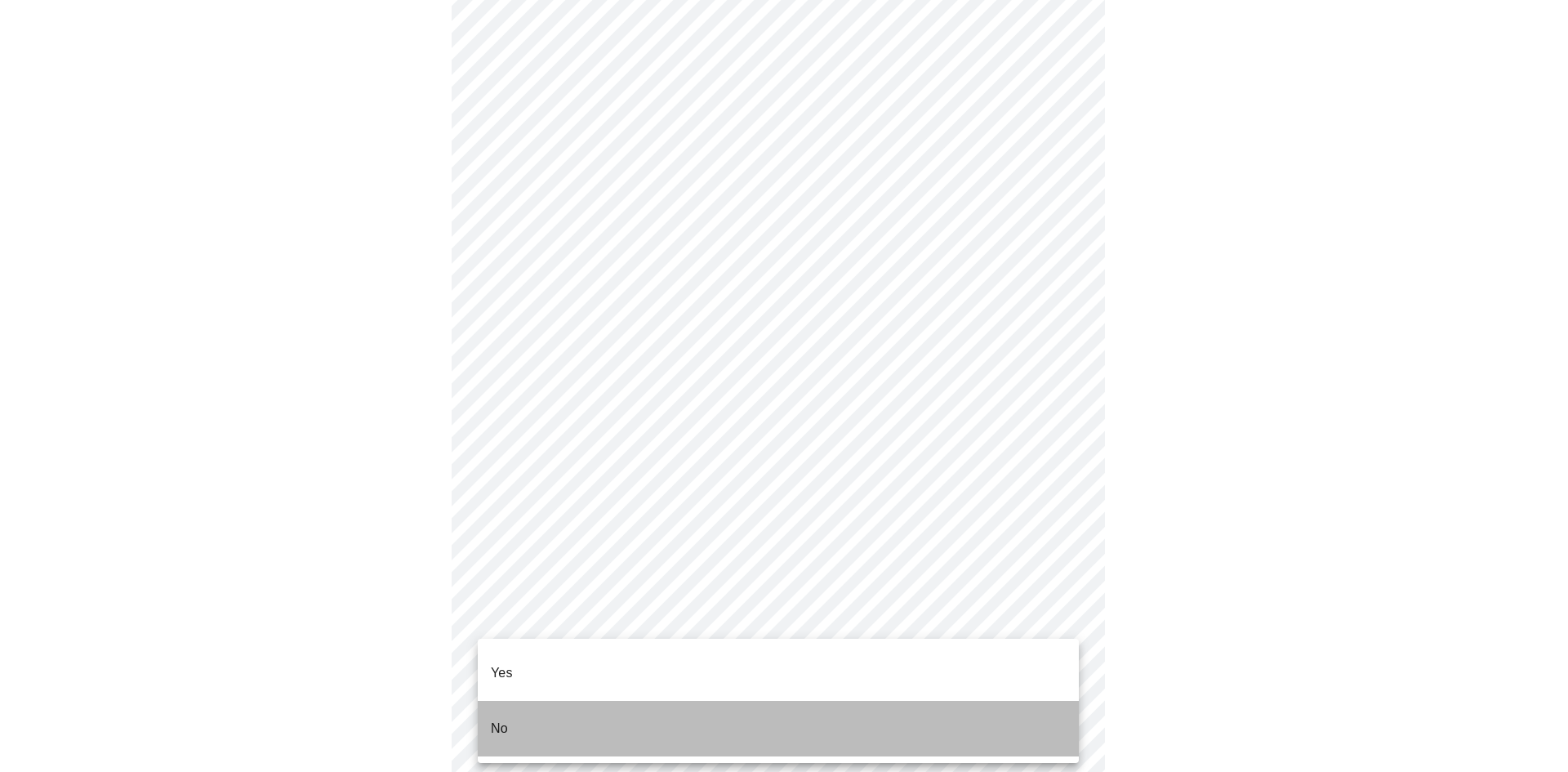
click at [587, 711] on li "No" at bounding box center [778, 729] width 602 height 55
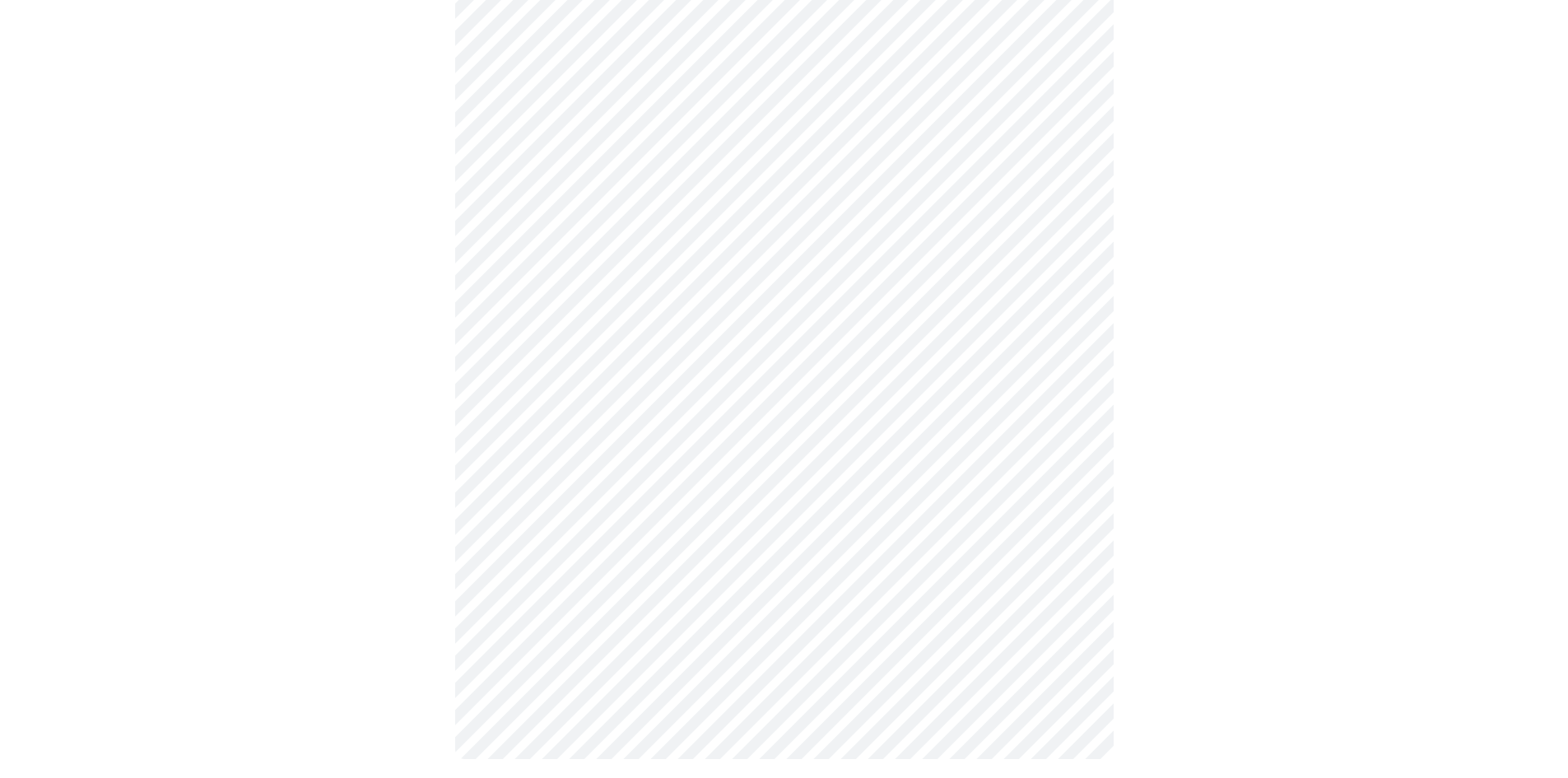
scroll to position [674, 0]
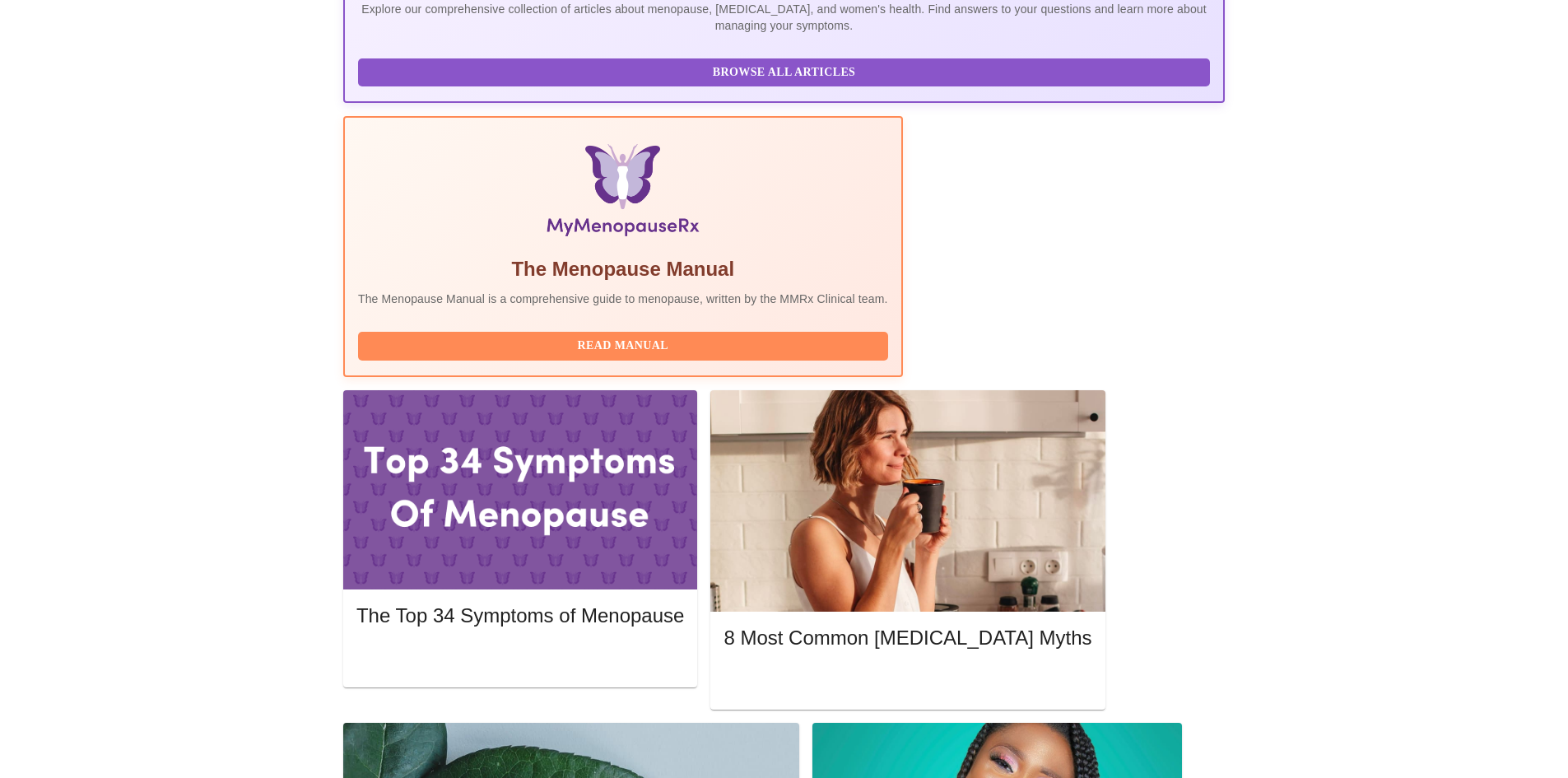
scroll to position [411, 0]
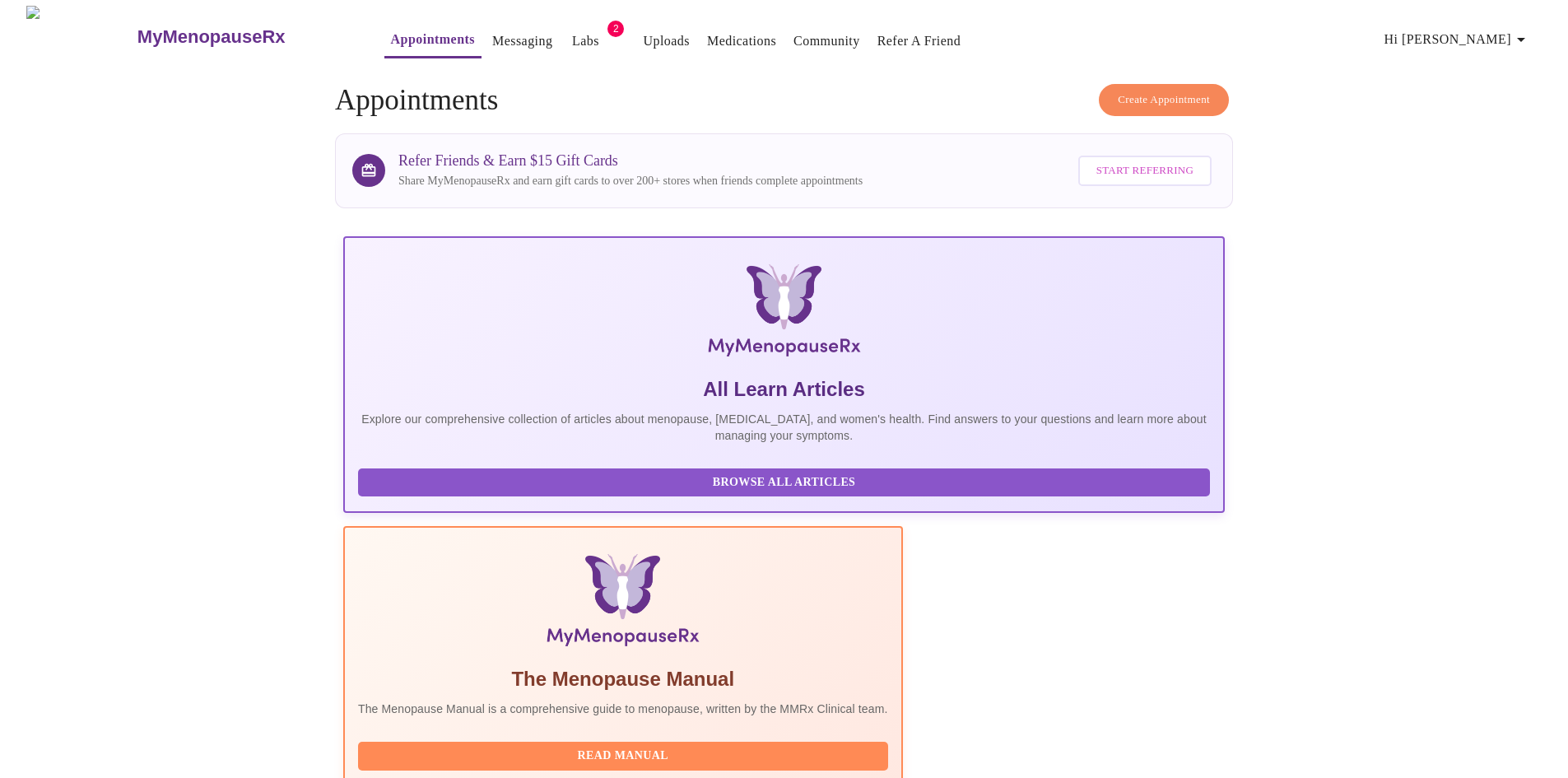
scroll to position [0, 0]
click at [391, 43] on link "Appointments" at bounding box center [433, 40] width 84 height 23
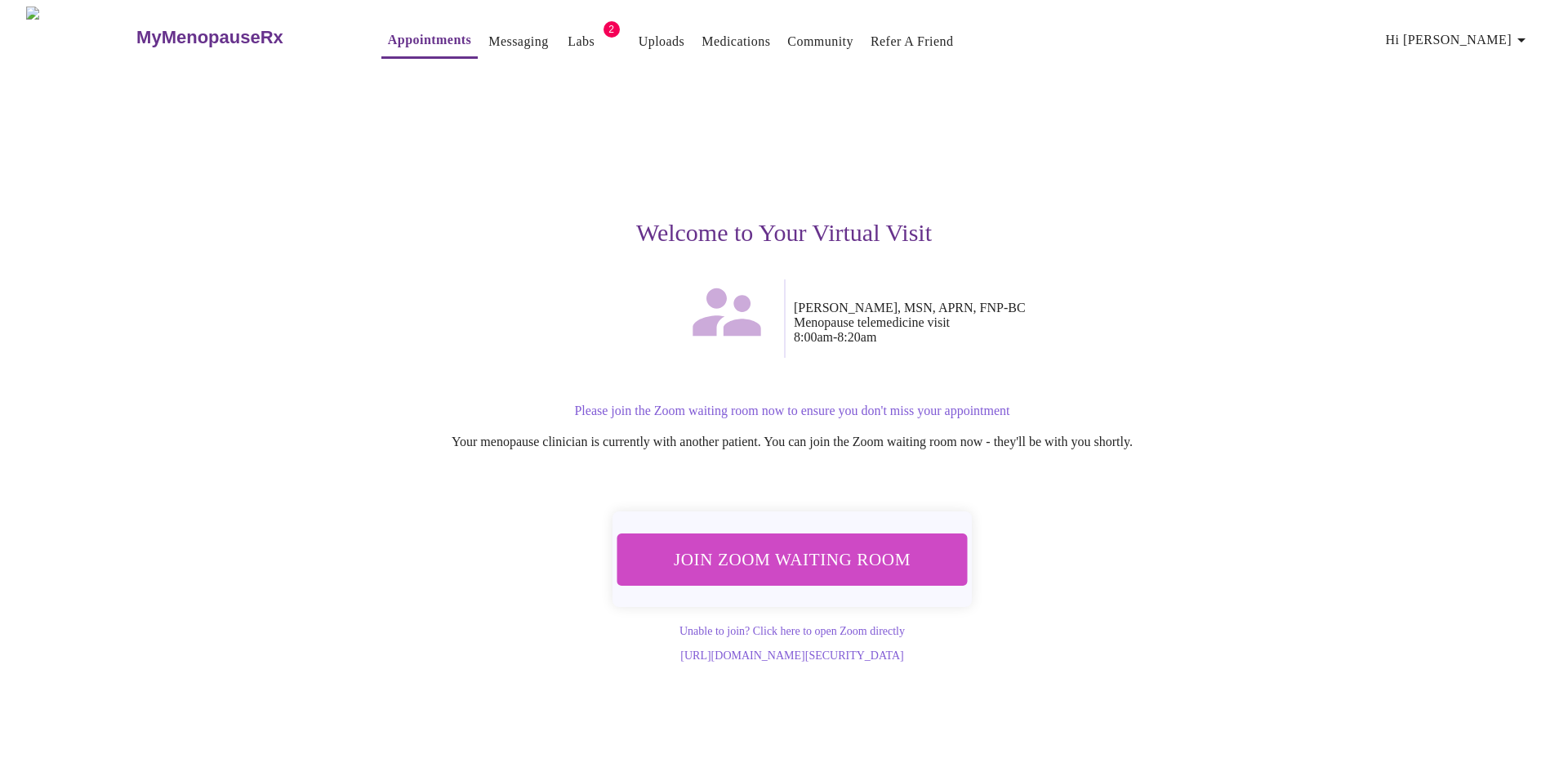
click at [883, 556] on span "Join Zoom Waiting Room" at bounding box center [791, 558] width 307 height 30
click at [819, 563] on span "Join Zoom Waiting Room" at bounding box center [791, 558] width 307 height 30
click at [773, 562] on span "Join Zoom Waiting Room" at bounding box center [791, 558] width 307 height 30
